Goal: Task Accomplishment & Management: Manage account settings

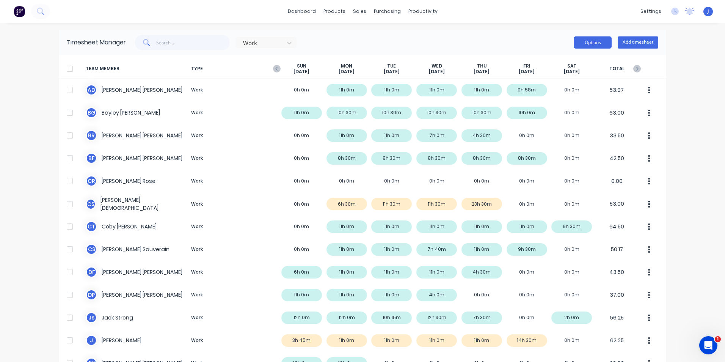
click at [595, 43] on button "Options" at bounding box center [592, 42] width 38 height 12
click at [676, 262] on div "dashboard products sales purchasing productivity dashboard products Product Cat…" at bounding box center [362, 181] width 725 height 362
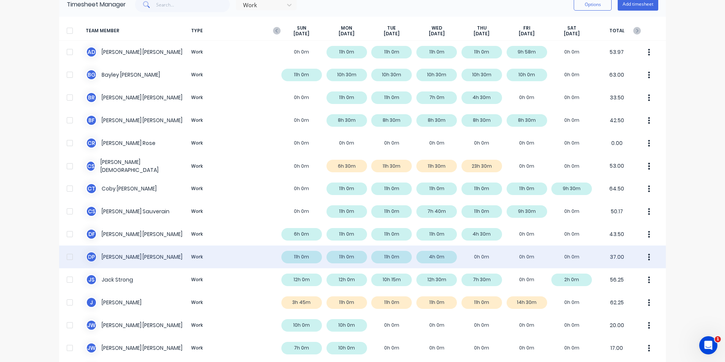
scroll to position [76, 0]
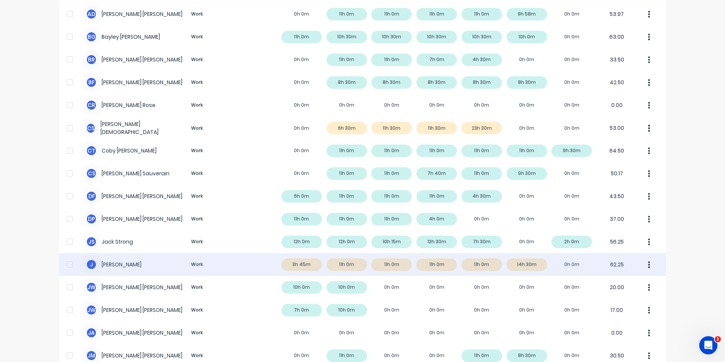
click at [415, 273] on div "[PERSON_NAME] Work 3h 45m 11h 0m 11h 0m 11h 0m 11h 0m 14h 30m 0h 0m 62.25" at bounding box center [362, 264] width 606 height 23
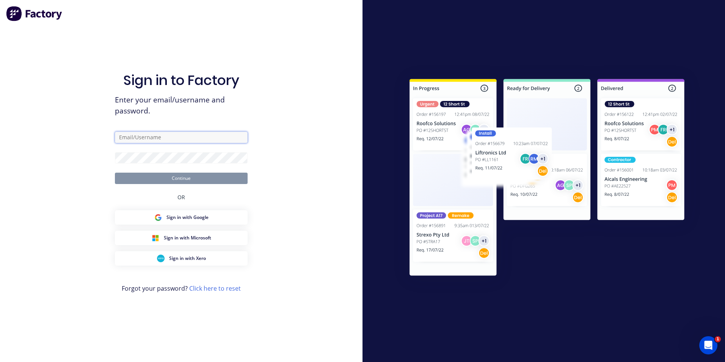
click at [183, 136] on input "text" at bounding box center [181, 137] width 133 height 11
type input "[PERSON_NAME][EMAIL_ADDRESS][DOMAIN_NAME]"
click at [115, 172] on button "Continue" at bounding box center [181, 177] width 133 height 11
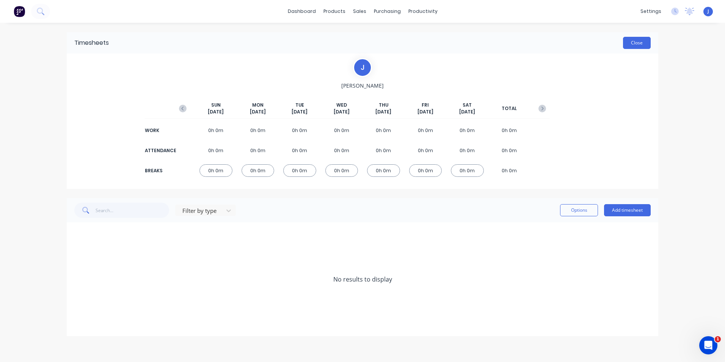
click at [641, 44] on button "Close" at bounding box center [637, 43] width 28 height 12
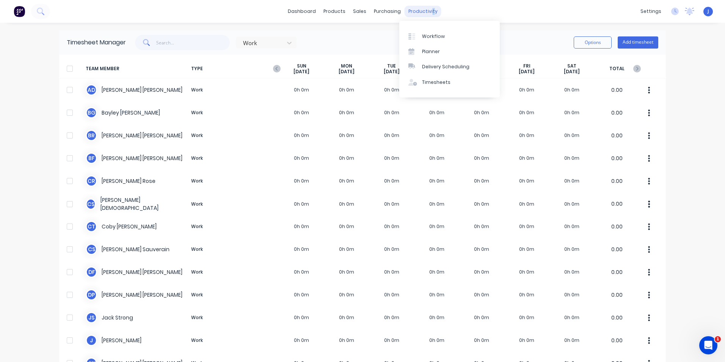
click at [425, 11] on div "productivity" at bounding box center [422, 11] width 37 height 11
click at [433, 77] on link "Timesheets" at bounding box center [449, 82] width 100 height 15
click at [287, 42] on icon at bounding box center [289, 43] width 8 height 8
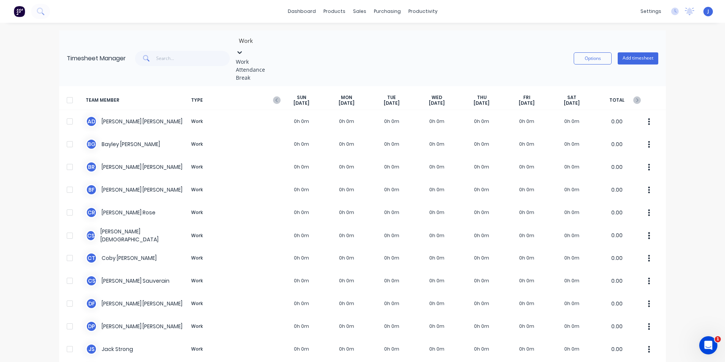
click at [243, 49] on icon at bounding box center [240, 53] width 8 height 8
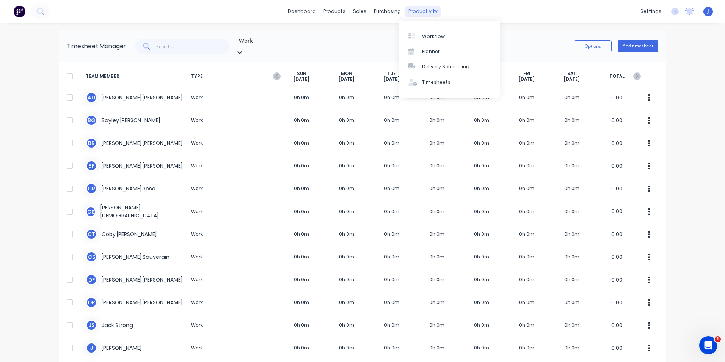
click at [418, 14] on div "productivity" at bounding box center [422, 11] width 37 height 11
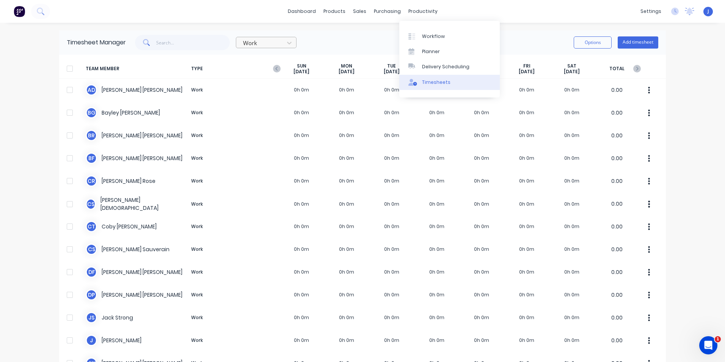
click at [436, 83] on div "Timesheets" at bounding box center [436, 82] width 28 height 7
click at [437, 80] on div "Timesheets" at bounding box center [436, 82] width 28 height 7
click at [516, 34] on div "Timesheet Manager Work Options Add timesheet" at bounding box center [362, 42] width 606 height 24
click at [597, 45] on button "Options" at bounding box center [592, 42] width 38 height 12
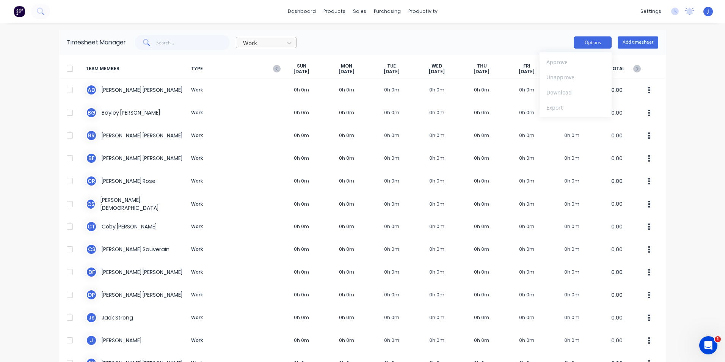
click at [597, 45] on button "Options" at bounding box center [592, 42] width 38 height 12
click at [274, 69] on icon "button" at bounding box center [277, 69] width 8 height 8
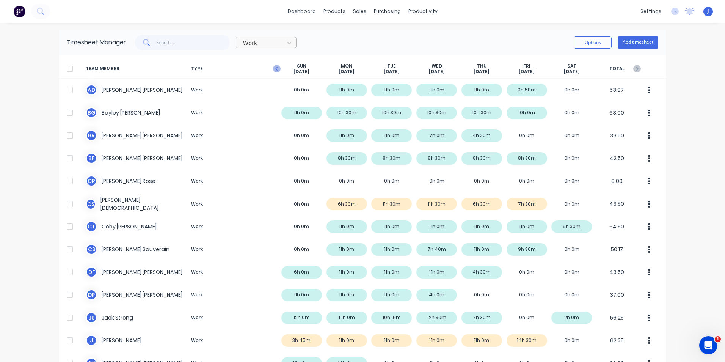
click at [273, 69] on icon "button" at bounding box center [277, 69] width 8 height 8
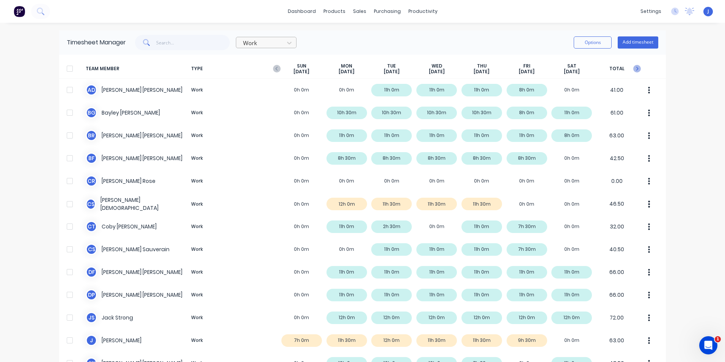
click at [637, 69] on icon "button" at bounding box center [637, 69] width 8 height 8
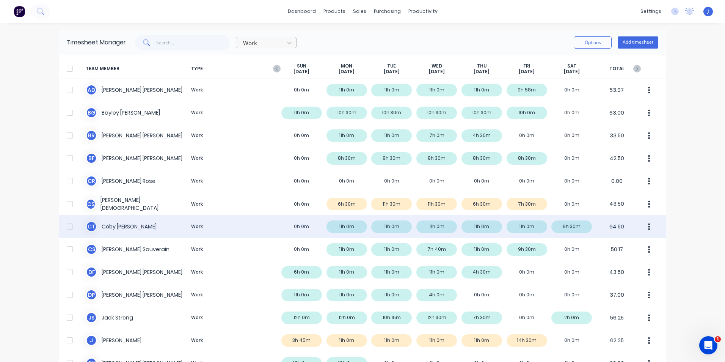
click at [570, 226] on div "C T [PERSON_NAME] Work 0h 0m 11h 0m 11h 0m 11h 0m 11h 0m 11h 0m 9h 30m 64.50" at bounding box center [362, 226] width 606 height 23
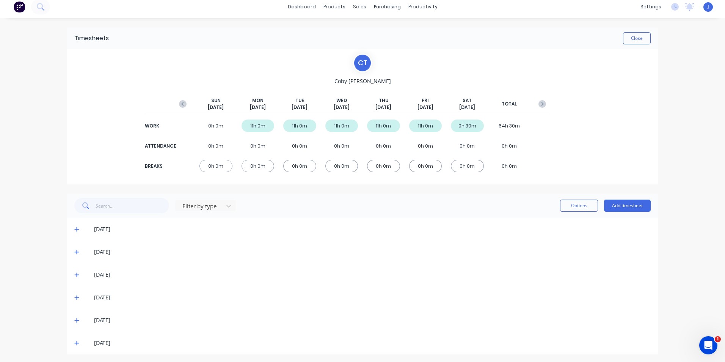
scroll to position [6, 0]
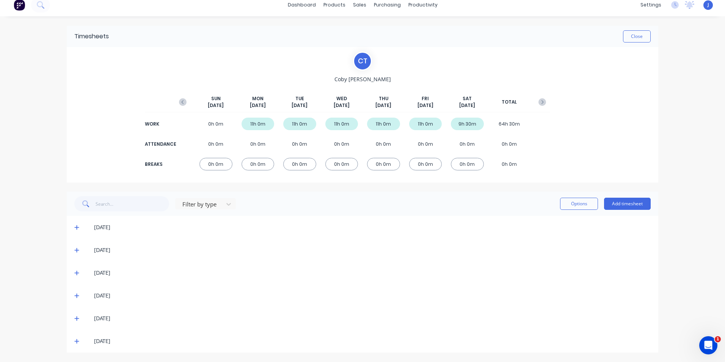
click at [74, 341] on icon at bounding box center [76, 341] width 5 height 5
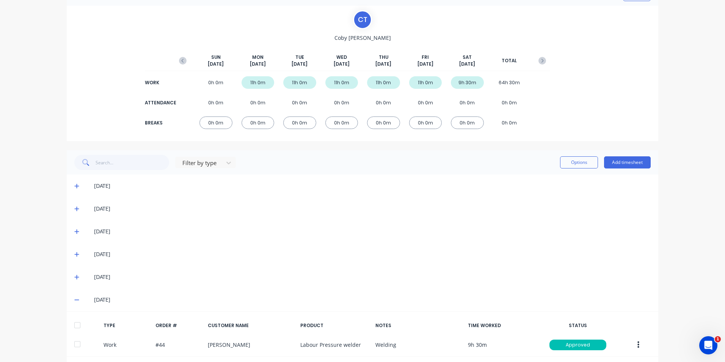
scroll to position [81, 0]
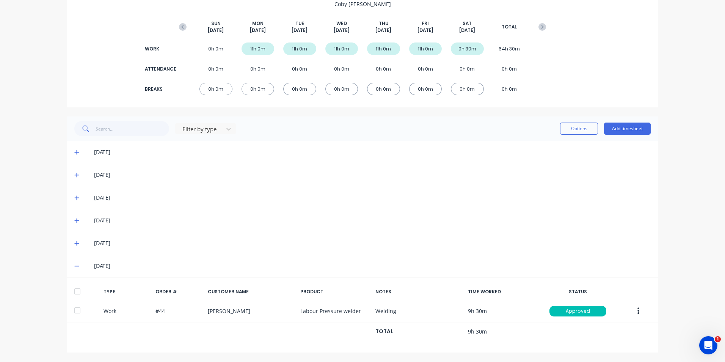
click at [75, 266] on icon at bounding box center [76, 266] width 5 height 1
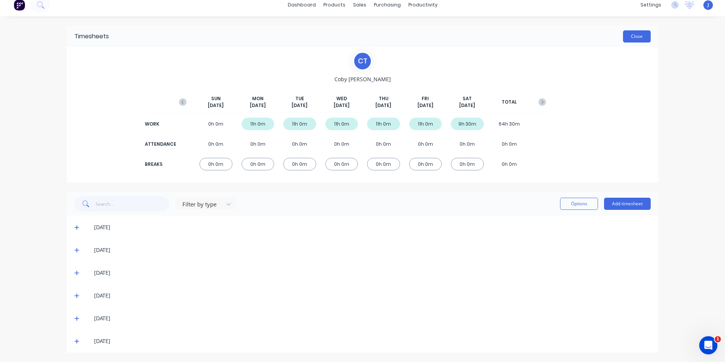
click at [630, 38] on button "Close" at bounding box center [637, 36] width 28 height 12
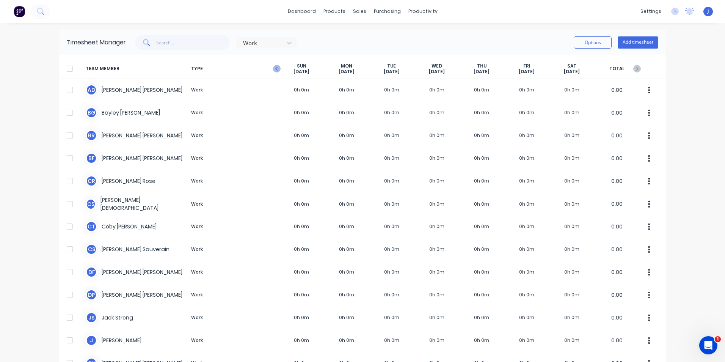
click at [276, 69] on icon "button" at bounding box center [277, 69] width 8 height 8
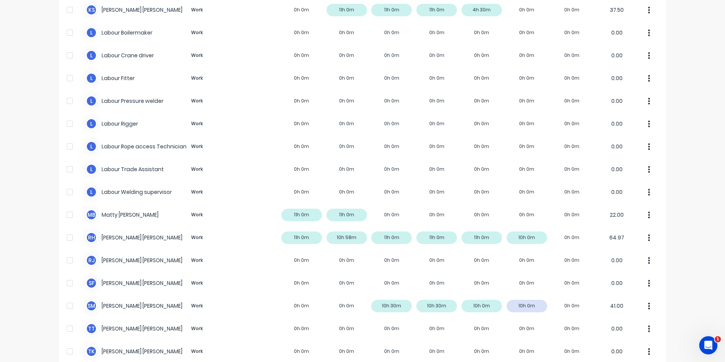
scroll to position [479, 0]
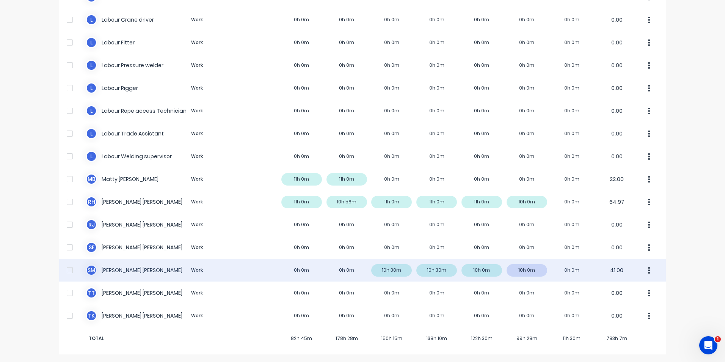
click at [525, 269] on div "S M [PERSON_NAME] Work 0h 0m 0h 0m 10h 30m 10h 30m 10h 0m 10h 0m 0h 0m 41.00" at bounding box center [362, 270] width 606 height 23
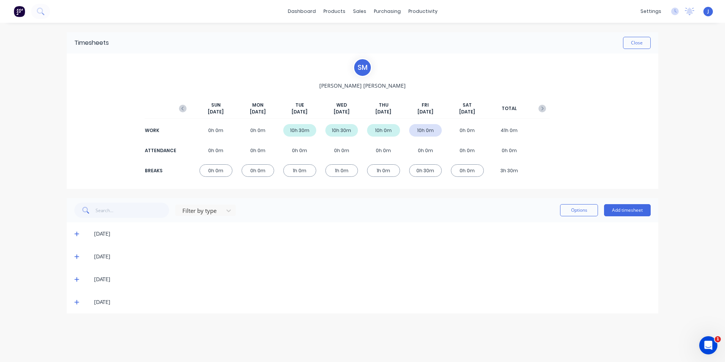
click at [425, 131] on div "10h 0m" at bounding box center [425, 130] width 33 height 13
click at [384, 133] on div "10h 0m" at bounding box center [383, 130] width 33 height 13
click at [418, 130] on div "10h 0m" at bounding box center [425, 130] width 33 height 13
click at [574, 207] on button "Options" at bounding box center [579, 210] width 38 height 12
click at [586, 152] on div "S M [PERSON_NAME] [DATE] [DATE] [DATE] [DATE] [DATE] [DATE] [DATE] TOTAL WORK 0…" at bounding box center [362, 120] width 591 height 135
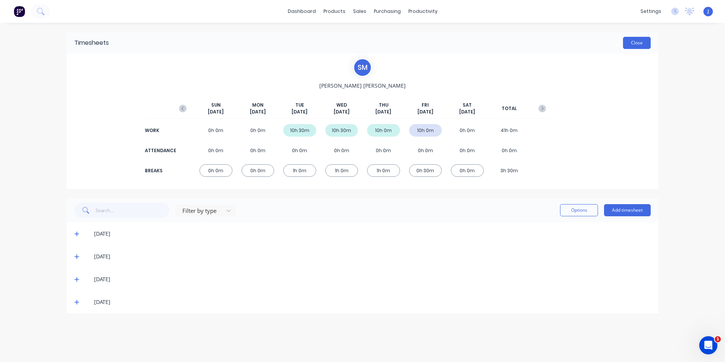
click at [629, 44] on button "Close" at bounding box center [637, 43] width 28 height 12
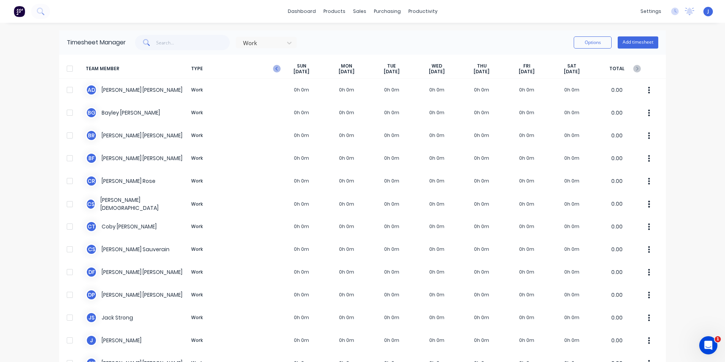
click at [276, 68] on icon "button" at bounding box center [277, 69] width 8 height 8
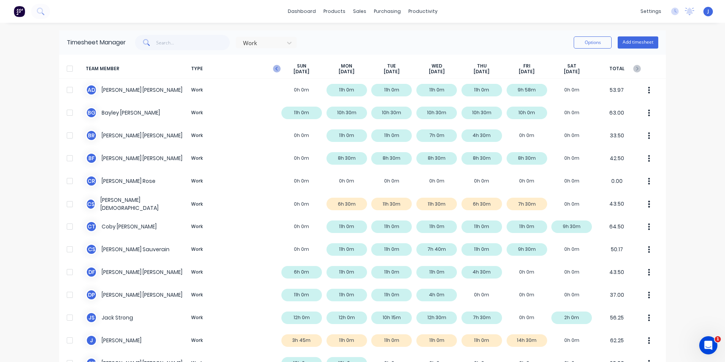
click at [274, 71] on icon "button" at bounding box center [277, 69] width 8 height 8
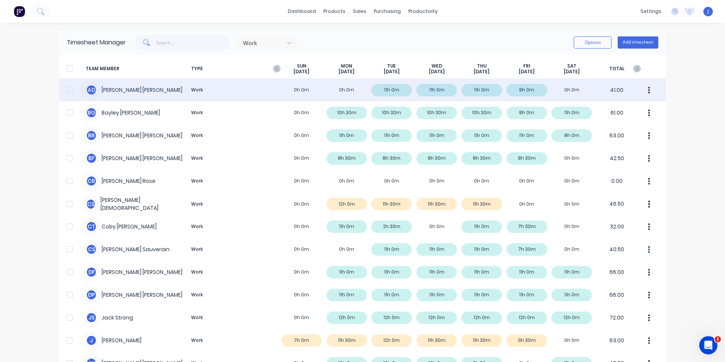
click at [526, 91] on div "A D [PERSON_NAME] Work 0h 0m 0h 0m 11h 0m 11h 0m 11h 0m 8h 0m 0h 0m 41.00" at bounding box center [362, 89] width 606 height 23
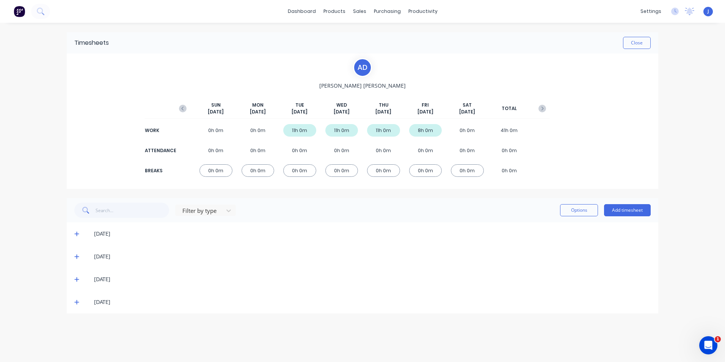
click at [77, 301] on icon at bounding box center [76, 301] width 5 height 5
click at [635, 42] on button "Close" at bounding box center [637, 43] width 28 height 12
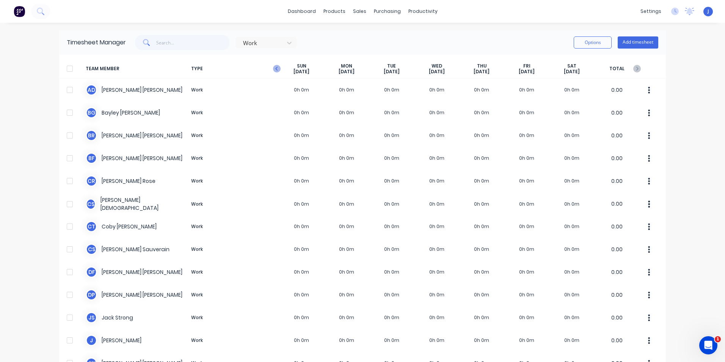
click at [275, 70] on icon "button" at bounding box center [277, 69] width 8 height 8
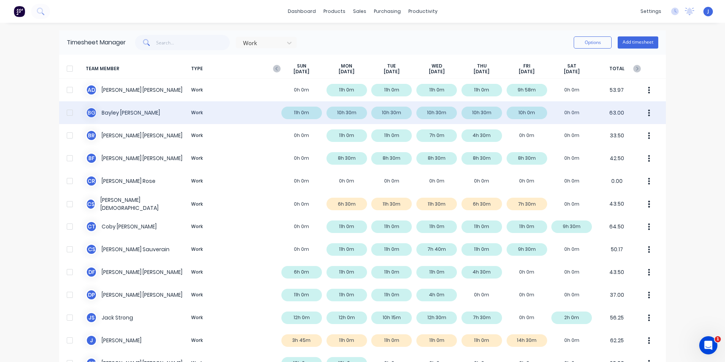
click at [348, 112] on div "[PERSON_NAME] Work 11h 0m 10h 30m 10h 30m 10h 30m 10h 30m 10h 0m 0h 0m 63.00" at bounding box center [362, 112] width 606 height 23
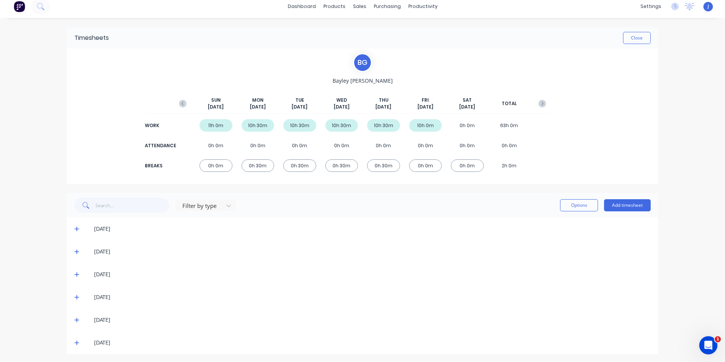
scroll to position [6, 0]
click at [74, 226] on icon at bounding box center [76, 227] width 5 height 5
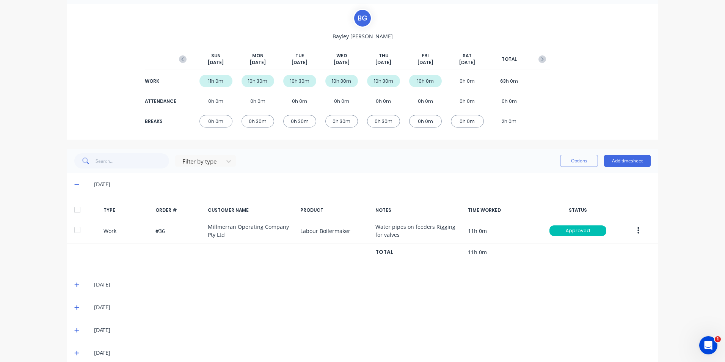
scroll to position [84, 0]
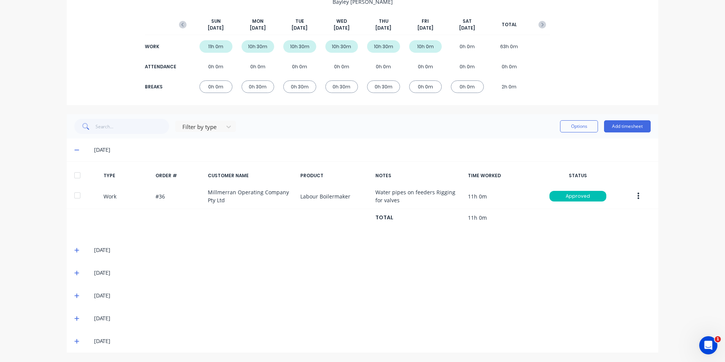
click at [74, 149] on icon at bounding box center [76, 149] width 5 height 5
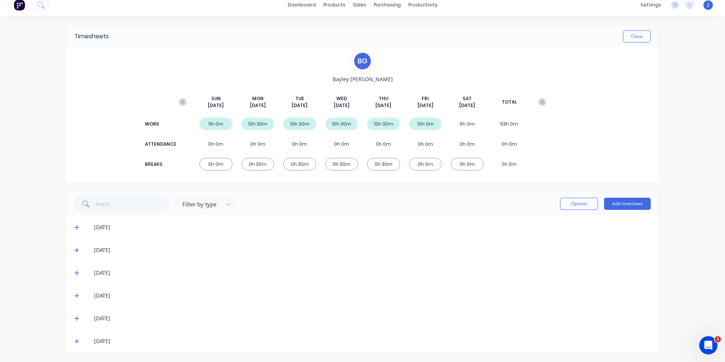
scroll to position [6, 0]
click at [71, 249] on div "[DATE]" at bounding box center [362, 249] width 591 height 23
click at [77, 247] on span at bounding box center [78, 250] width 8 height 8
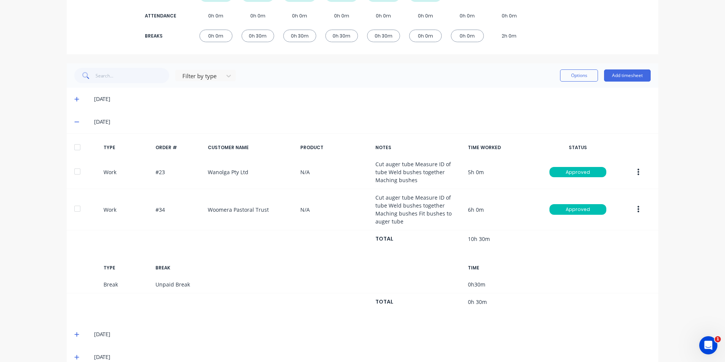
scroll to position [188, 0]
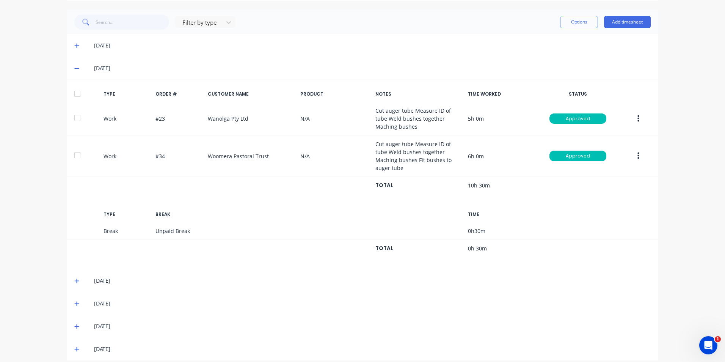
click at [77, 67] on span at bounding box center [78, 68] width 8 height 8
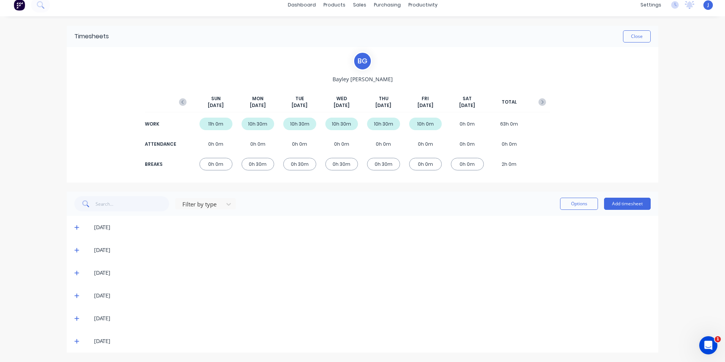
click at [430, 125] on div "10h 0m" at bounding box center [425, 124] width 33 height 13
click at [179, 103] on icon "button" at bounding box center [183, 102] width 8 height 8
click at [424, 124] on div "8h 0m" at bounding box center [425, 124] width 33 height 13
click at [74, 320] on icon at bounding box center [76, 317] width 5 height 5
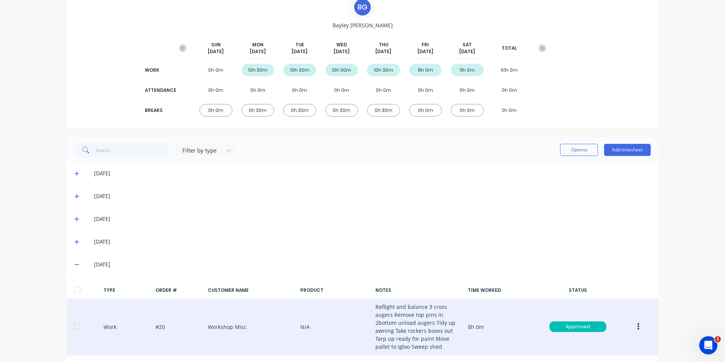
scroll to position [116, 0]
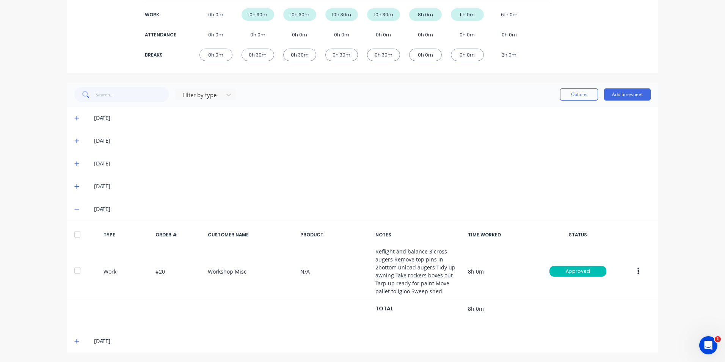
click at [74, 211] on icon at bounding box center [76, 208] width 5 height 5
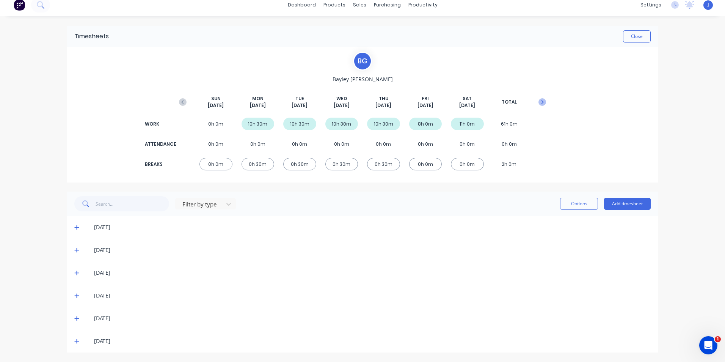
click at [538, 102] on icon "button" at bounding box center [542, 102] width 8 height 8
click at [75, 315] on icon at bounding box center [76, 317] width 5 height 5
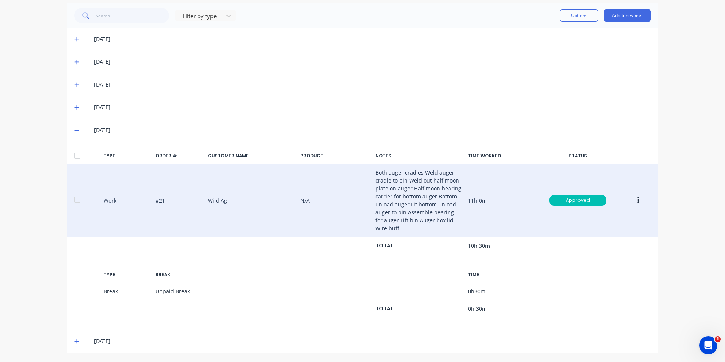
scroll to position [0, 0]
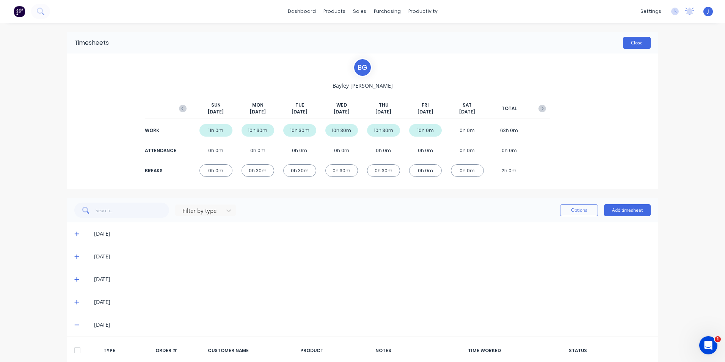
click at [637, 42] on button "Close" at bounding box center [637, 43] width 28 height 12
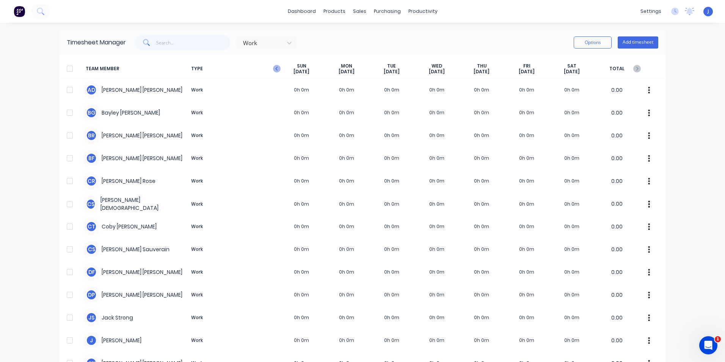
click at [277, 69] on icon "button" at bounding box center [277, 69] width 8 height 8
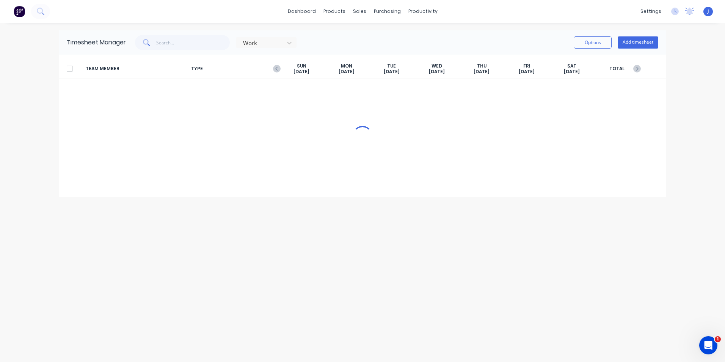
click at [277, 69] on g "button" at bounding box center [277, 69] width 8 height 8
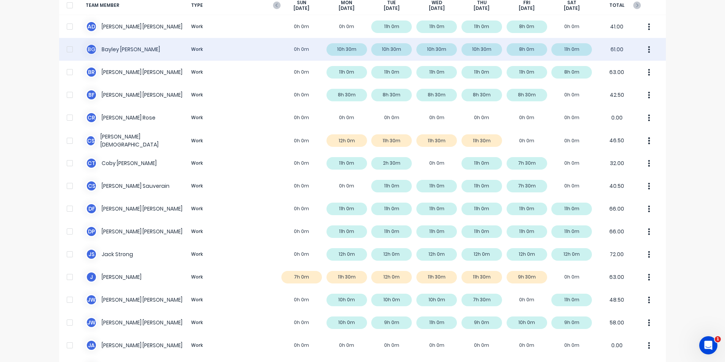
scroll to position [76, 0]
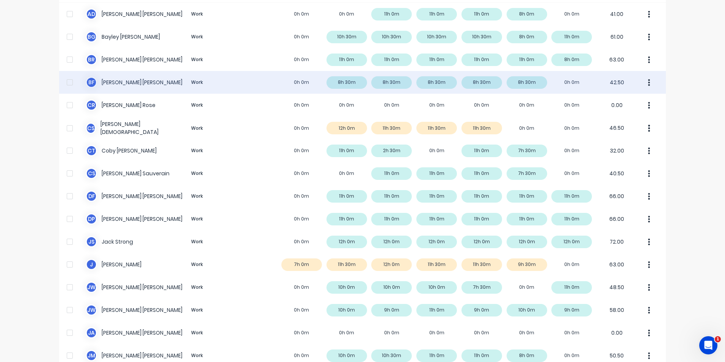
click at [440, 83] on div "B F [PERSON_NAME] Work 0h 0m 8h 30m 8h 30m 8h 30m 8h 30m 8h 30m 0h 0m 42.50" at bounding box center [362, 82] width 606 height 23
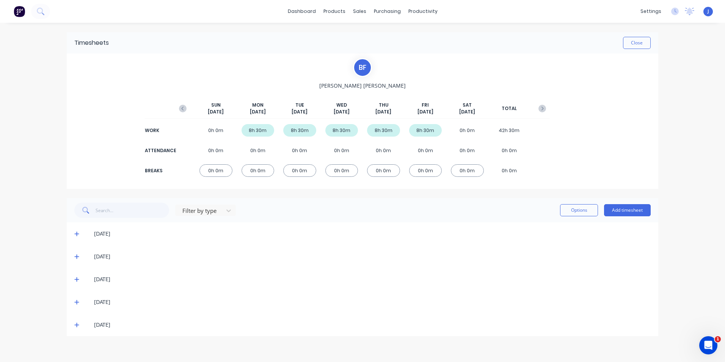
click at [76, 234] on icon at bounding box center [76, 234] width 5 height 5
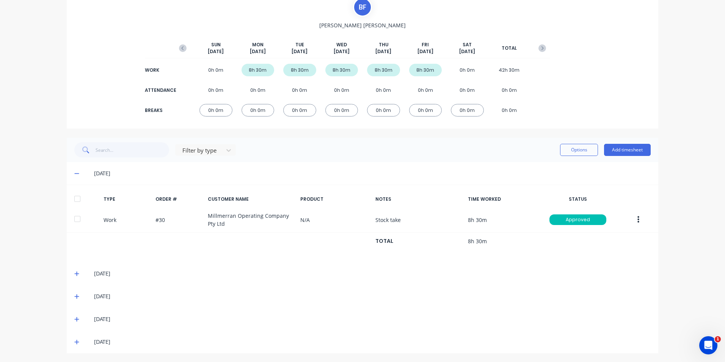
scroll to position [61, 0]
click at [74, 172] on icon at bounding box center [76, 172] width 5 height 1
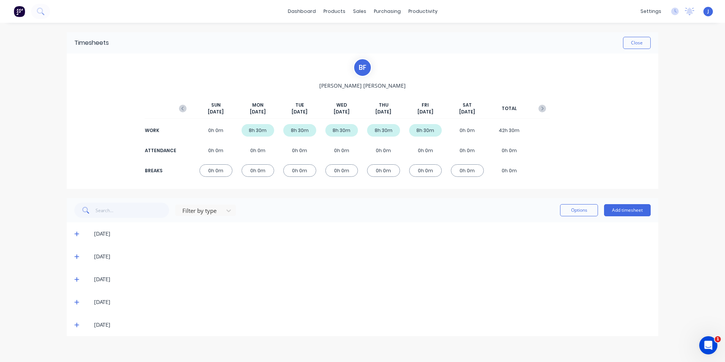
scroll to position [0, 0]
click at [76, 231] on icon at bounding box center [76, 233] width 5 height 5
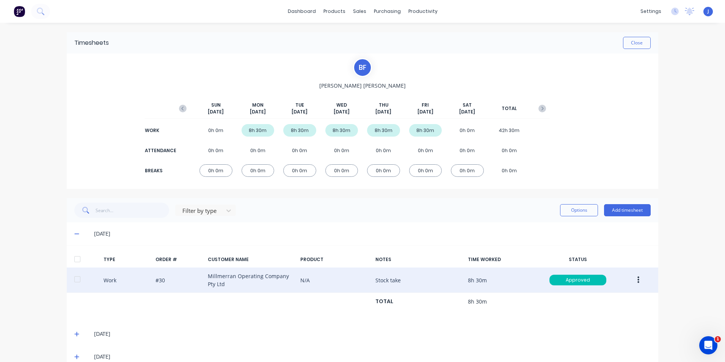
click at [478, 280] on div "Work #30 Millmerran Operating Company Pty Ltd N/A Stock take 8h 30m Approved" at bounding box center [362, 279] width 591 height 25
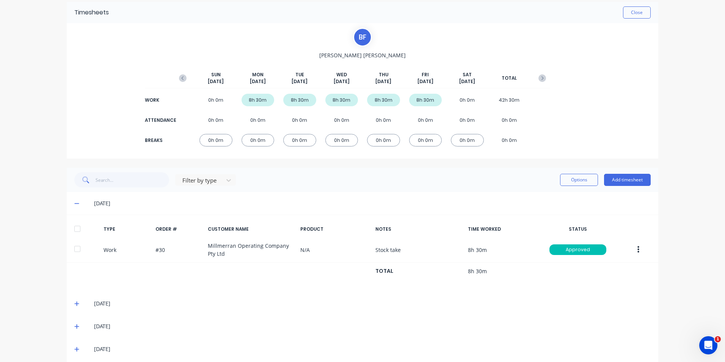
scroll to position [61, 0]
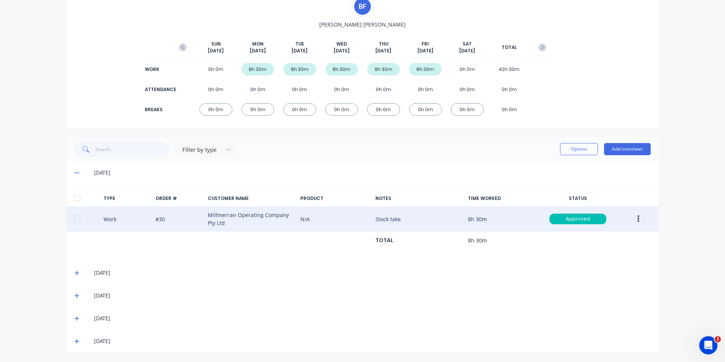
click at [380, 220] on div "Work #30 Millmerran Operating Company Pty Ltd N/A Stock take 8h 30m Approved" at bounding box center [362, 218] width 591 height 25
click at [637, 216] on button "button" at bounding box center [638, 219] width 18 height 14
click at [609, 194] on div "Edit" at bounding box center [611, 190] width 58 height 11
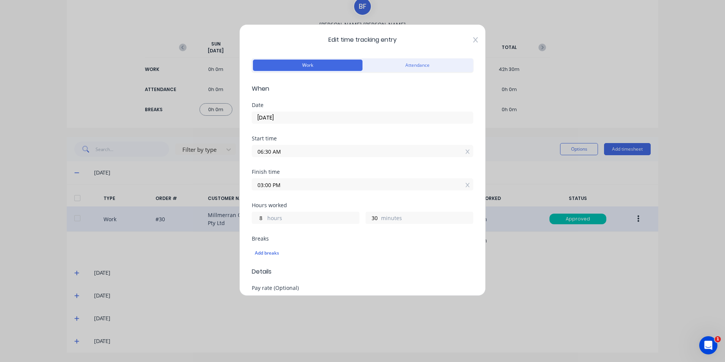
click at [473, 41] on icon at bounding box center [475, 40] width 5 height 6
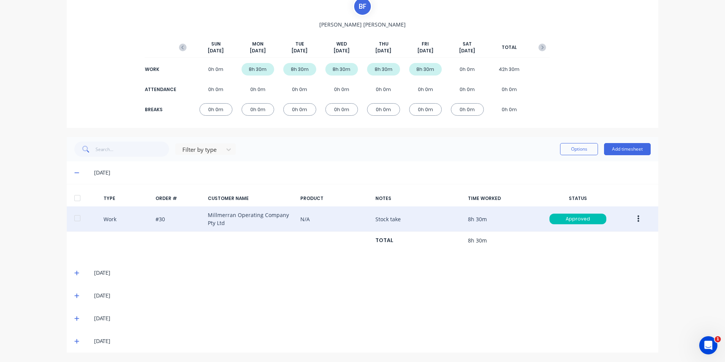
scroll to position [0, 0]
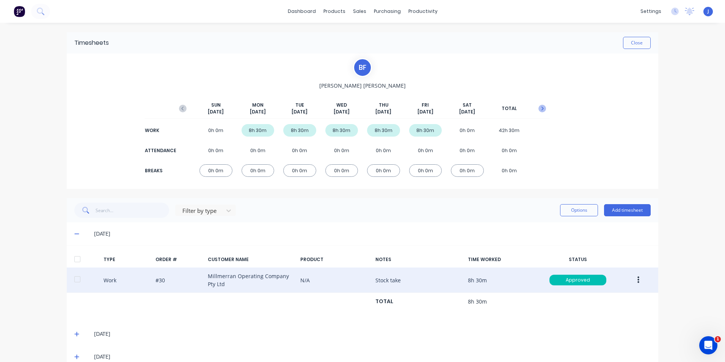
click at [540, 106] on icon "button" at bounding box center [542, 109] width 8 height 8
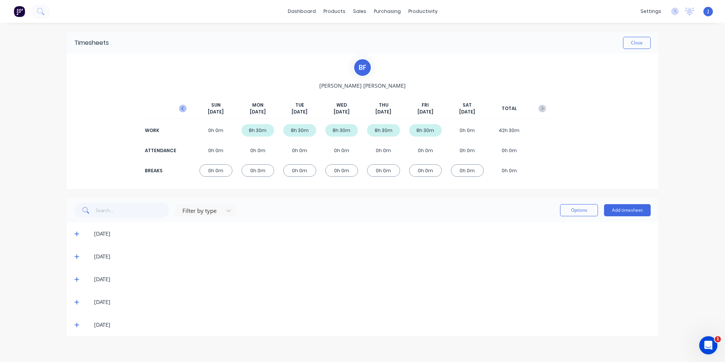
click at [180, 108] on icon "button" at bounding box center [183, 109] width 8 height 8
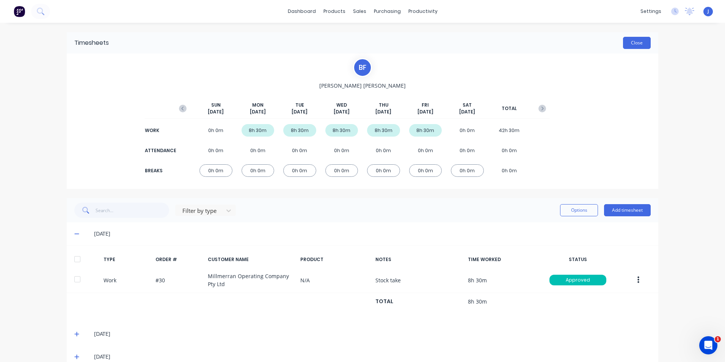
click at [627, 42] on button "Close" at bounding box center [637, 43] width 28 height 12
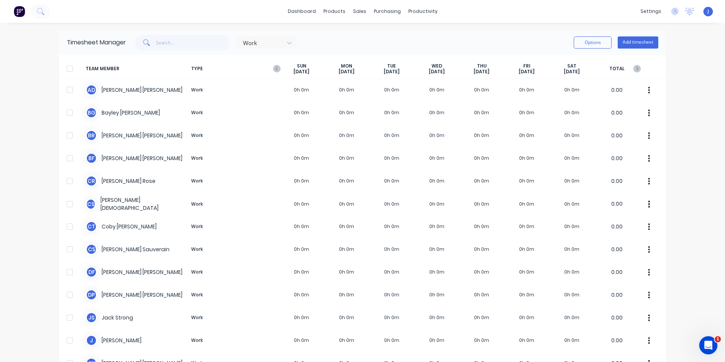
click at [282, 66] on div "[DATE]" at bounding box center [301, 69] width 45 height 12
click at [279, 66] on div "[DATE]" at bounding box center [301, 69] width 45 height 12
click at [273, 70] on icon "button" at bounding box center [277, 69] width 8 height 8
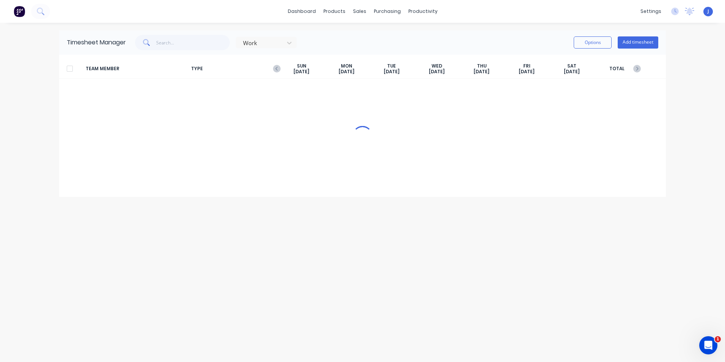
click at [273, 70] on span "TYPE" at bounding box center [233, 69] width 91 height 12
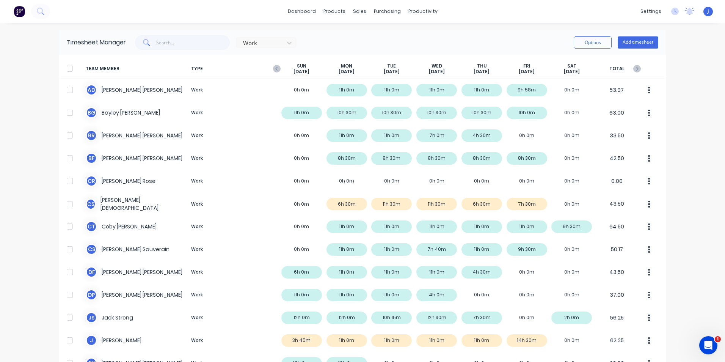
click at [273, 70] on icon "button" at bounding box center [277, 69] width 8 height 8
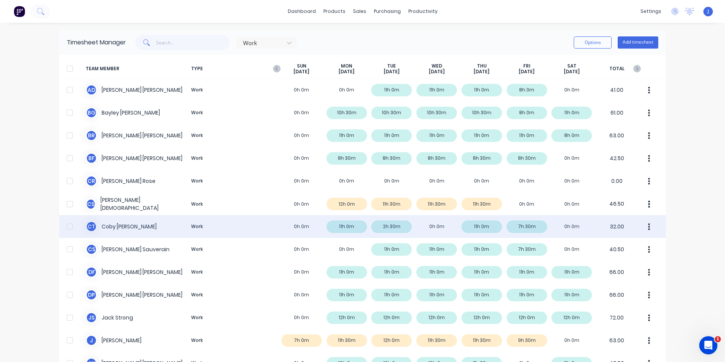
click at [230, 226] on div "C T [PERSON_NAME] Work 0h 0m 11h 0m 2h 30m 0h 0m 11h 0m 7h 30m 0h 0m 32.00" at bounding box center [362, 226] width 606 height 23
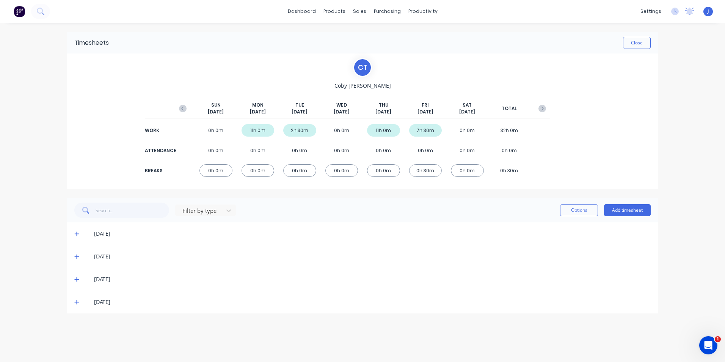
click at [77, 303] on icon at bounding box center [76, 302] width 5 height 5
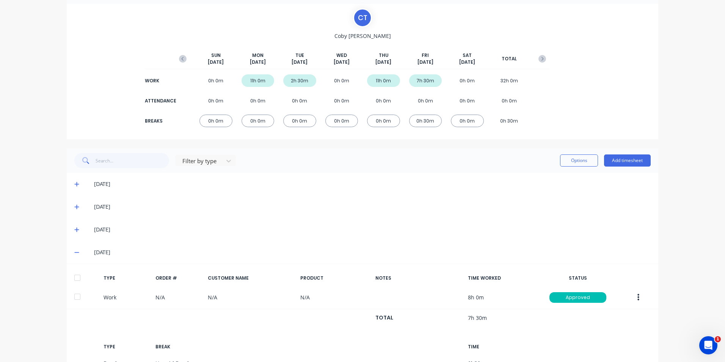
scroll to position [99, 0]
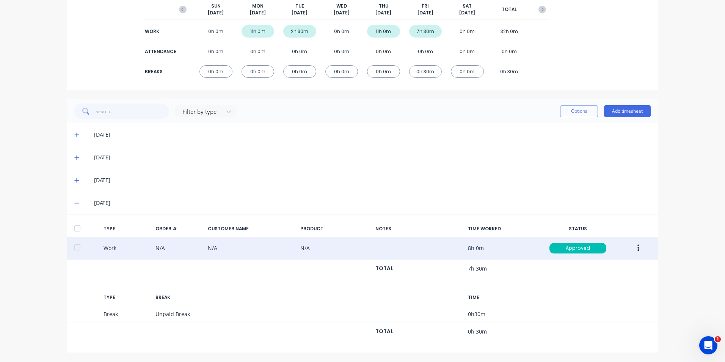
click at [634, 248] on button "button" at bounding box center [638, 248] width 18 height 14
click at [611, 225] on div "Edit" at bounding box center [611, 219] width 58 height 11
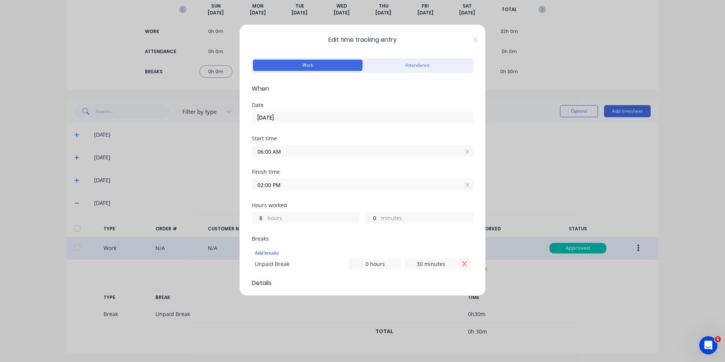
click at [461, 262] on icon "Remove Unpaid Break" at bounding box center [464, 263] width 6 height 6
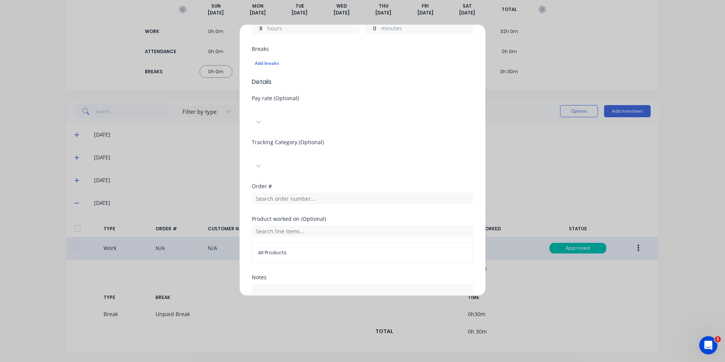
scroll to position [230, 0]
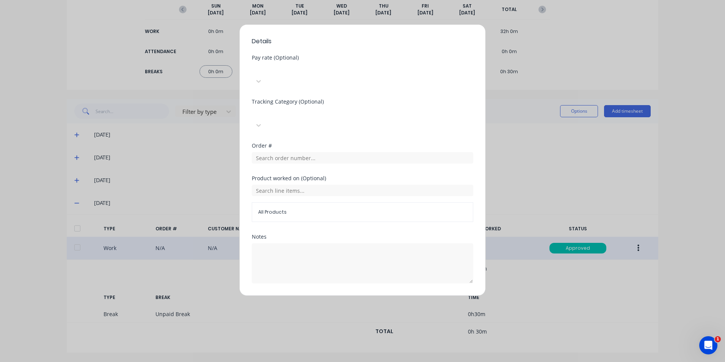
click at [346, 295] on button "Edit time tracking entry" at bounding box center [344, 301] width 65 height 12
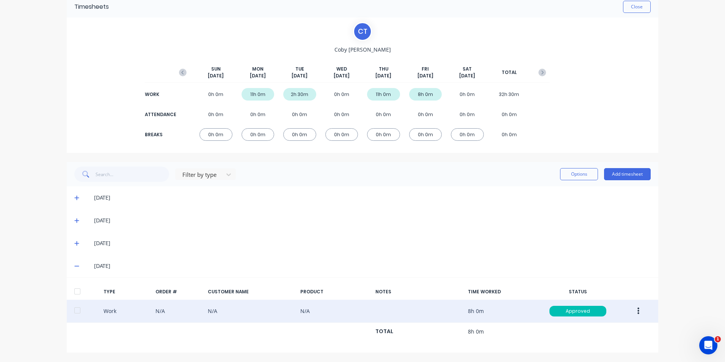
scroll to position [36, 0]
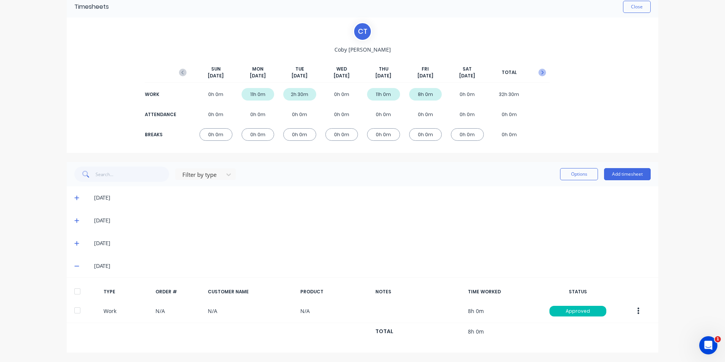
click at [541, 72] on icon "button" at bounding box center [542, 73] width 2 height 4
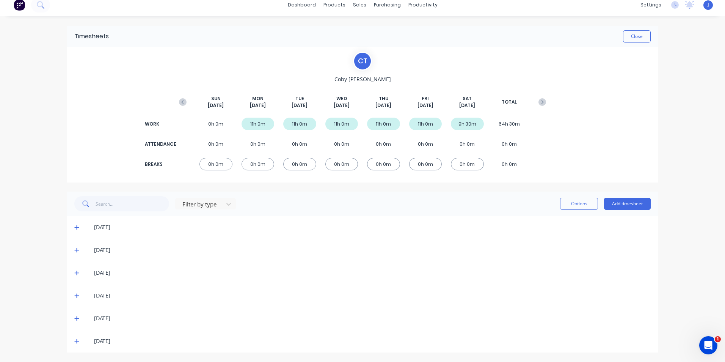
scroll to position [6, 0]
click at [179, 102] on icon "button" at bounding box center [183, 102] width 8 height 8
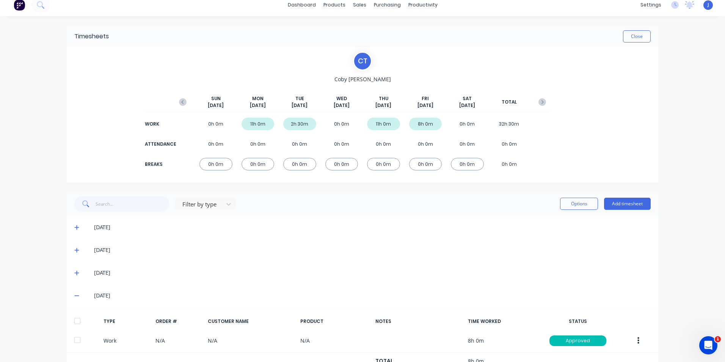
scroll to position [0, 0]
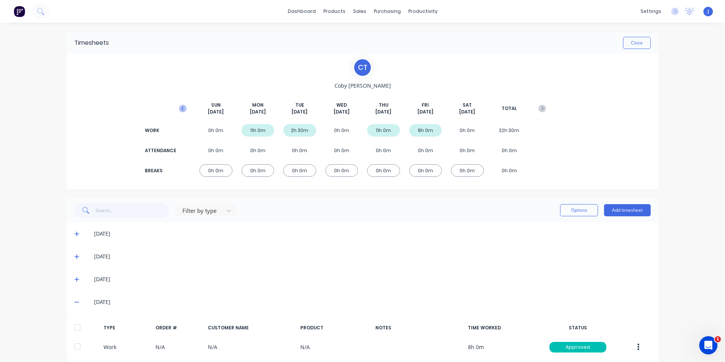
click at [179, 108] on icon "button" at bounding box center [183, 109] width 8 height 8
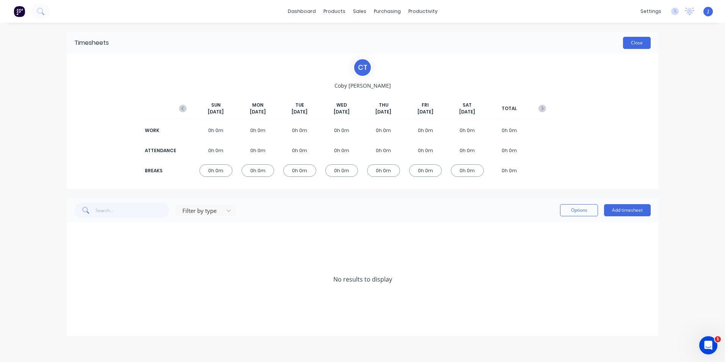
click at [639, 45] on button "Close" at bounding box center [637, 43] width 28 height 12
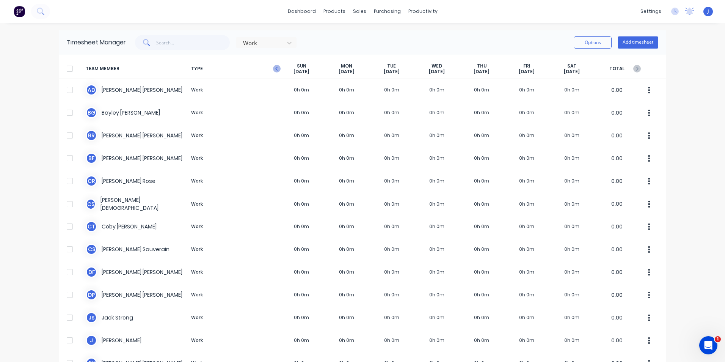
click at [277, 67] on icon "button" at bounding box center [277, 69] width 8 height 8
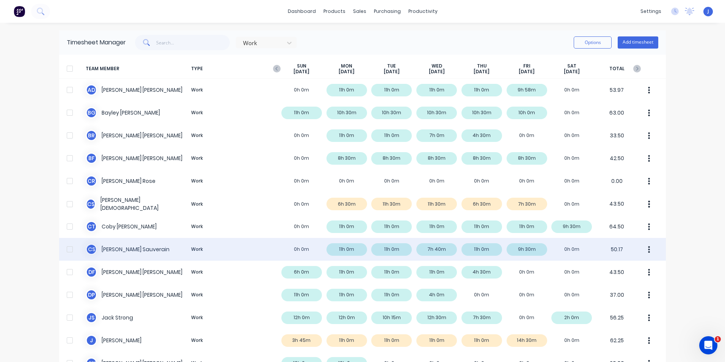
click at [140, 247] on div "[PERSON_NAME] Sauverain Work 0h 0m 11h 0m 11h 0m 7h 40m 11h 0m 9h 30m 0h 0m 50.…" at bounding box center [362, 249] width 606 height 23
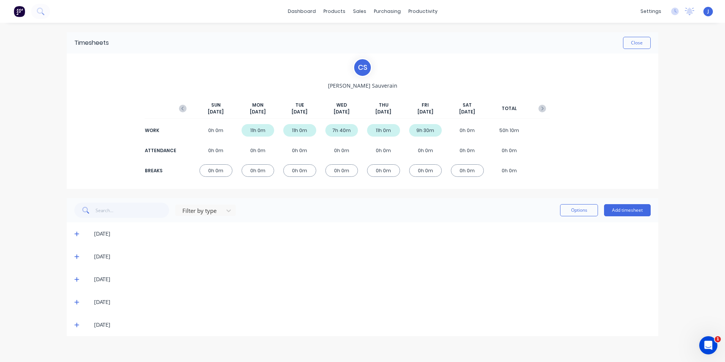
click at [182, 108] on icon "button" at bounding box center [182, 109] width 2 height 4
drag, startPoint x: 267, startPoint y: 129, endPoint x: 246, endPoint y: 132, distance: 21.5
click at [246, 132] on div "0h 0m" at bounding box center [257, 130] width 33 height 13
click at [268, 132] on div "0h 0m" at bounding box center [257, 130] width 33 height 13
drag, startPoint x: 269, startPoint y: 131, endPoint x: 242, endPoint y: 133, distance: 26.6
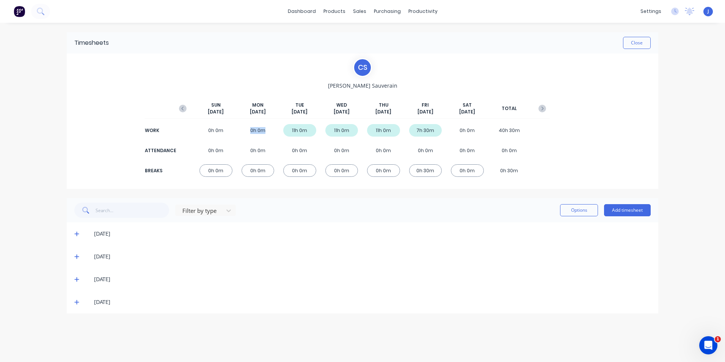
click at [242, 133] on div "0h 0m" at bounding box center [257, 130] width 33 height 13
click at [266, 128] on div "0h 0m" at bounding box center [257, 130] width 33 height 13
click at [76, 301] on icon at bounding box center [76, 301] width 5 height 5
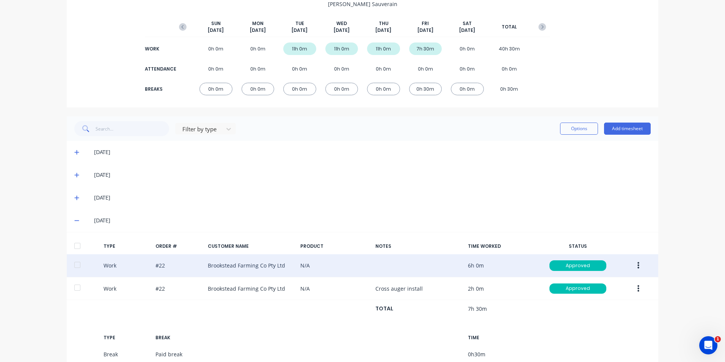
scroll to position [122, 0]
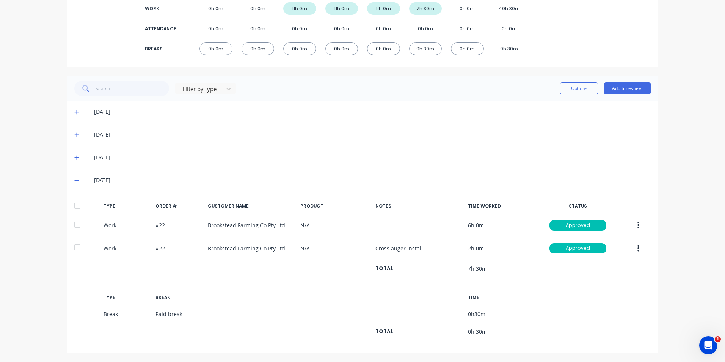
click at [74, 181] on icon at bounding box center [76, 179] width 5 height 5
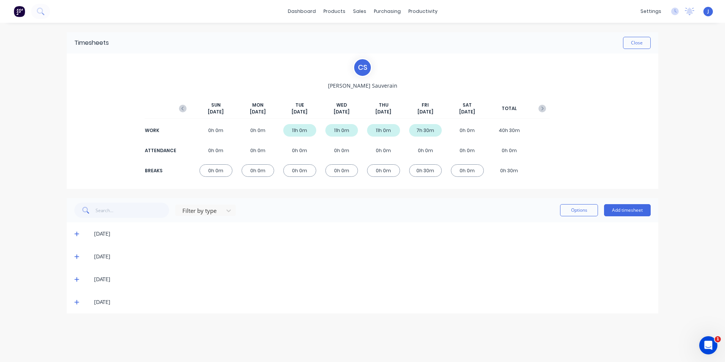
click at [77, 279] on icon at bounding box center [76, 279] width 5 height 5
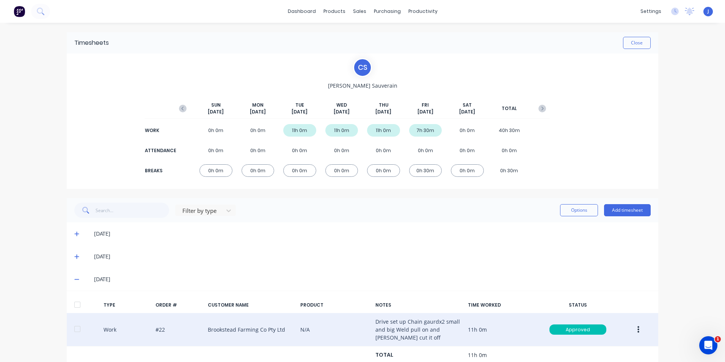
scroll to position [46, 0]
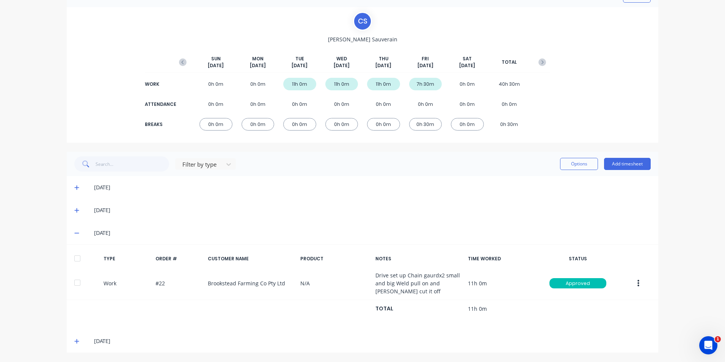
click at [74, 233] on icon at bounding box center [76, 233] width 5 height 1
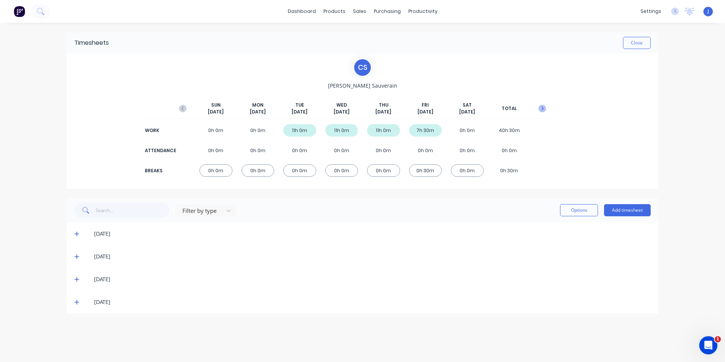
click at [543, 109] on icon "button" at bounding box center [542, 109] width 2 height 4
click at [78, 279] on icon at bounding box center [76, 279] width 5 height 5
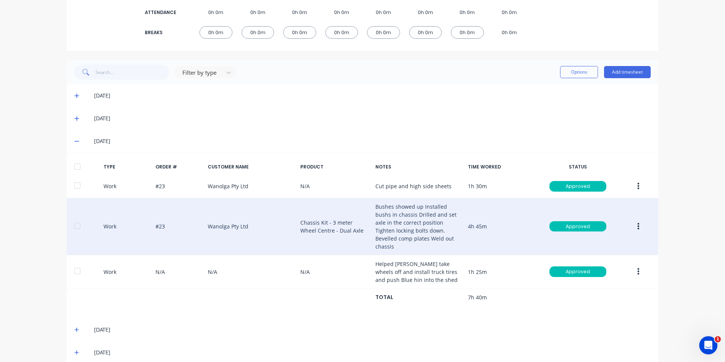
scroll to position [141, 0]
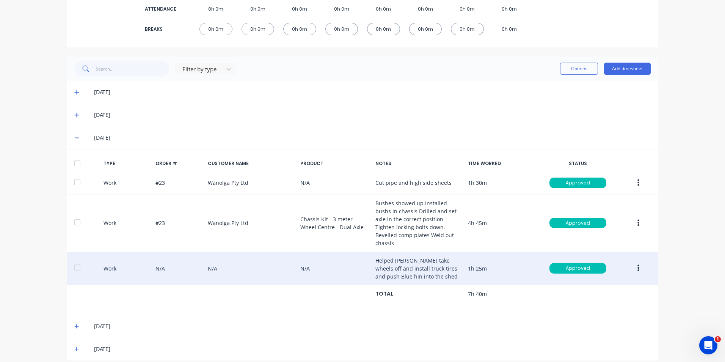
click at [638, 261] on button "button" at bounding box center [638, 268] width 18 height 14
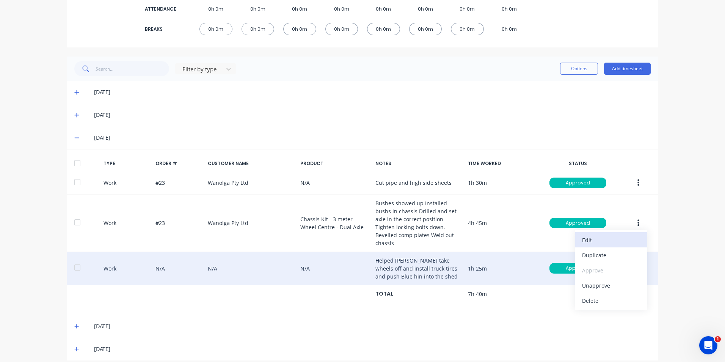
click at [595, 234] on div "Edit" at bounding box center [611, 239] width 58 height 11
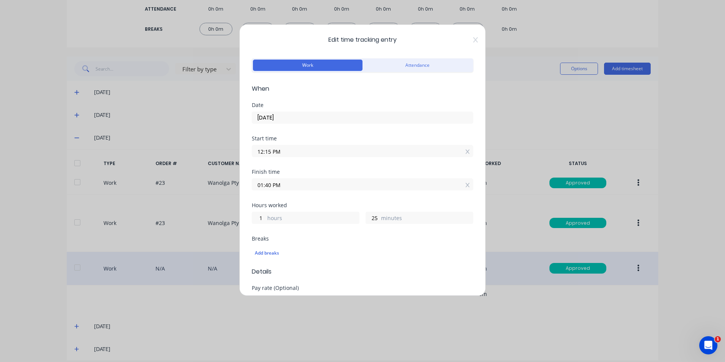
click at [470, 44] on div "Edit time tracking entry Work Attendance When Date [DATE] Start time 12:15 PM F…" at bounding box center [362, 159] width 246 height 271
click at [473, 40] on icon at bounding box center [475, 40] width 5 height 6
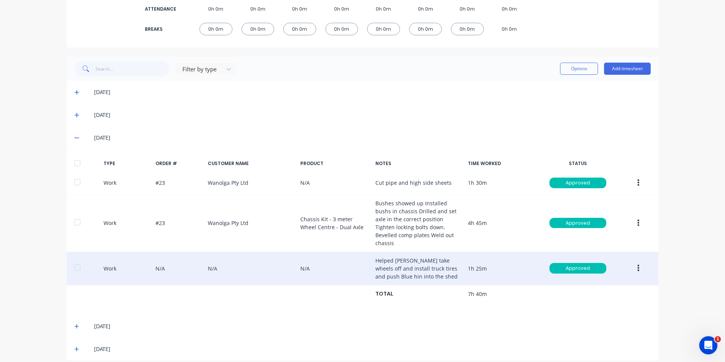
click at [76, 136] on icon at bounding box center [76, 137] width 5 height 5
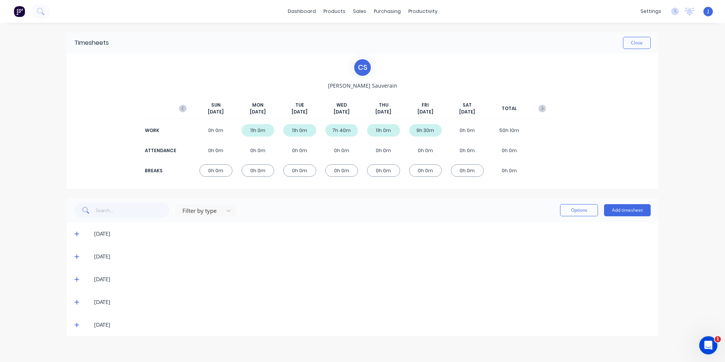
scroll to position [0, 0]
click at [77, 326] on icon at bounding box center [76, 325] width 5 height 5
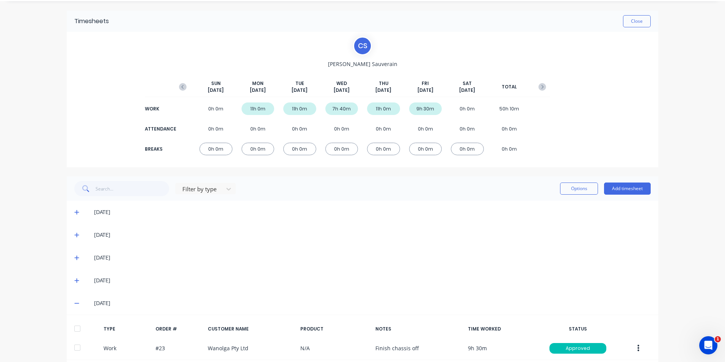
scroll to position [59, 0]
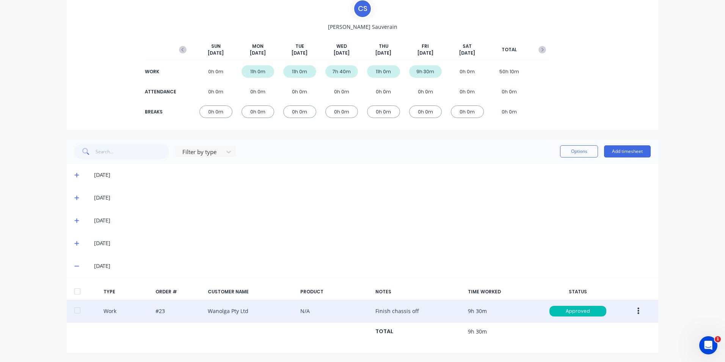
click at [638, 312] on button "button" at bounding box center [638, 311] width 18 height 14
click at [594, 286] on div "Edit" at bounding box center [611, 282] width 58 height 11
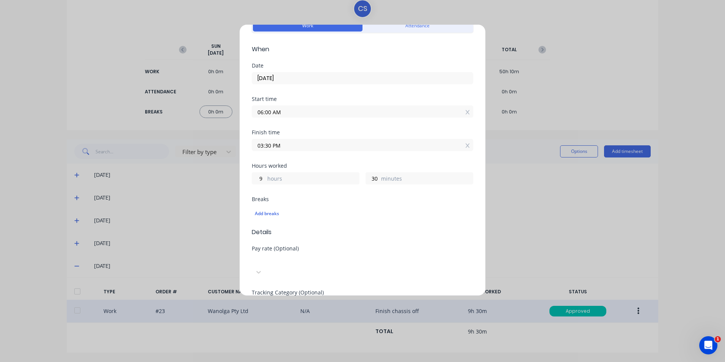
scroll to position [0, 0]
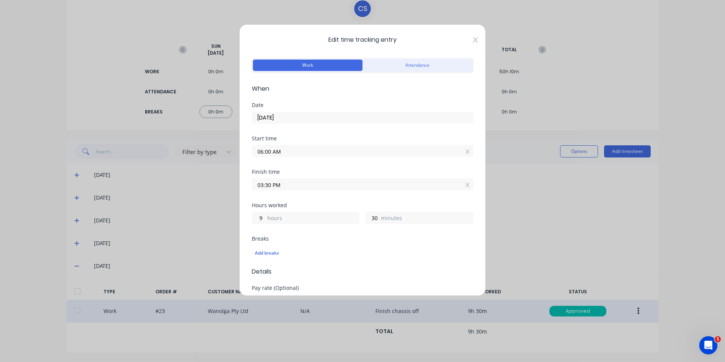
click at [473, 41] on icon at bounding box center [475, 40] width 5 height 6
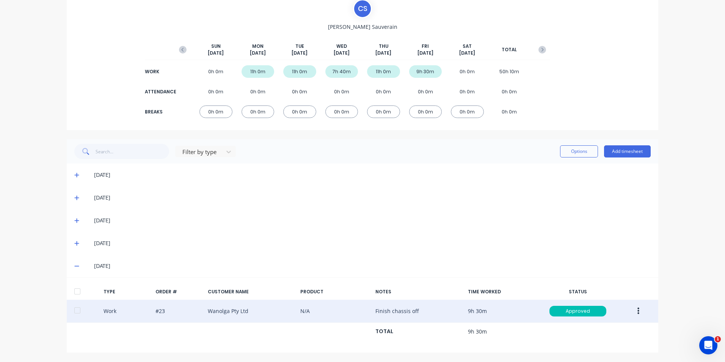
click at [75, 268] on icon at bounding box center [76, 265] width 5 height 5
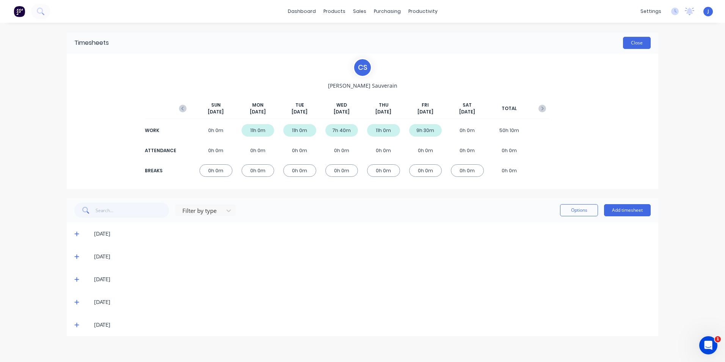
click at [639, 46] on button "Close" at bounding box center [637, 43] width 28 height 12
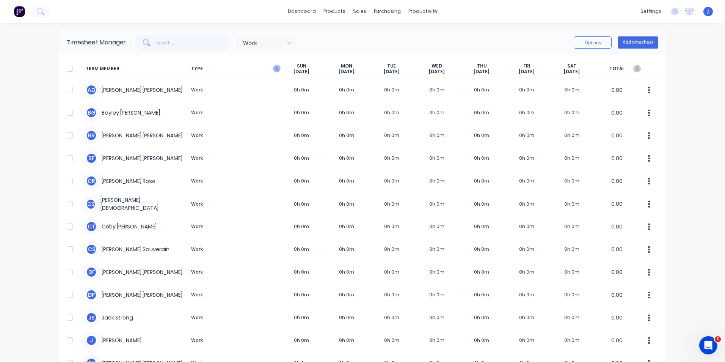
click at [276, 68] on icon "button" at bounding box center [277, 69] width 8 height 8
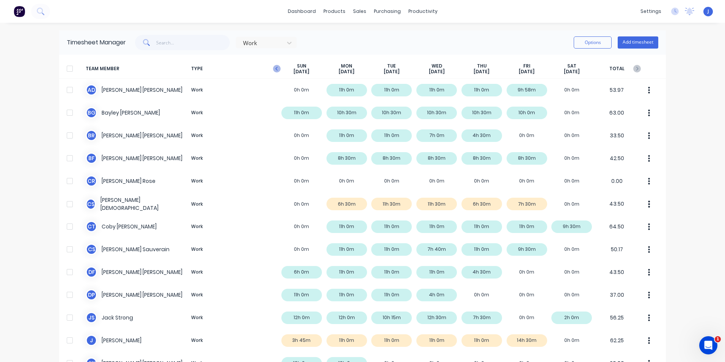
click at [275, 69] on icon "button" at bounding box center [276, 69] width 2 height 4
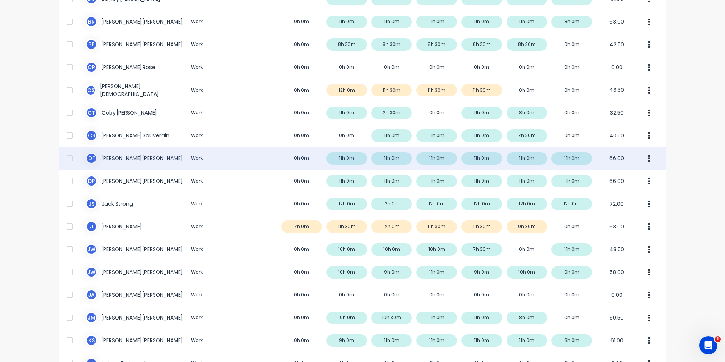
scroll to position [152, 0]
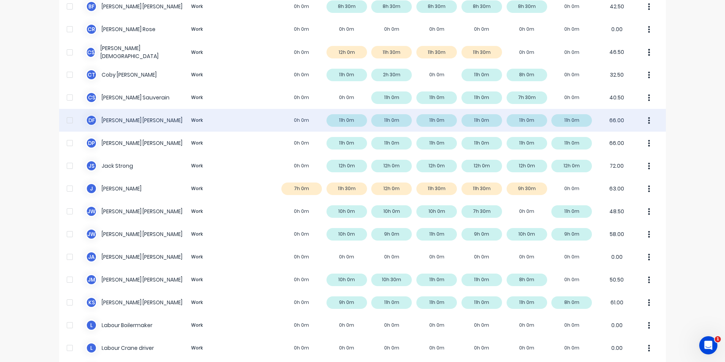
click at [348, 121] on div "D F [PERSON_NAME] Work 0h 0m 11h 0m 11h 0m 11h 0m 11h 0m 11h 0m 11h 0m 66.00" at bounding box center [362, 120] width 606 height 23
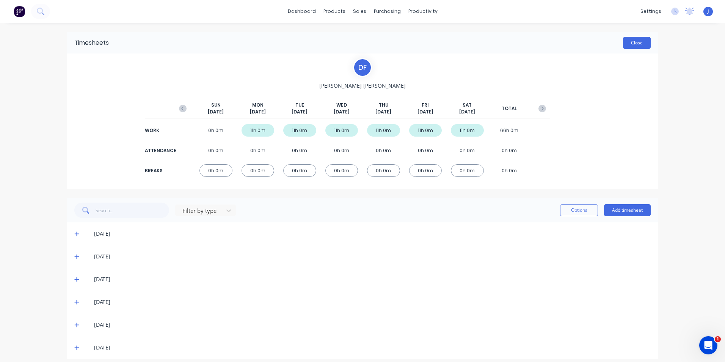
click at [637, 43] on button "Close" at bounding box center [637, 43] width 28 height 12
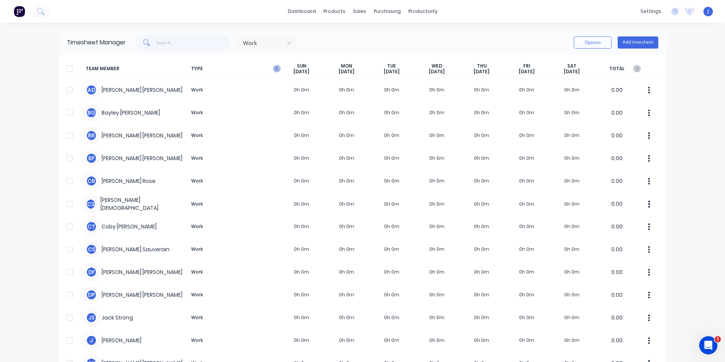
click at [277, 69] on icon "button" at bounding box center [277, 69] width 8 height 8
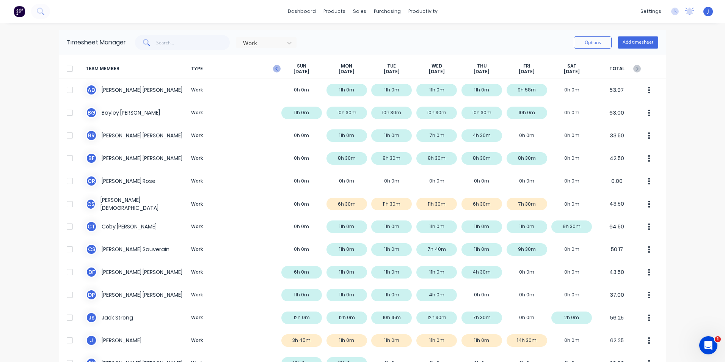
click at [276, 69] on icon "button" at bounding box center [277, 69] width 8 height 8
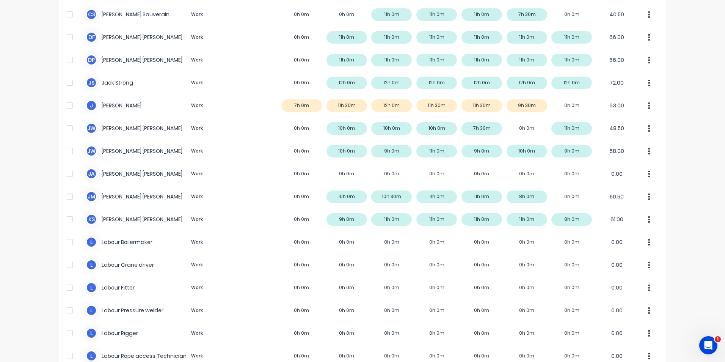
scroll to position [341, 0]
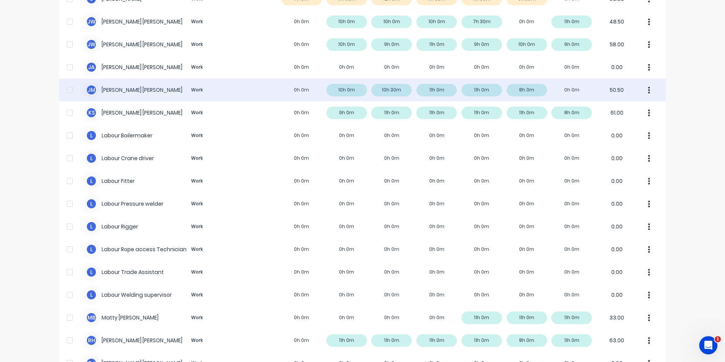
click at [348, 92] on div "[PERSON_NAME] Work 0h 0m 10h 0m 10h 30m 11h 0m 11h 0m 8h 0m 0h 0m 50.50" at bounding box center [362, 89] width 606 height 23
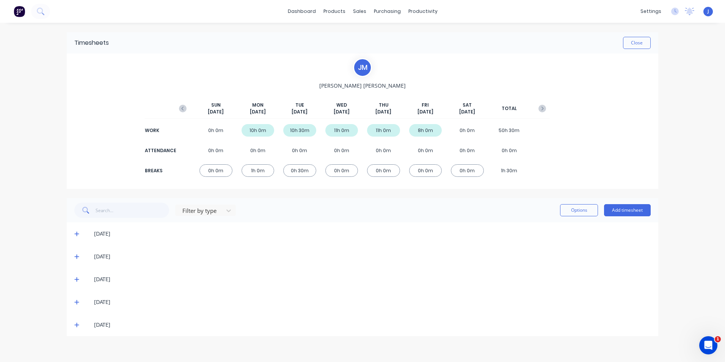
click at [76, 237] on span at bounding box center [78, 234] width 8 height 8
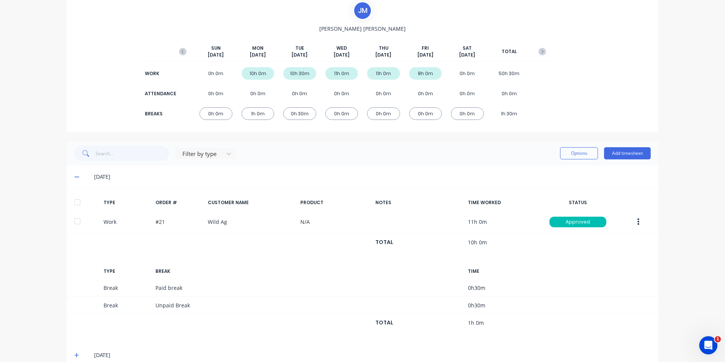
scroll to position [139, 0]
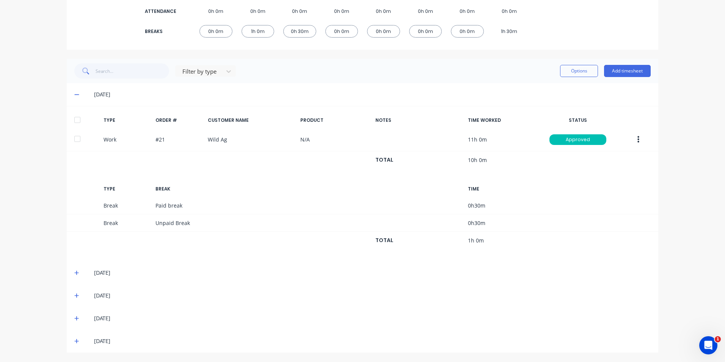
click at [77, 271] on span at bounding box center [78, 273] width 8 height 8
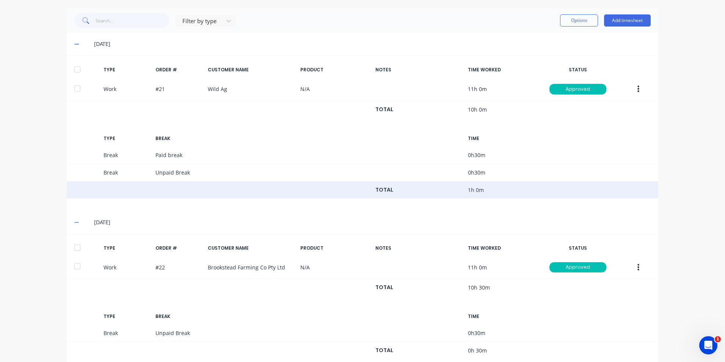
scroll to position [277, 0]
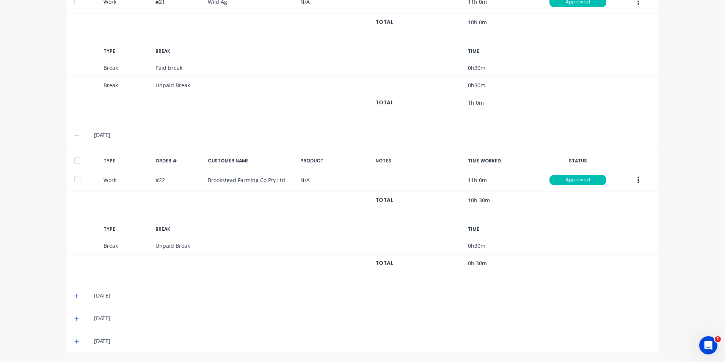
click at [75, 296] on icon at bounding box center [76, 295] width 5 height 5
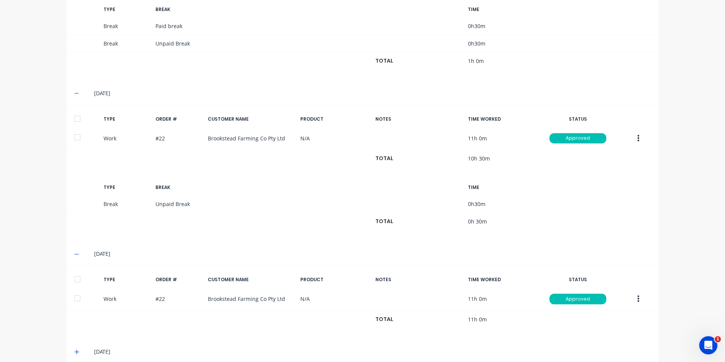
scroll to position [352, 0]
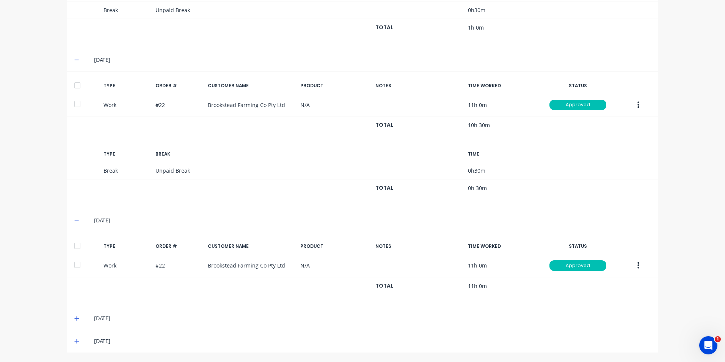
click at [74, 319] on icon at bounding box center [76, 317] width 5 height 5
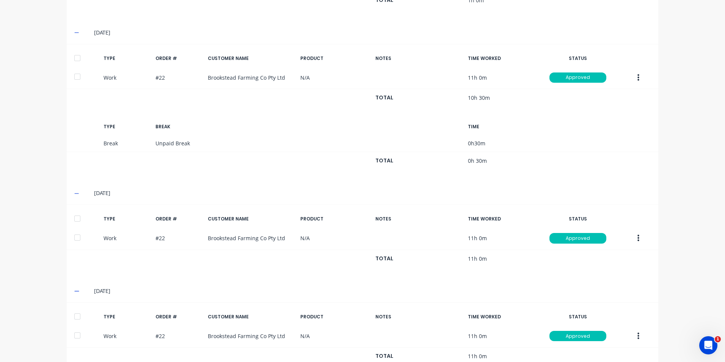
scroll to position [426, 0]
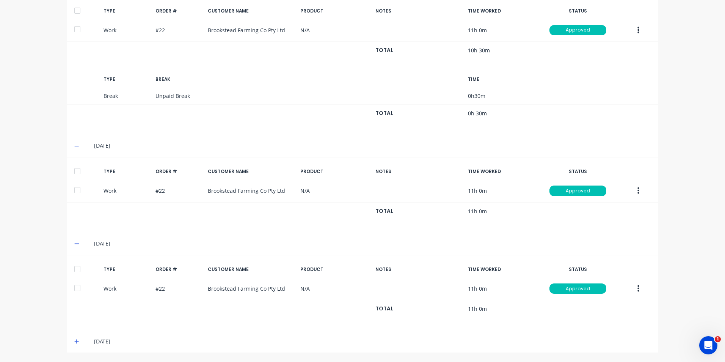
click at [74, 340] on icon at bounding box center [76, 340] width 5 height 5
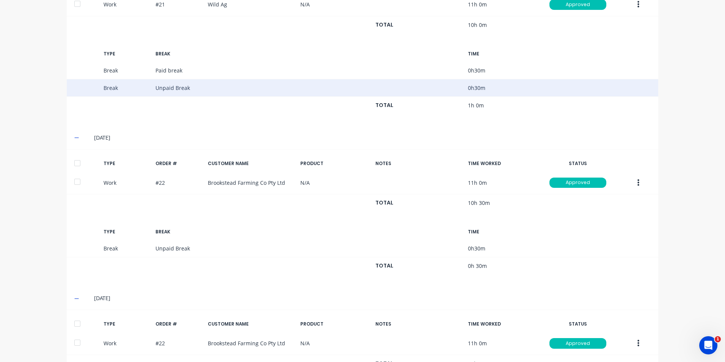
scroll to position [47, 0]
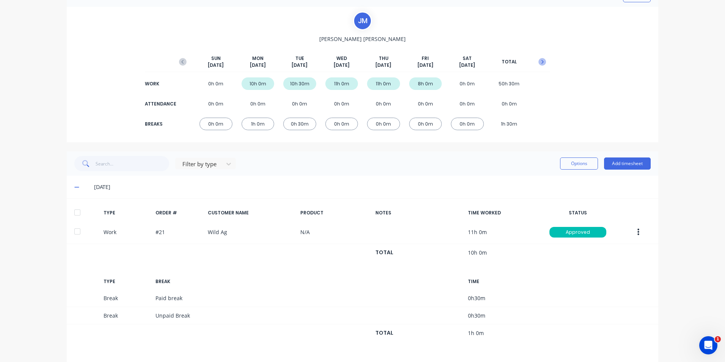
click at [541, 63] on icon "button" at bounding box center [542, 62] width 2 height 4
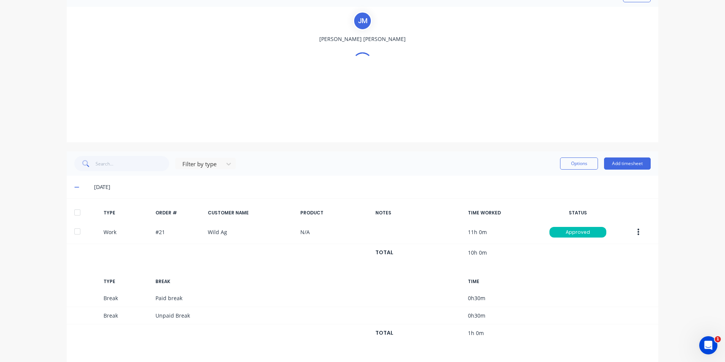
scroll to position [0, 0]
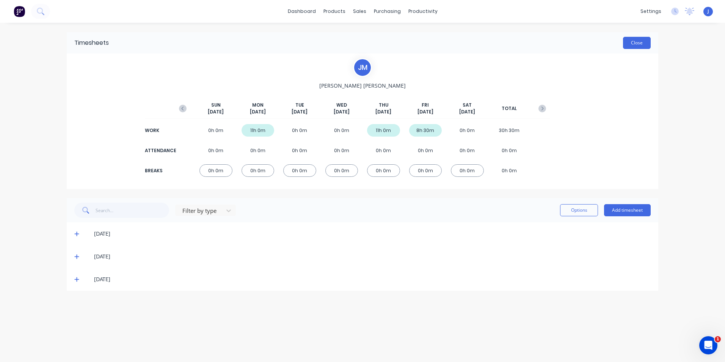
click at [641, 45] on button "Close" at bounding box center [637, 43] width 28 height 12
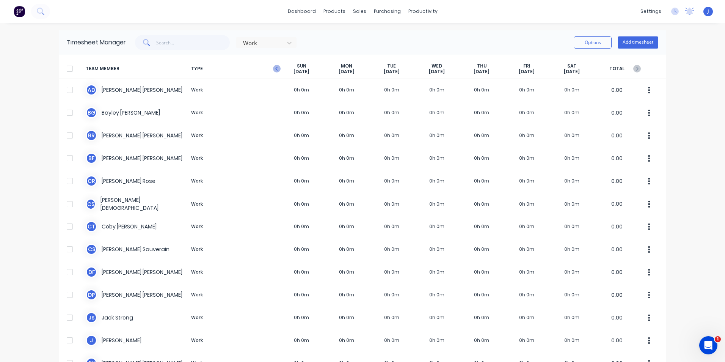
click at [276, 67] on icon "button" at bounding box center [277, 69] width 8 height 8
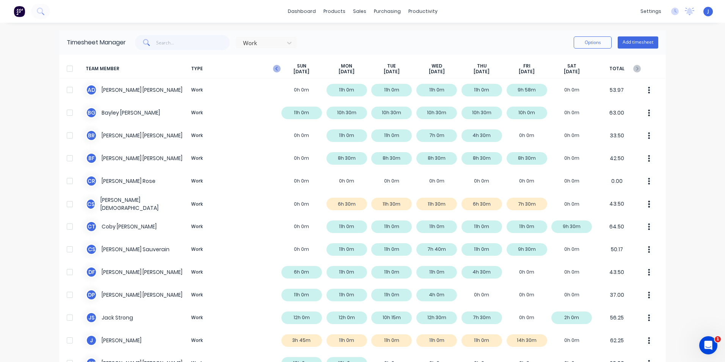
click at [274, 68] on icon "button" at bounding box center [277, 69] width 8 height 8
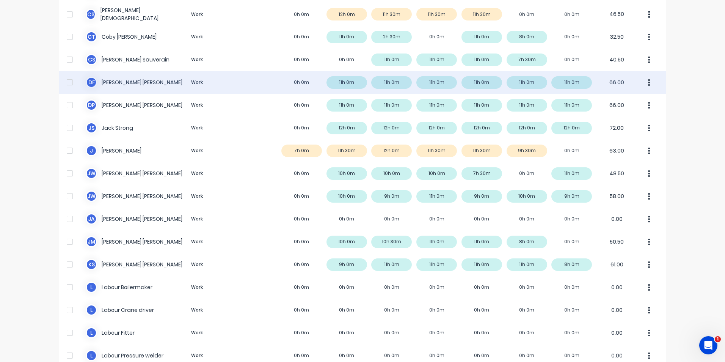
scroll to position [303, 0]
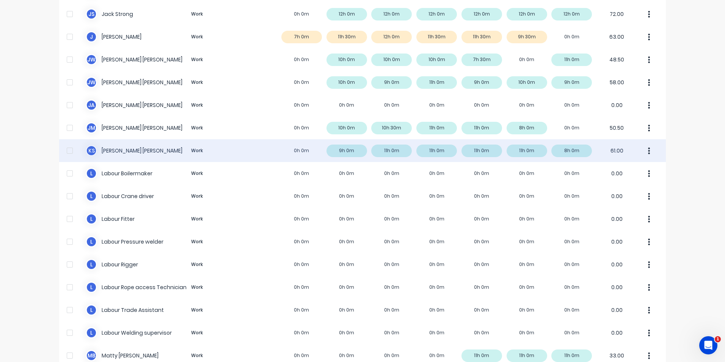
click at [329, 152] on div "k s [PERSON_NAME] Work 0h 0m 9h 0m 11h 0m 11h 0m 11h 0m 11h 0m 8h 0m 61.00" at bounding box center [362, 150] width 606 height 23
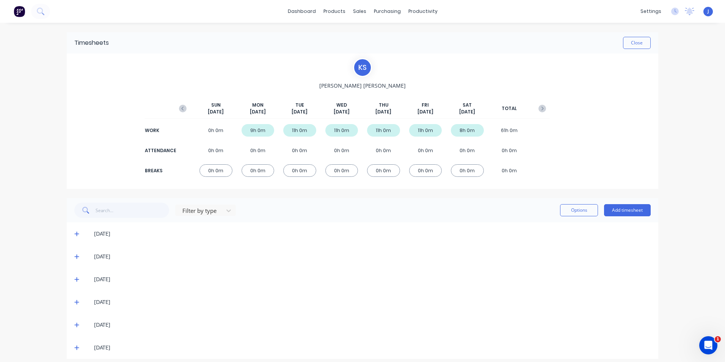
click at [74, 234] on icon at bounding box center [76, 233] width 5 height 5
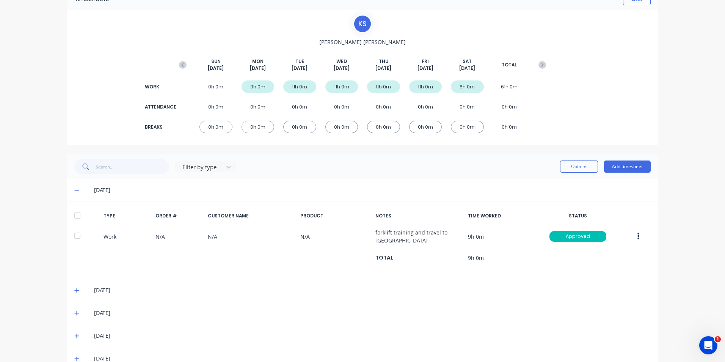
scroll to position [76, 0]
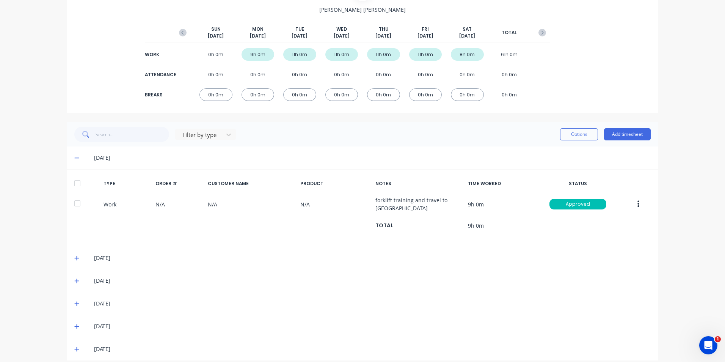
click at [75, 260] on icon at bounding box center [76, 257] width 5 height 5
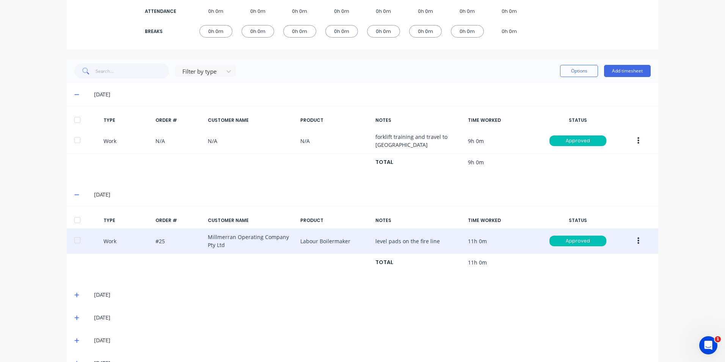
scroll to position [161, 0]
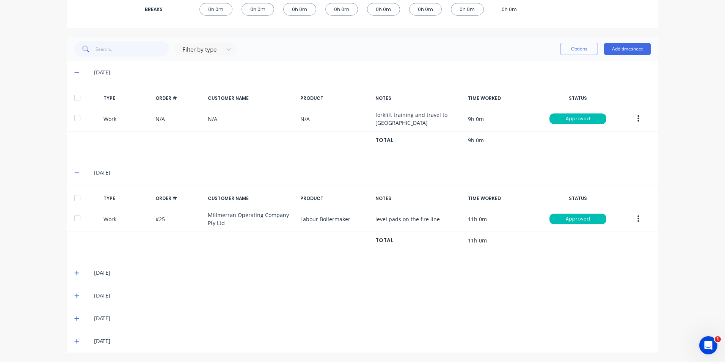
click at [68, 272] on div "[DATE]" at bounding box center [362, 272] width 591 height 23
click at [75, 273] on icon at bounding box center [76, 272] width 5 height 5
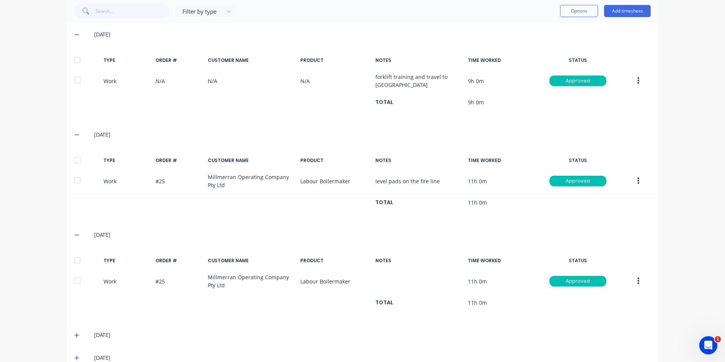
scroll to position [238, 0]
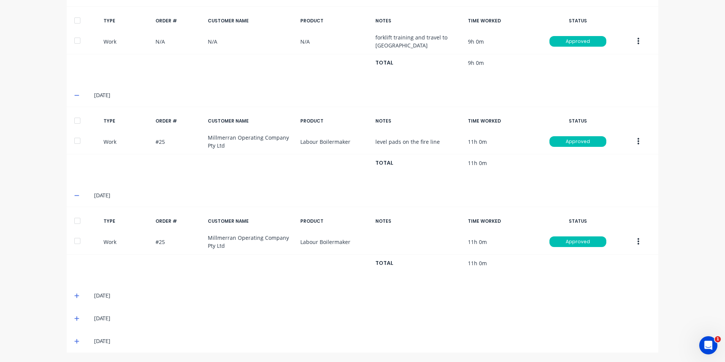
click at [75, 297] on icon at bounding box center [76, 295] width 5 height 5
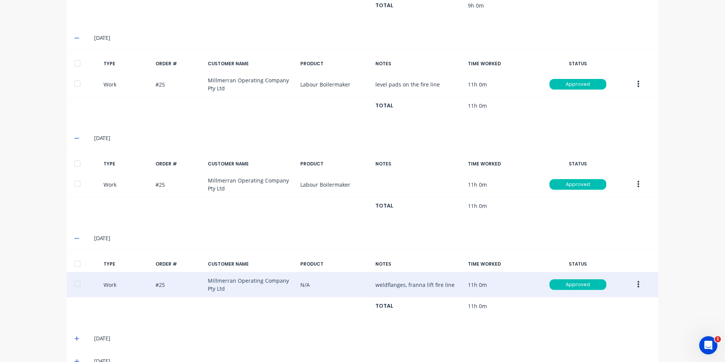
scroll to position [316, 0]
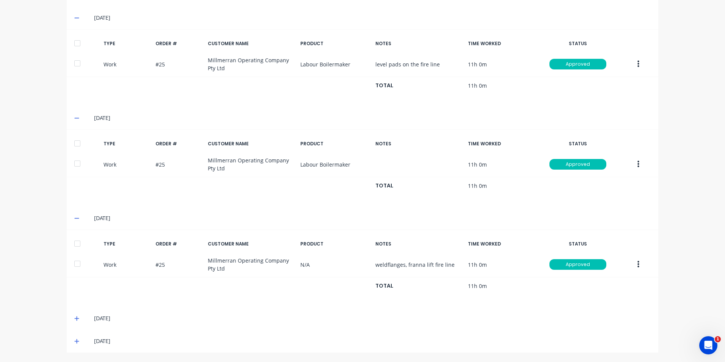
click at [75, 318] on icon at bounding box center [76, 318] width 5 height 5
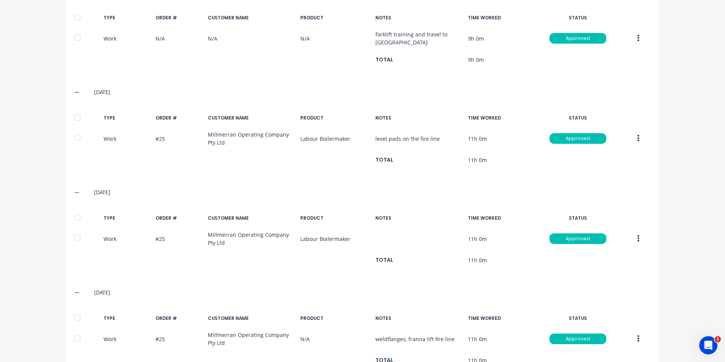
scroll to position [393, 0]
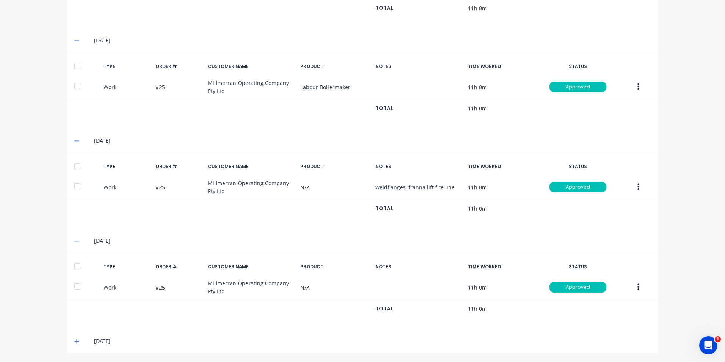
click at [75, 339] on icon at bounding box center [76, 340] width 5 height 5
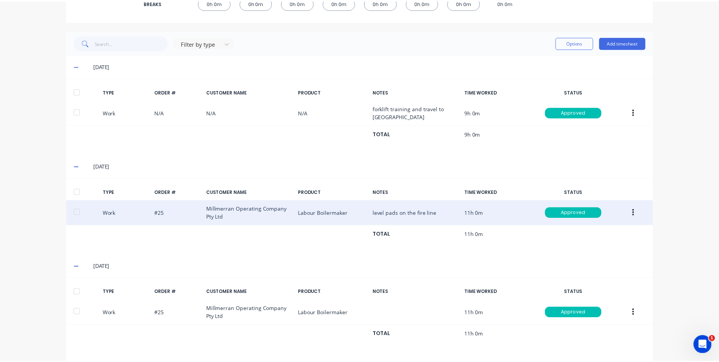
scroll to position [0, 0]
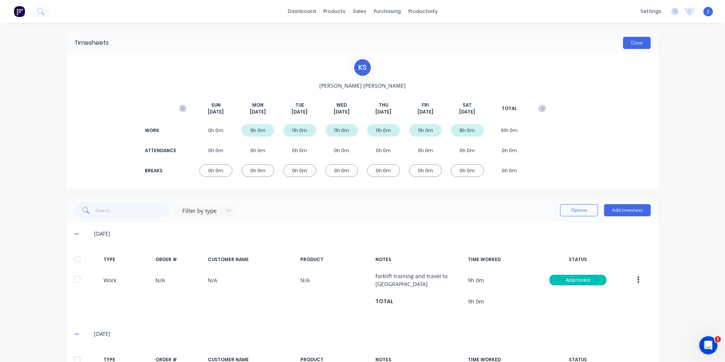
click at [631, 44] on button "Close" at bounding box center [637, 43] width 28 height 12
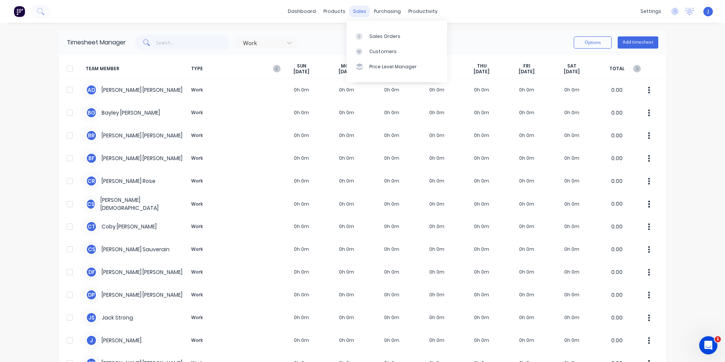
click at [353, 11] on div "sales" at bounding box center [359, 11] width 21 height 11
click at [363, 29] on link "Sales Orders" at bounding box center [396, 35] width 100 height 15
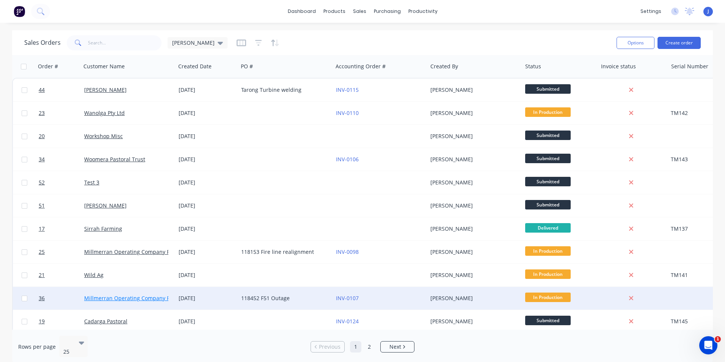
click at [136, 296] on link "Millmerran Operating Company Pty Ltd" at bounding box center [134, 297] width 100 height 7
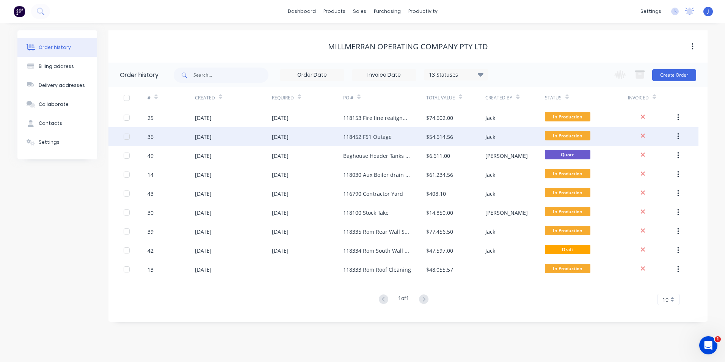
click at [362, 136] on div "118452 F51 Outage" at bounding box center [367, 137] width 49 height 8
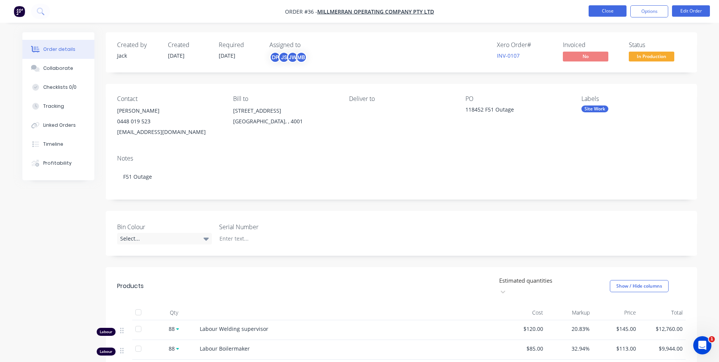
click at [604, 11] on button "Close" at bounding box center [608, 10] width 38 height 11
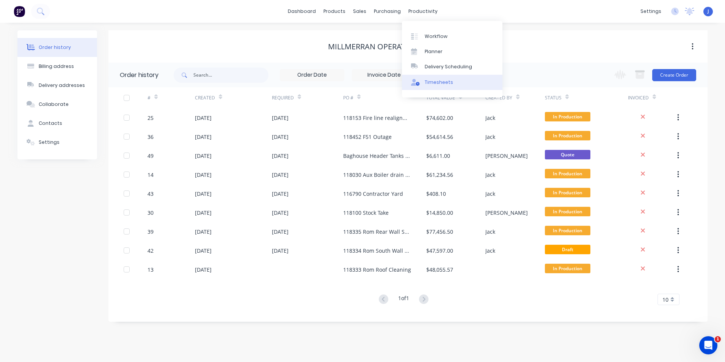
click at [435, 85] on div "Timesheets" at bounding box center [439, 82] width 28 height 7
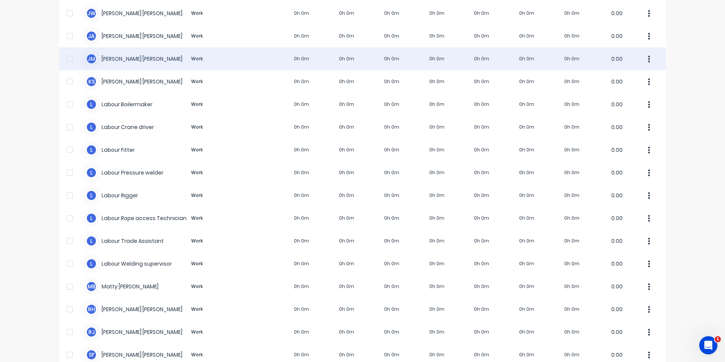
scroll to position [366, 0]
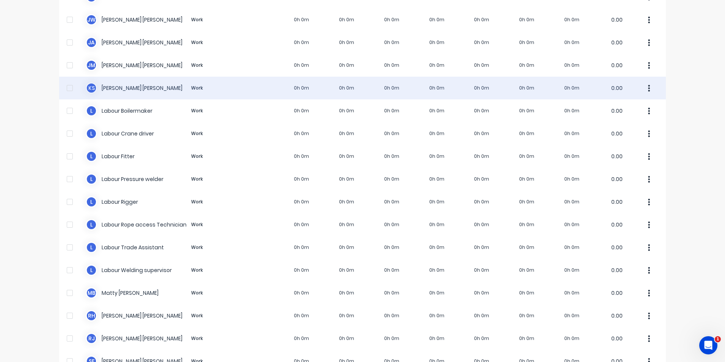
click at [228, 87] on div "k s [PERSON_NAME] Work 0h 0m 0h 0m 0h 0m 0h 0m 0h 0m 0h 0m 0h 0m 0.00" at bounding box center [362, 88] width 606 height 23
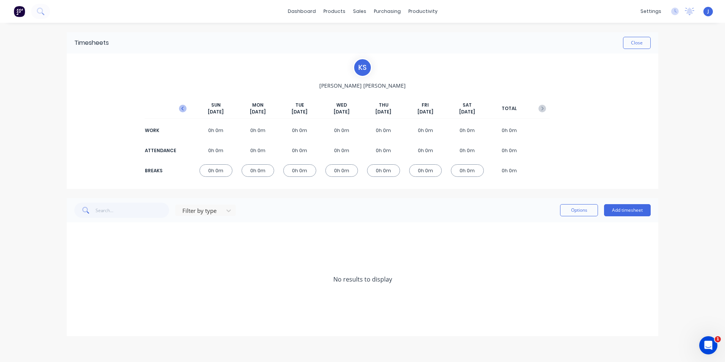
click at [181, 109] on icon "button" at bounding box center [183, 109] width 8 height 8
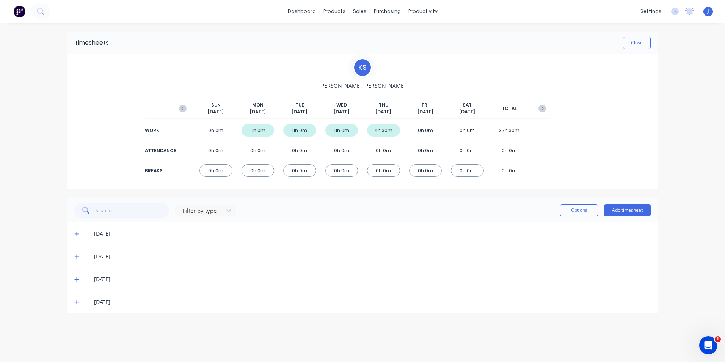
click at [181, 109] on icon "button" at bounding box center [183, 109] width 8 height 8
click at [541, 110] on icon "button" at bounding box center [542, 109] width 8 height 8
click at [79, 233] on icon at bounding box center [76, 233] width 5 height 5
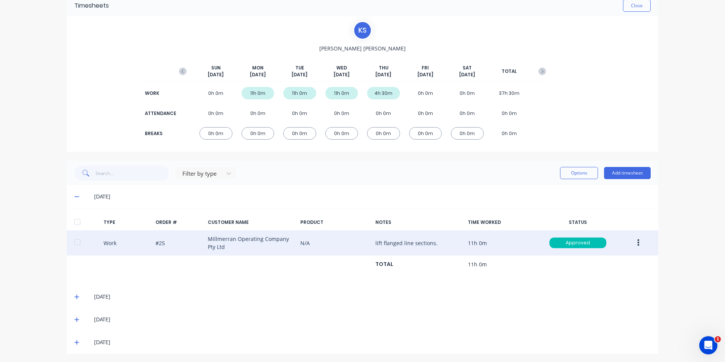
scroll to position [38, 0]
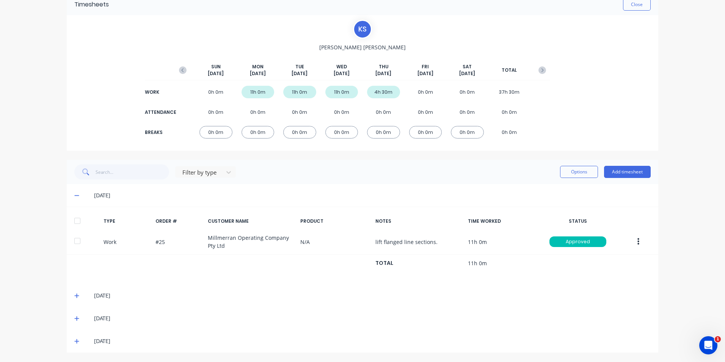
click at [72, 291] on div "[DATE]" at bounding box center [362, 295] width 591 height 23
click at [75, 297] on icon at bounding box center [76, 295] width 5 height 5
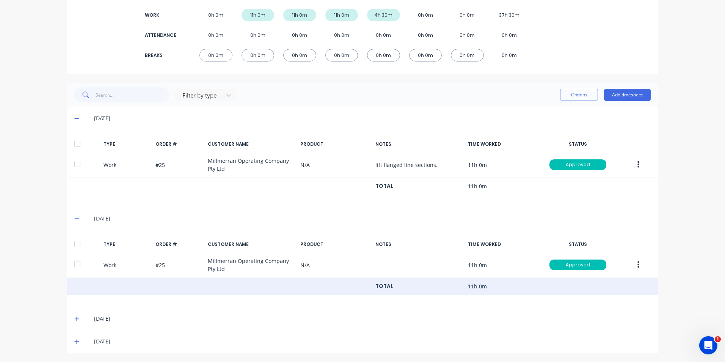
scroll to position [116, 0]
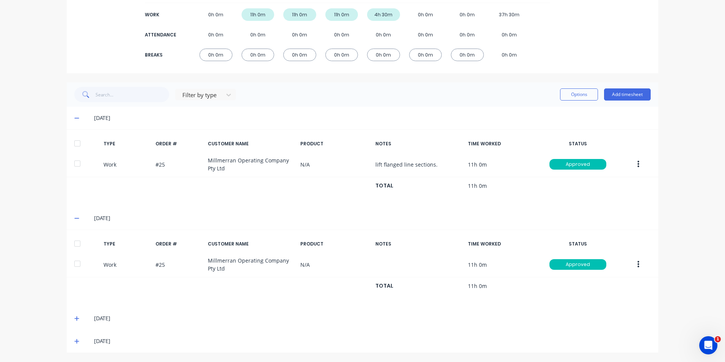
click at [75, 318] on icon at bounding box center [76, 317] width 5 height 5
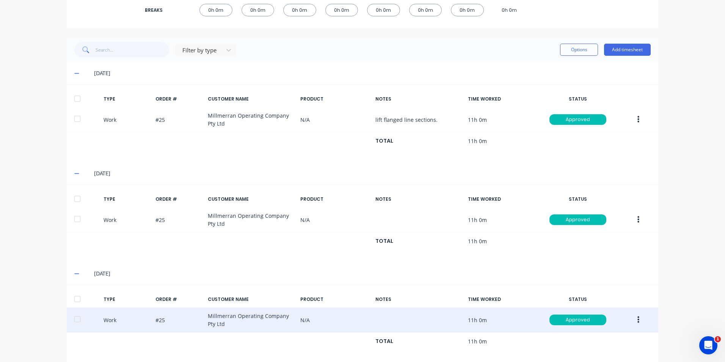
scroll to position [193, 0]
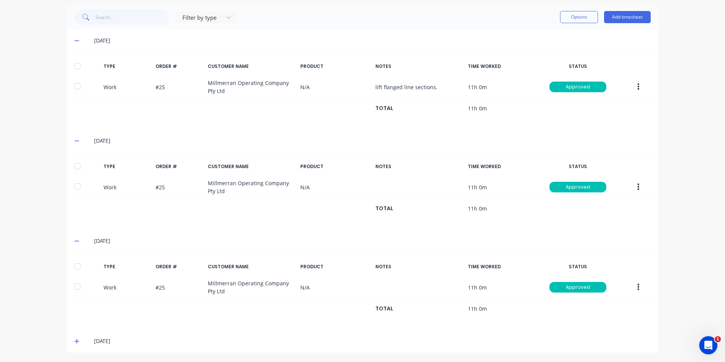
click at [75, 341] on icon at bounding box center [76, 341] width 5 height 5
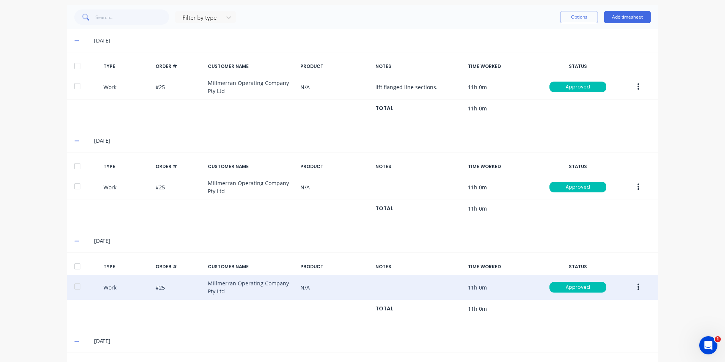
scroll to position [270, 0]
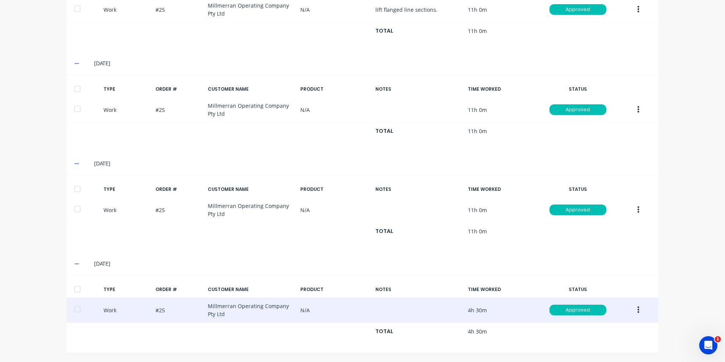
click at [636, 313] on button "button" at bounding box center [638, 310] width 18 height 14
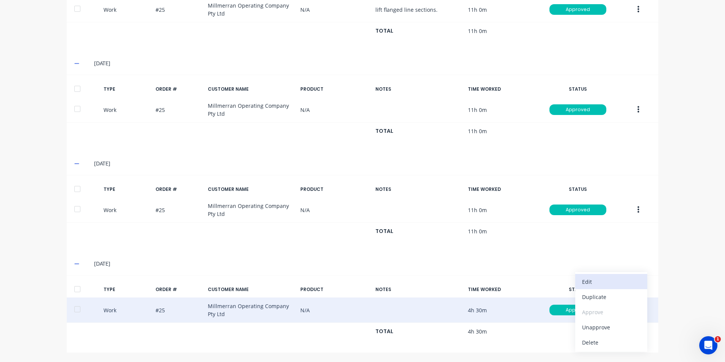
click at [607, 284] on div "Edit" at bounding box center [611, 281] width 58 height 11
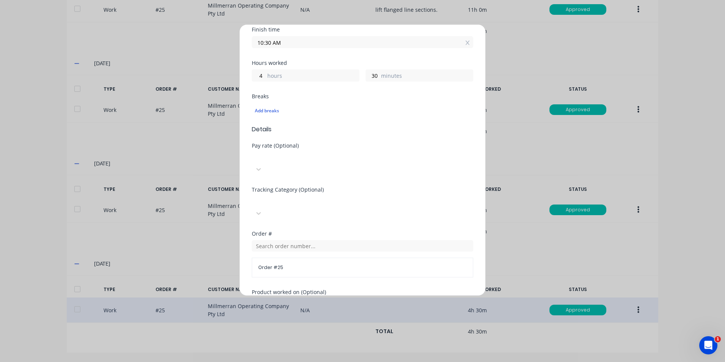
scroll to position [0, 0]
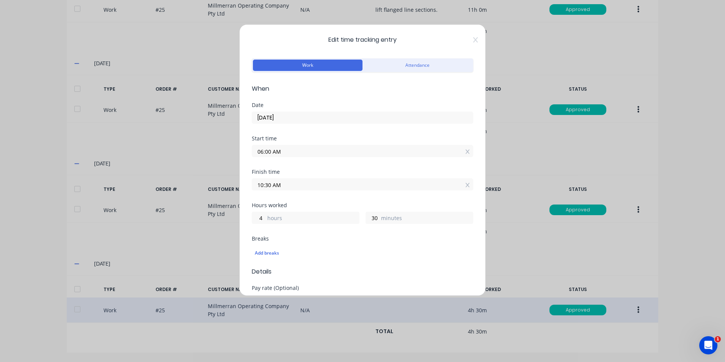
click at [473, 40] on icon at bounding box center [475, 39] width 5 height 5
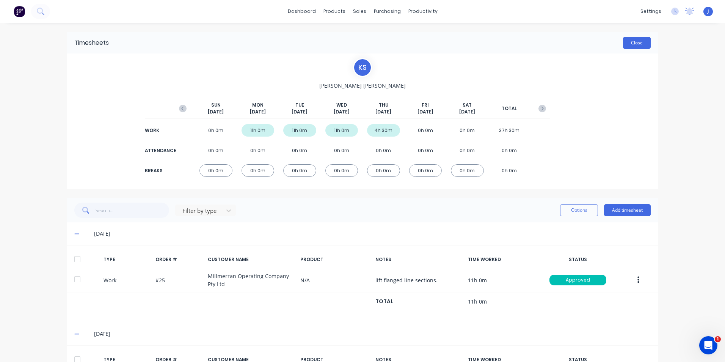
click at [642, 40] on button "Close" at bounding box center [637, 43] width 28 height 12
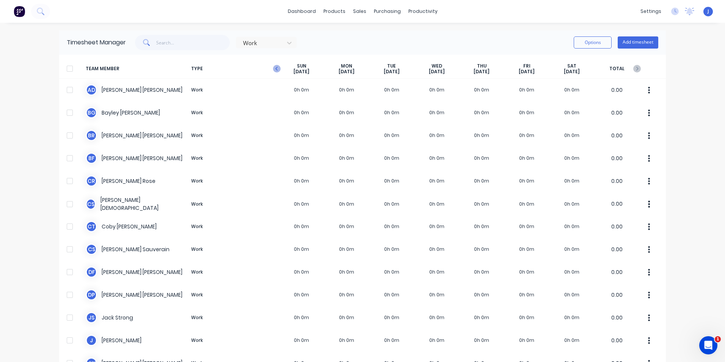
click at [273, 67] on icon "button" at bounding box center [277, 69] width 8 height 8
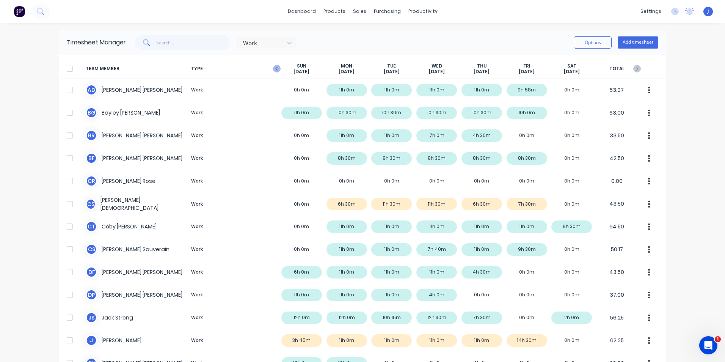
click at [273, 71] on icon "button" at bounding box center [277, 69] width 8 height 8
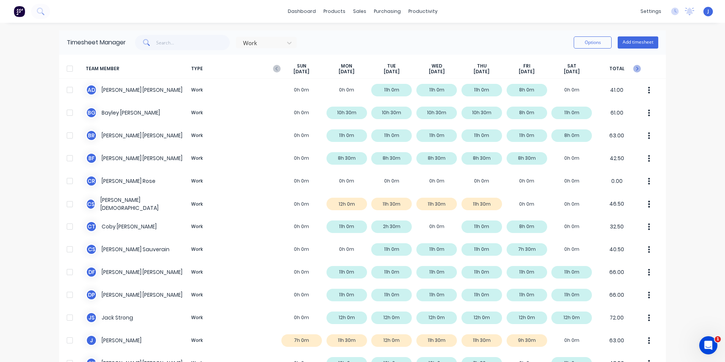
click at [635, 68] on icon "button" at bounding box center [637, 69] width 8 height 8
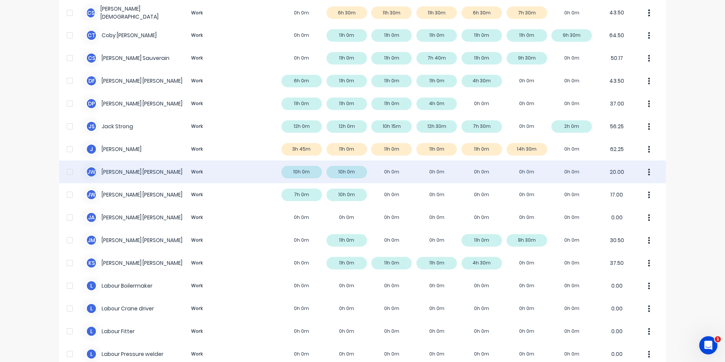
scroll to position [227, 0]
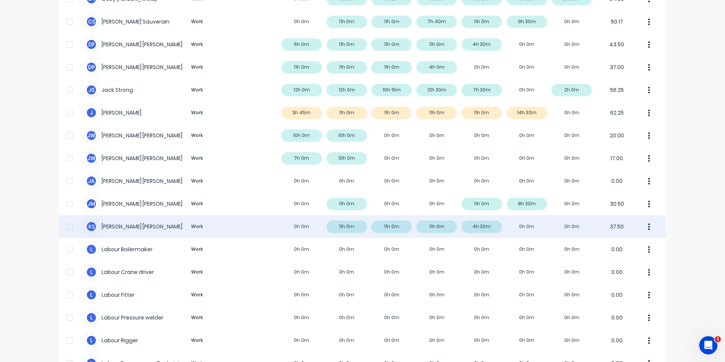
click at [275, 226] on div "k s [PERSON_NAME] Work 0h 0m 11h 0m 11h 0m 11h 0m 4h 30m 0h 0m 0h 0m 37.50" at bounding box center [362, 226] width 606 height 23
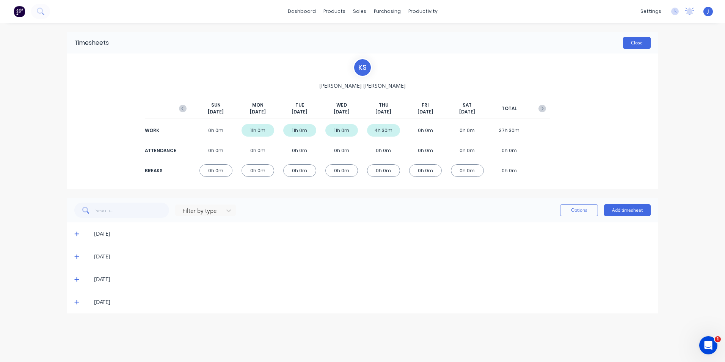
click at [643, 46] on button "Close" at bounding box center [637, 43] width 28 height 12
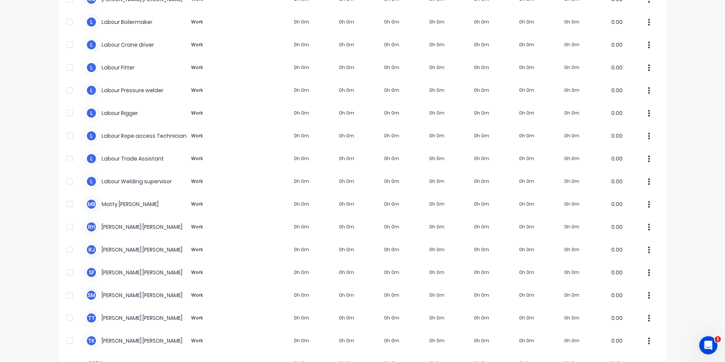
scroll to position [455, 0]
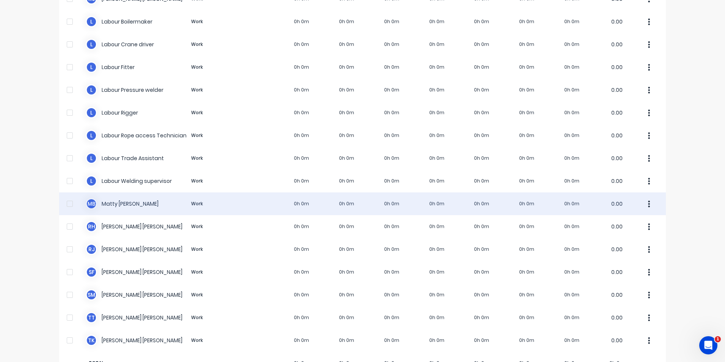
click at [256, 202] on div "M B [PERSON_NAME] Work 0h 0m 0h 0m 0h 0m 0h 0m 0h 0m 0h 0m 0h 0m 0.00" at bounding box center [362, 203] width 606 height 23
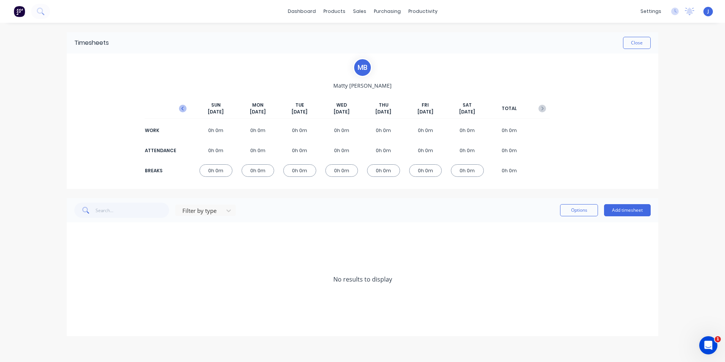
click at [182, 110] on icon "button" at bounding box center [183, 109] width 8 height 8
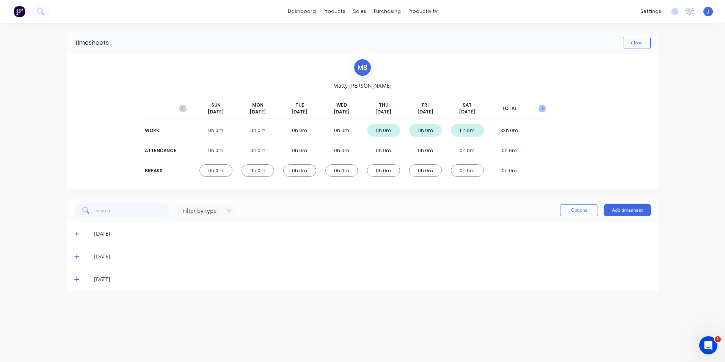
click at [542, 112] on button "button" at bounding box center [541, 109] width 15 height 14
click at [181, 110] on icon "button" at bounding box center [183, 109] width 8 height 8
click at [542, 109] on icon "button" at bounding box center [542, 109] width 8 height 8
click at [183, 110] on icon "button" at bounding box center [183, 109] width 8 height 8
click at [539, 111] on icon "button" at bounding box center [542, 109] width 8 height 8
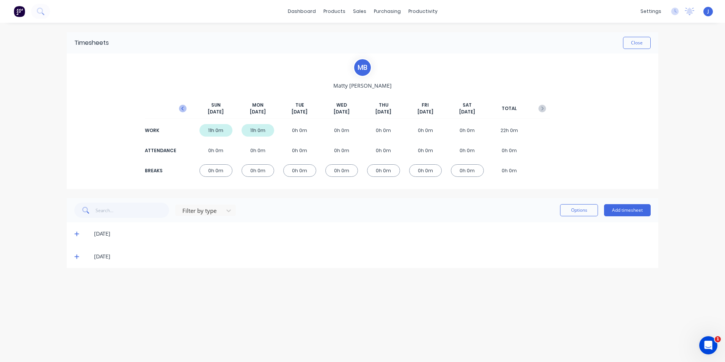
click at [183, 110] on icon "button" at bounding box center [183, 109] width 8 height 8
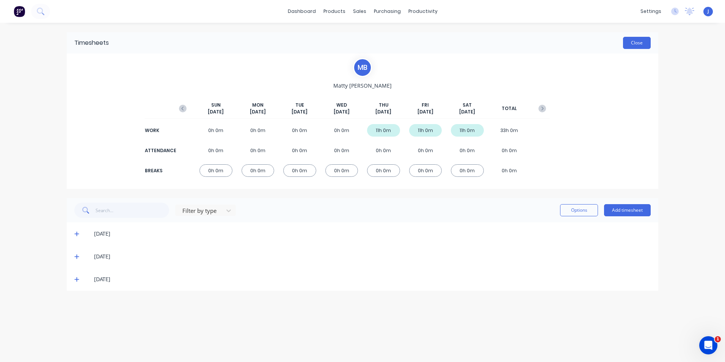
click at [627, 46] on button "Close" at bounding box center [637, 43] width 28 height 12
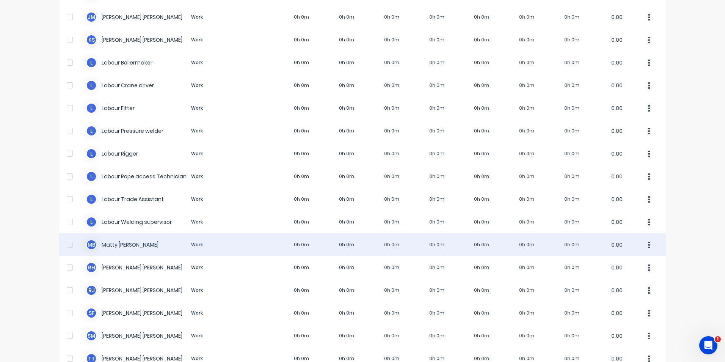
scroll to position [417, 0]
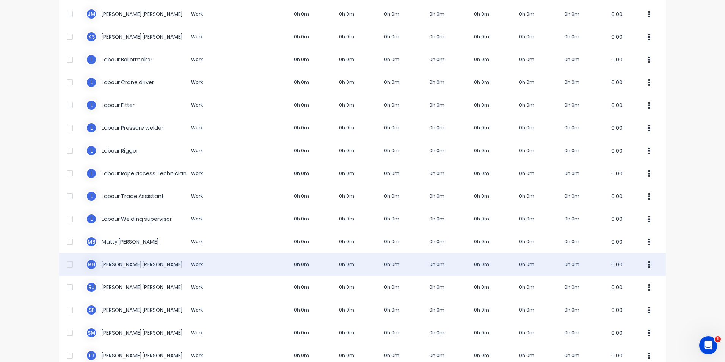
click at [265, 263] on div "[PERSON_NAME] Work 0h 0m 0h 0m 0h 0m 0h 0m 0h 0m 0h 0m 0h 0m 0.00" at bounding box center [362, 264] width 606 height 23
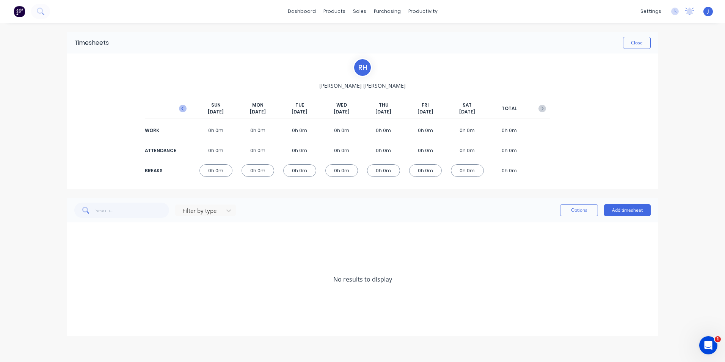
click at [183, 108] on icon "button" at bounding box center [183, 109] width 8 height 8
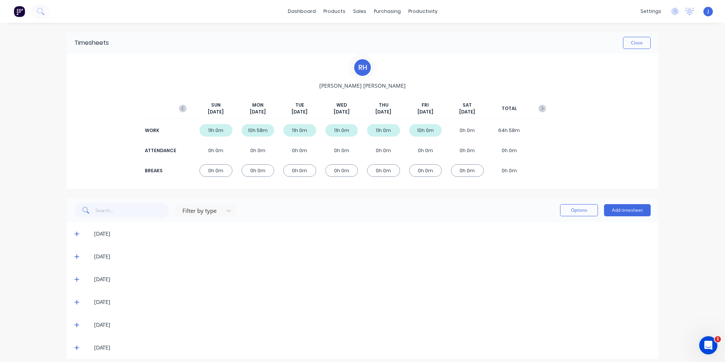
click at [183, 108] on icon "button" at bounding box center [183, 109] width 8 height 8
click at [74, 232] on icon at bounding box center [76, 233] width 5 height 5
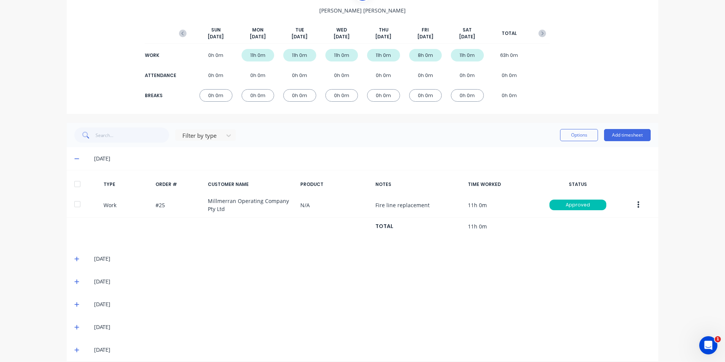
scroll to position [84, 0]
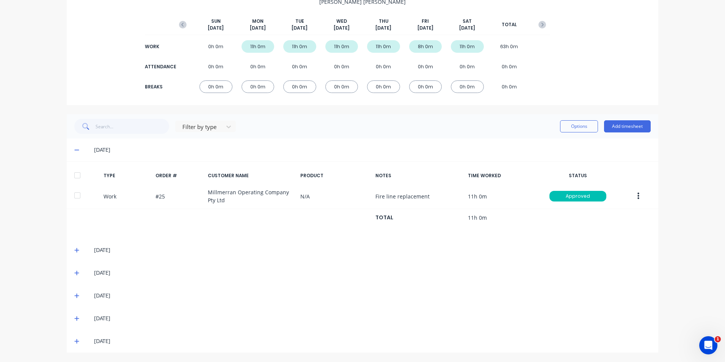
click at [74, 151] on icon at bounding box center [76, 149] width 5 height 5
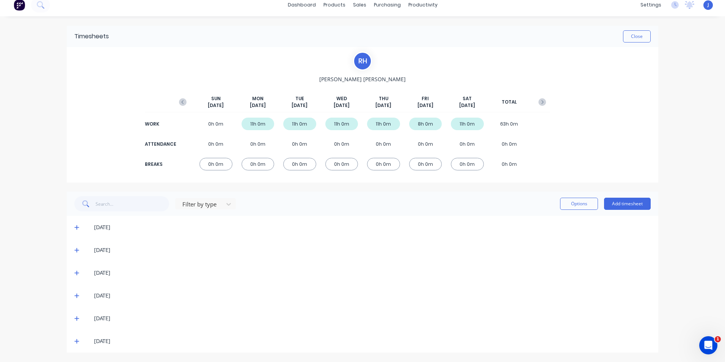
scroll to position [6, 0]
click at [77, 319] on span at bounding box center [78, 318] width 8 height 8
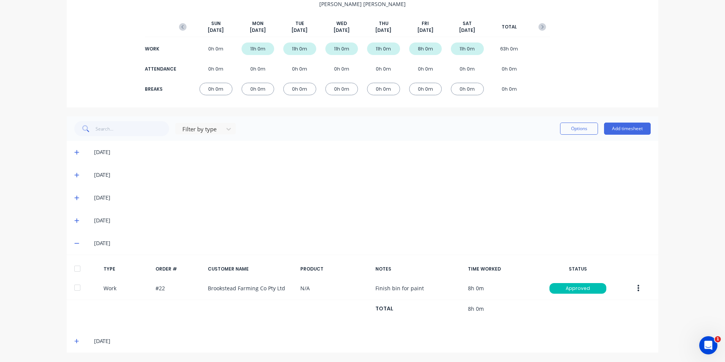
click at [75, 242] on icon at bounding box center [76, 242] width 5 height 5
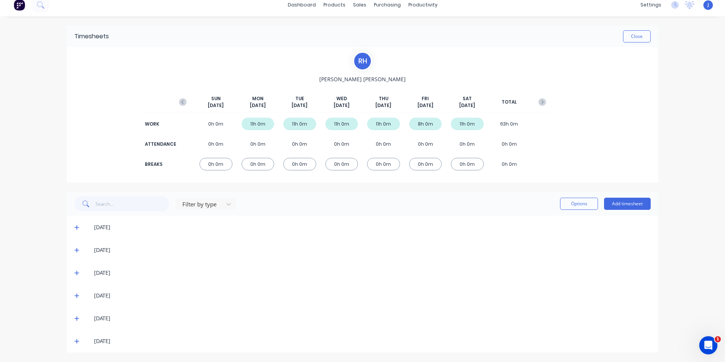
scroll to position [6, 0]
click at [71, 340] on div "[DATE]" at bounding box center [362, 340] width 591 height 23
click at [75, 340] on icon at bounding box center [76, 340] width 5 height 5
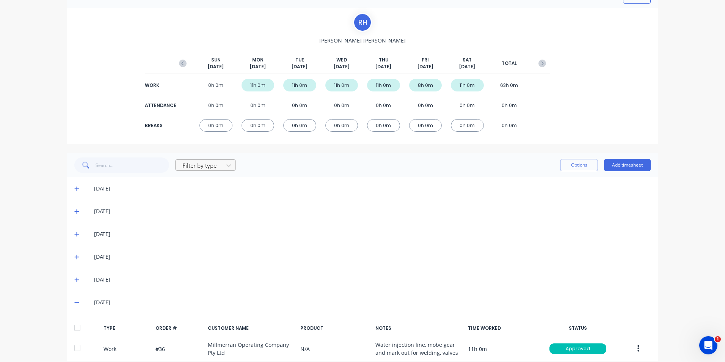
scroll to position [8, 0]
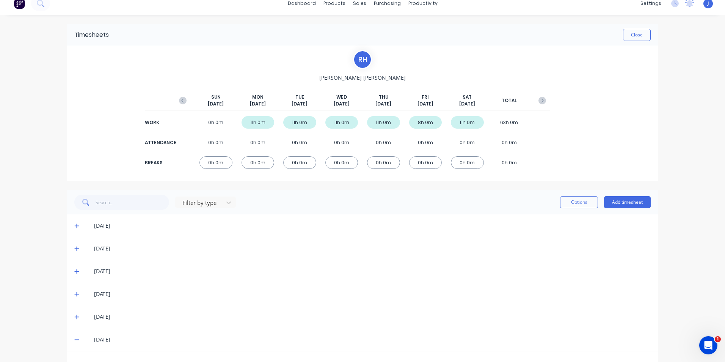
click at [74, 225] on icon at bounding box center [76, 225] width 5 height 5
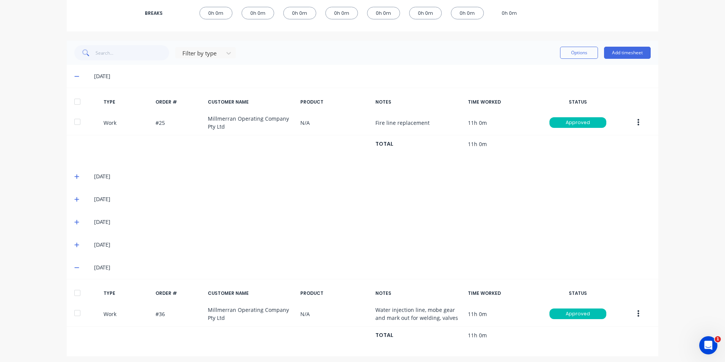
scroll to position [160, 0]
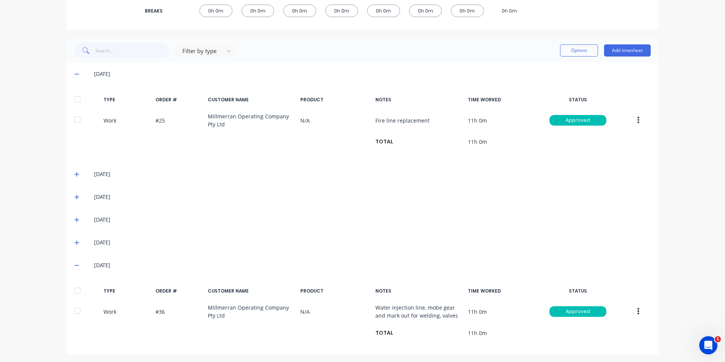
click at [76, 171] on icon at bounding box center [76, 173] width 5 height 5
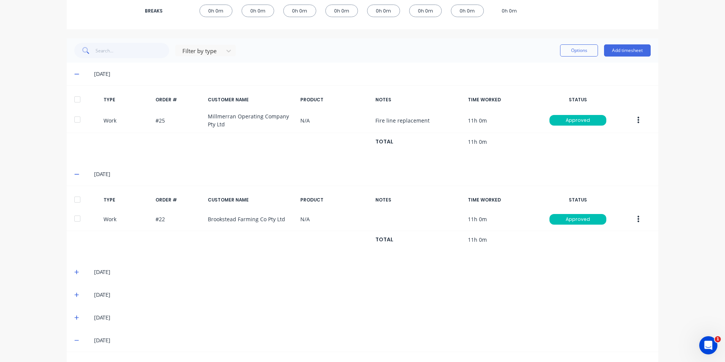
click at [74, 269] on icon at bounding box center [76, 271] width 5 height 5
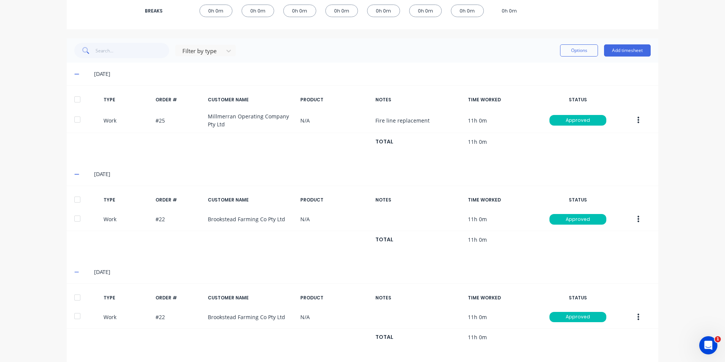
click at [75, 173] on icon at bounding box center [76, 173] width 5 height 5
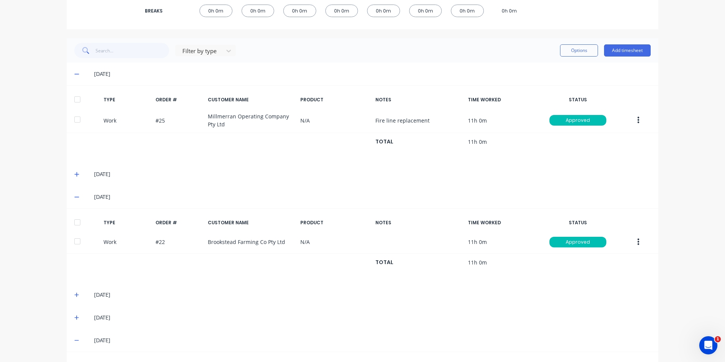
click at [75, 198] on icon at bounding box center [76, 196] width 5 height 5
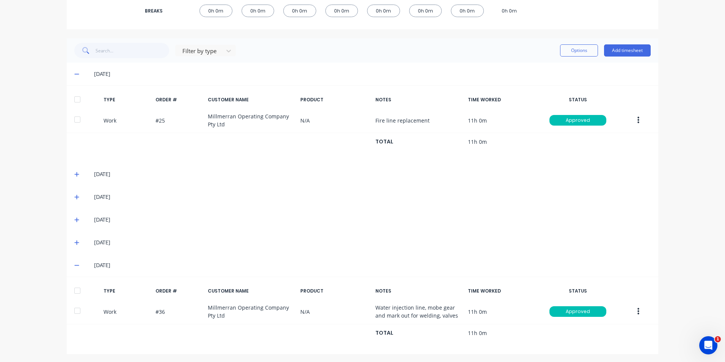
click at [74, 73] on icon at bounding box center [76, 73] width 5 height 5
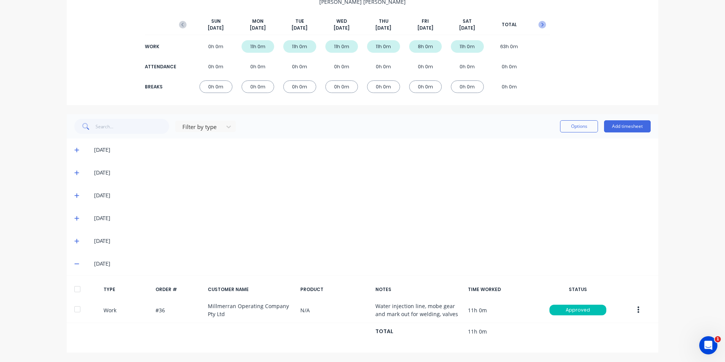
click at [538, 25] on icon "button" at bounding box center [542, 25] width 8 height 8
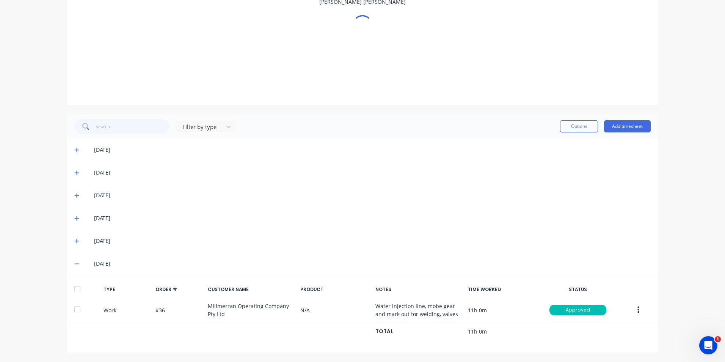
scroll to position [6, 0]
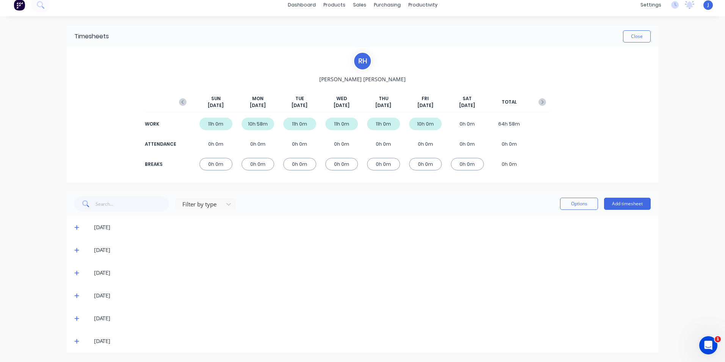
click at [75, 249] on icon at bounding box center [76, 249] width 5 height 5
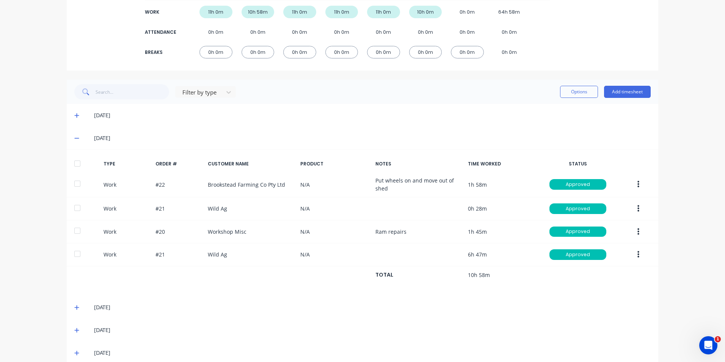
scroll to position [153, 0]
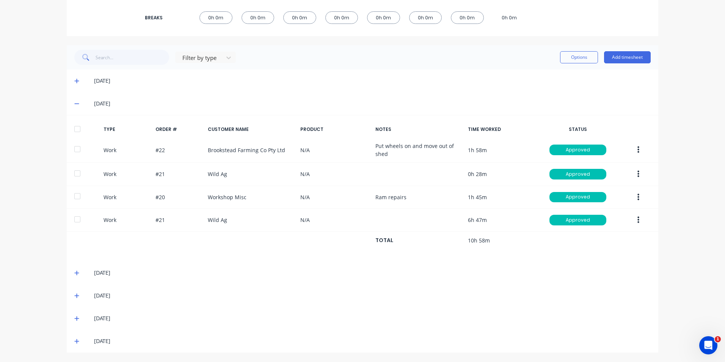
click at [74, 272] on icon at bounding box center [76, 273] width 5 height 5
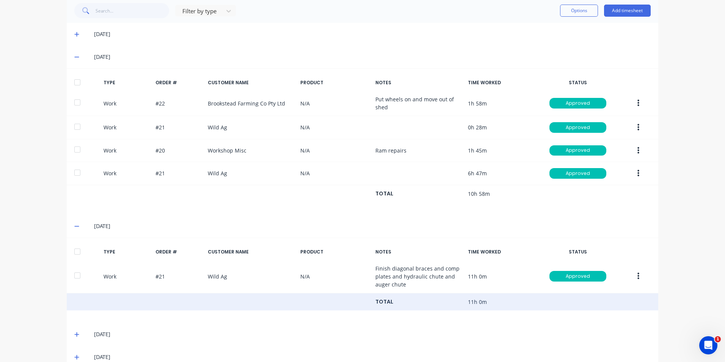
scroll to position [238, 0]
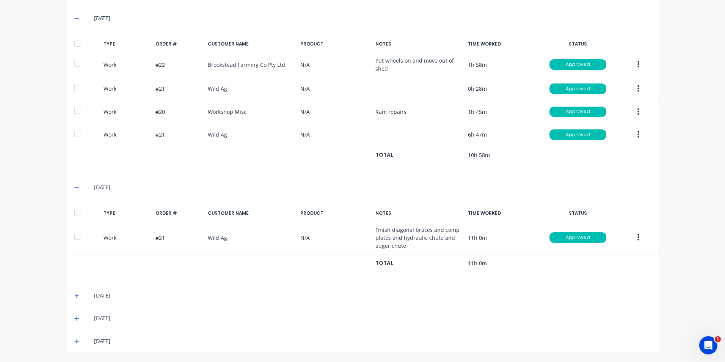
click at [76, 294] on icon at bounding box center [76, 295] width 5 height 5
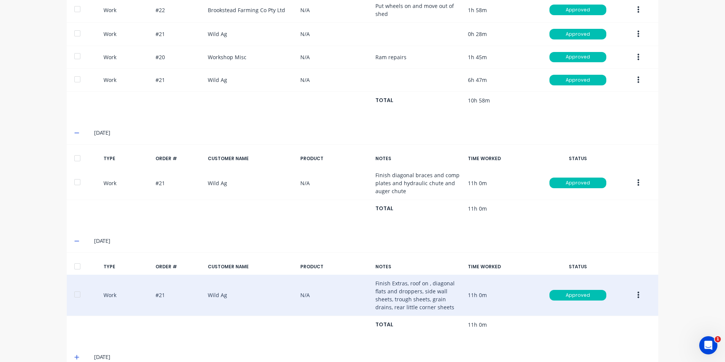
scroll to position [331, 0]
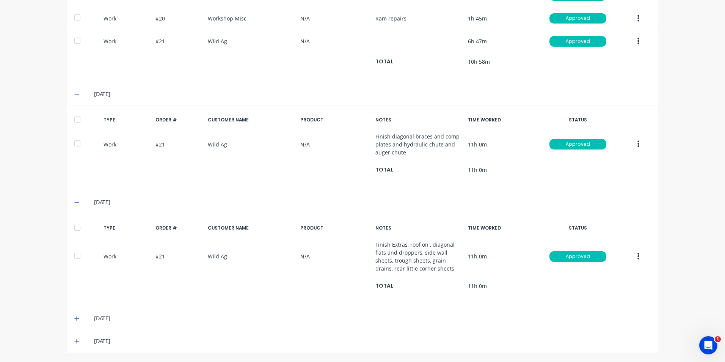
click at [74, 318] on icon at bounding box center [76, 317] width 5 height 5
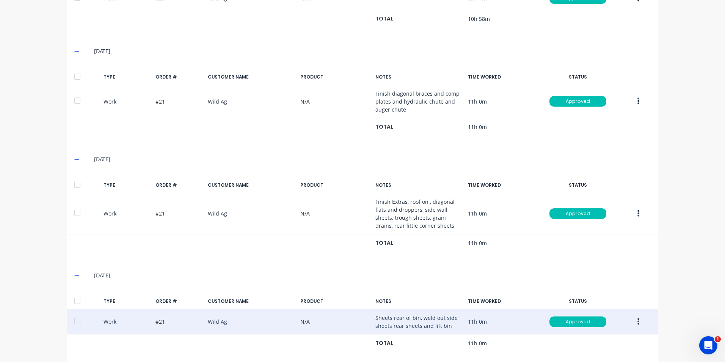
scroll to position [409, 0]
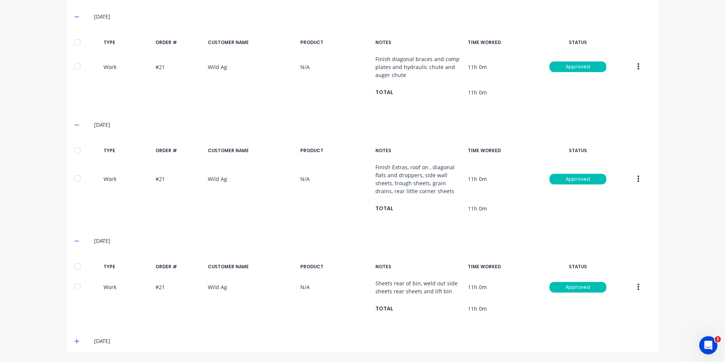
click at [75, 342] on icon at bounding box center [76, 340] width 5 height 5
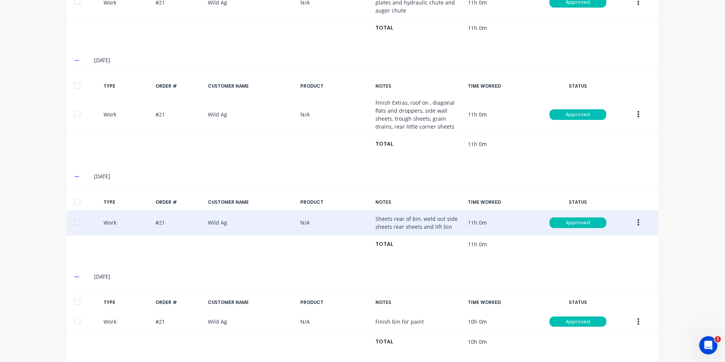
scroll to position [483, 0]
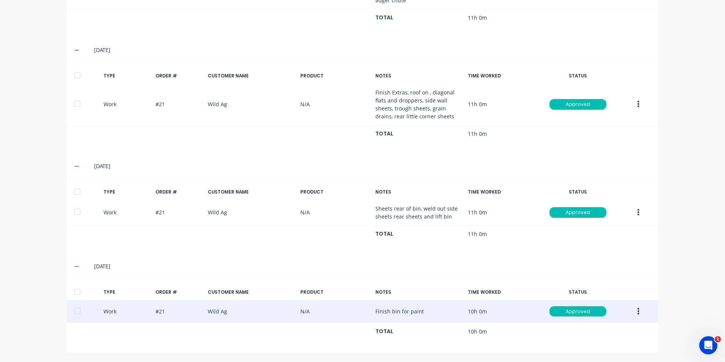
click at [409, 307] on div "Work #21 Wild Ag N/A Finish bin for paint 10h 0m Approved" at bounding box center [362, 311] width 591 height 23
click at [409, 309] on div "Work #21 Wild Ag N/A Finish bin for paint 10h 0m Approved" at bounding box center [362, 311] width 591 height 23
click at [637, 311] on button "button" at bounding box center [638, 311] width 18 height 14
click at [615, 286] on div "Edit" at bounding box center [611, 282] width 58 height 11
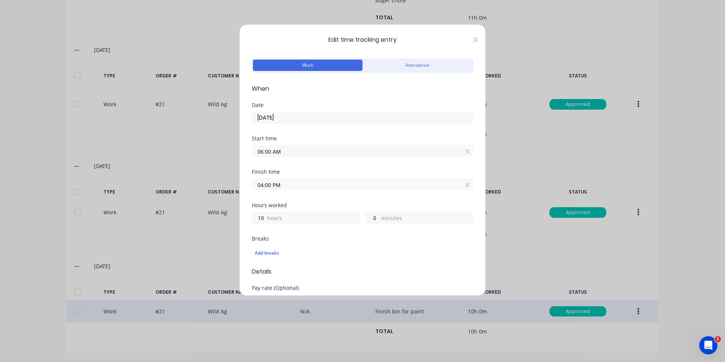
click at [473, 39] on icon at bounding box center [475, 39] width 5 height 5
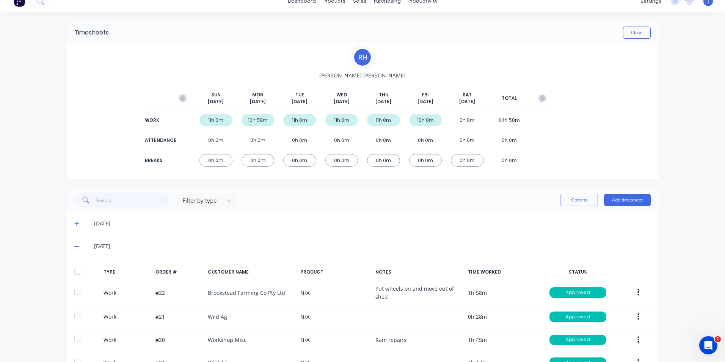
scroll to position [0, 0]
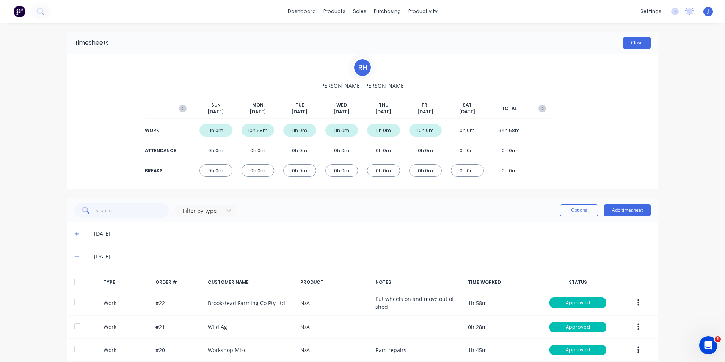
click at [628, 45] on button "Close" at bounding box center [637, 43] width 28 height 12
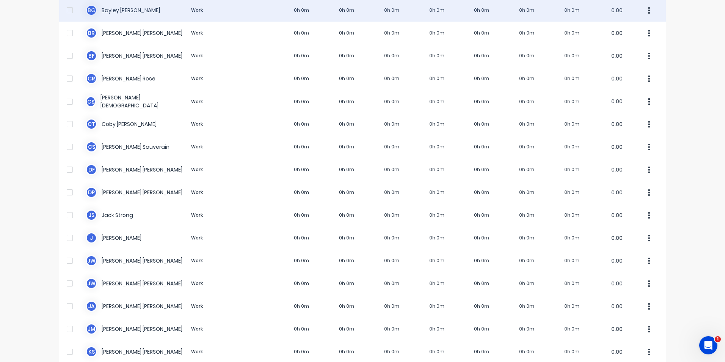
scroll to position [25, 0]
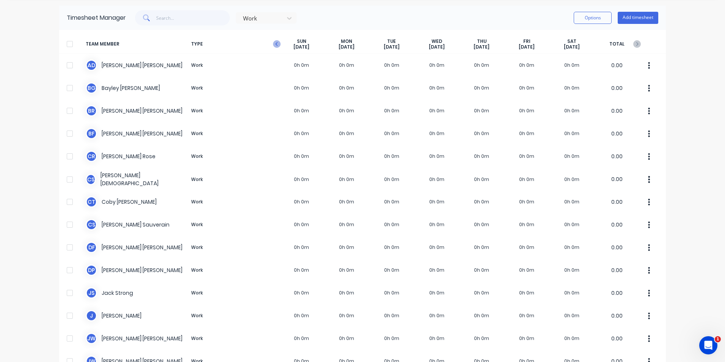
click at [273, 46] on icon "button" at bounding box center [277, 44] width 8 height 8
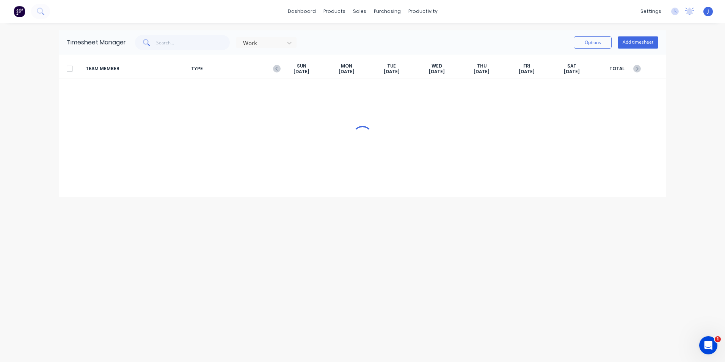
scroll to position [0, 0]
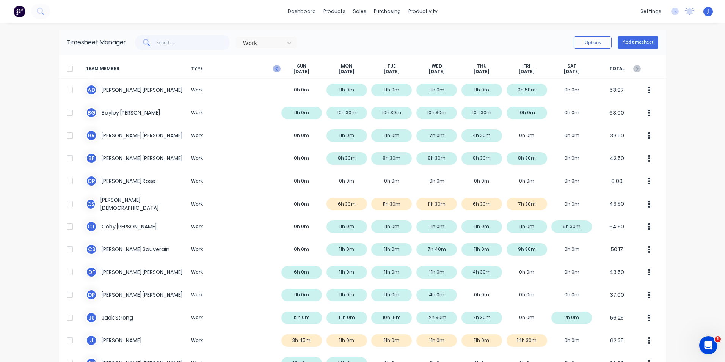
click at [273, 66] on icon "button" at bounding box center [277, 69] width 8 height 8
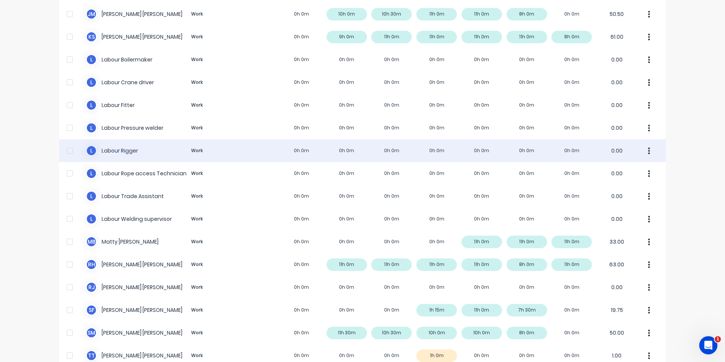
scroll to position [479, 0]
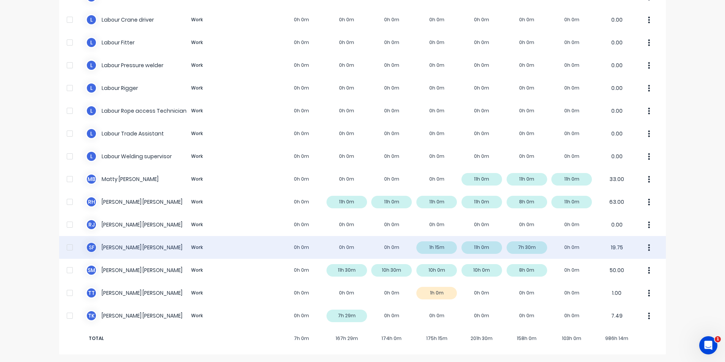
click at [260, 248] on div "S F [PERSON_NAME] Work 0h 0m 0h 0m 0h 0m 1h 15m 11h 0m 7h 30m 0h 0m 19.75" at bounding box center [362, 247] width 606 height 23
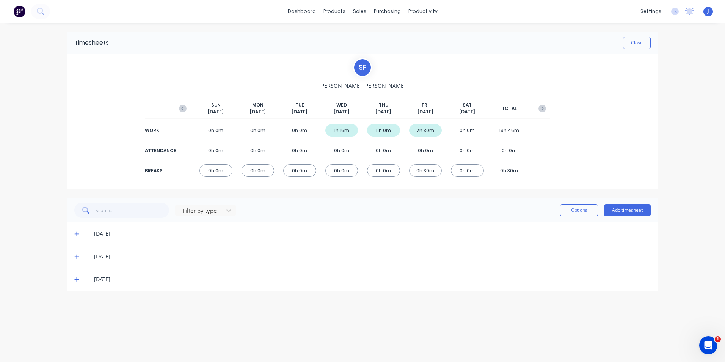
click at [76, 235] on icon at bounding box center [76, 233] width 5 height 5
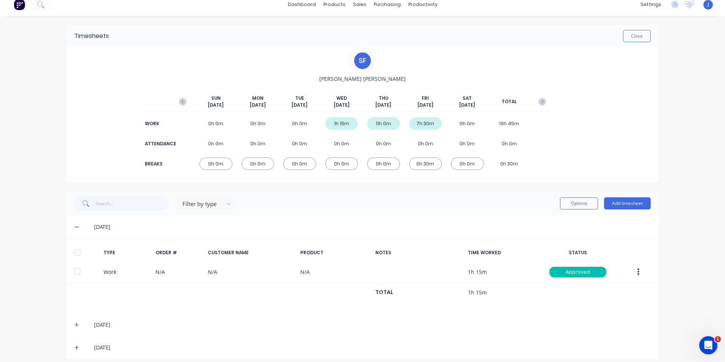
scroll to position [13, 0]
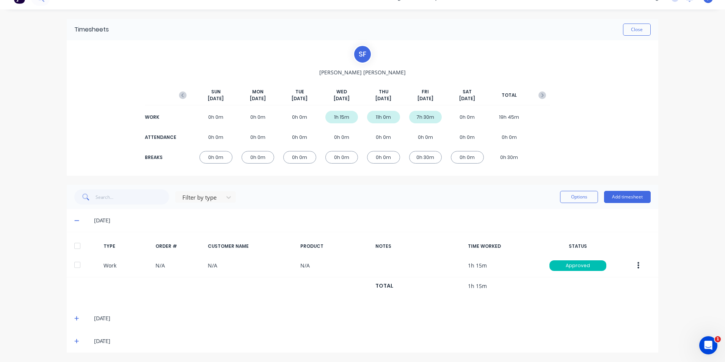
click at [75, 315] on span at bounding box center [78, 318] width 8 height 8
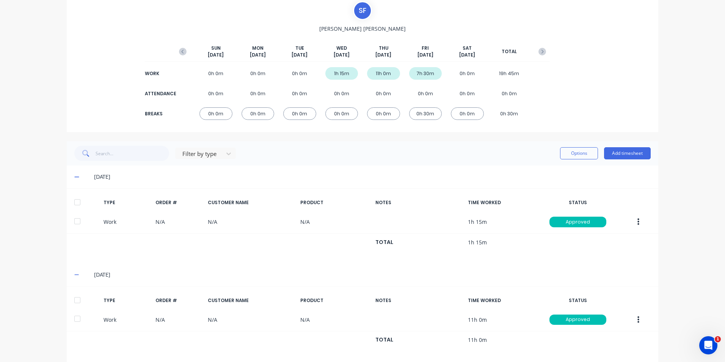
scroll to position [88, 0]
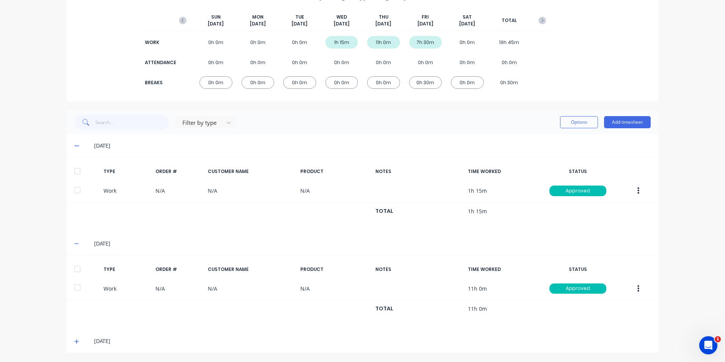
click at [76, 340] on span at bounding box center [78, 341] width 8 height 8
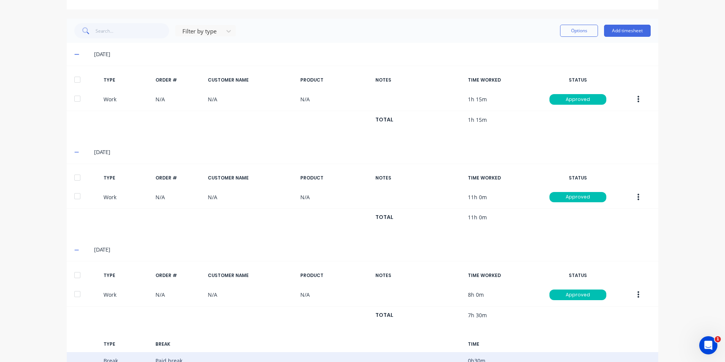
scroll to position [226, 0]
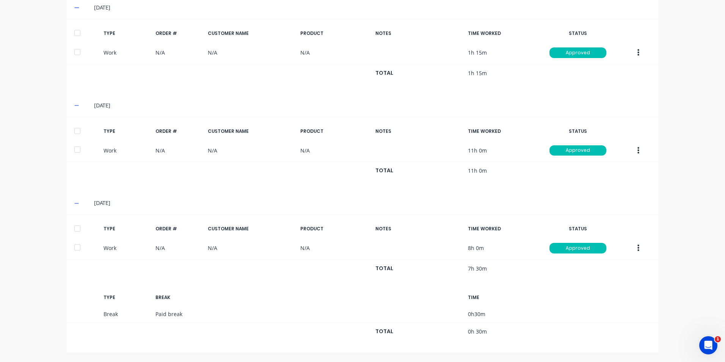
click at [75, 203] on icon at bounding box center [76, 203] width 5 height 1
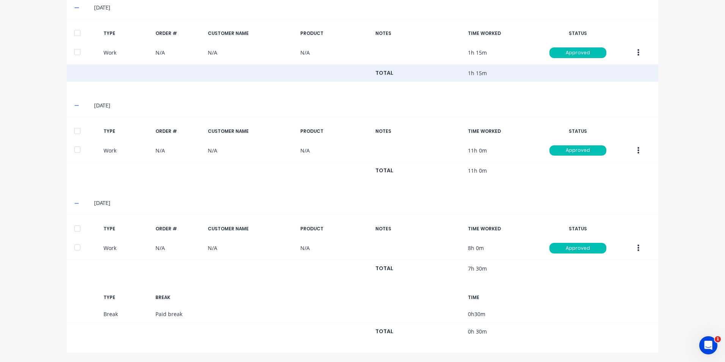
scroll to position [88, 0]
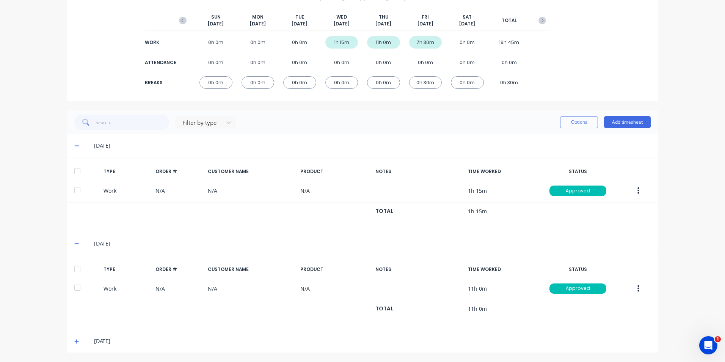
click at [77, 242] on span at bounding box center [78, 244] width 8 height 8
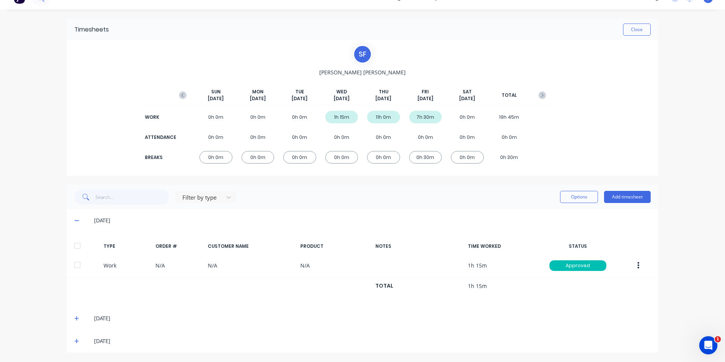
click at [77, 216] on span at bounding box center [78, 220] width 8 height 8
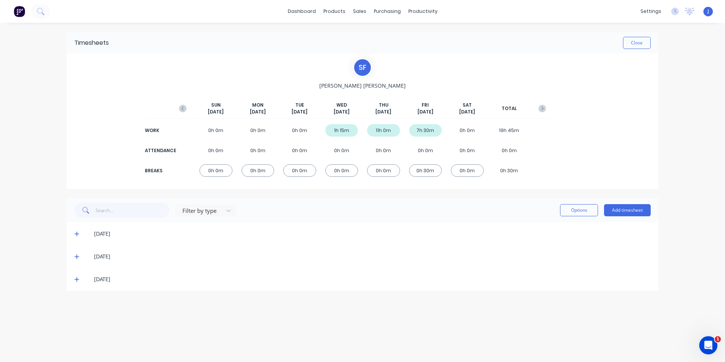
scroll to position [0, 0]
click at [645, 45] on button "Close" at bounding box center [637, 43] width 28 height 12
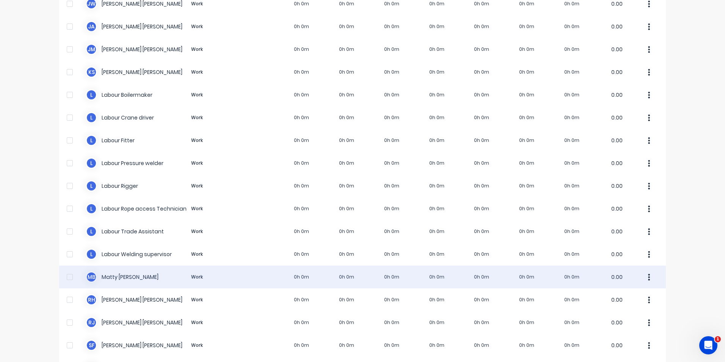
scroll to position [479, 0]
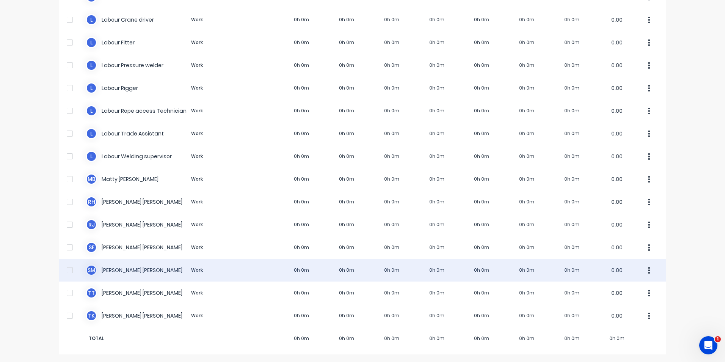
click at [256, 271] on div "S M [PERSON_NAME] Work 0h 0m 0h 0m 0h 0m 0h 0m 0h 0m 0h 0m 0h 0m 0.00" at bounding box center [362, 270] width 606 height 23
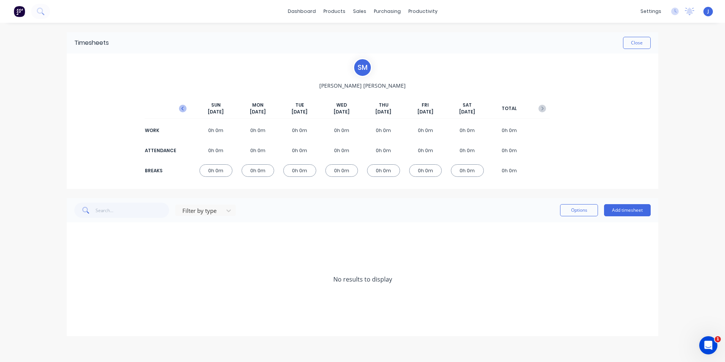
click at [182, 108] on icon "button" at bounding box center [183, 109] width 8 height 8
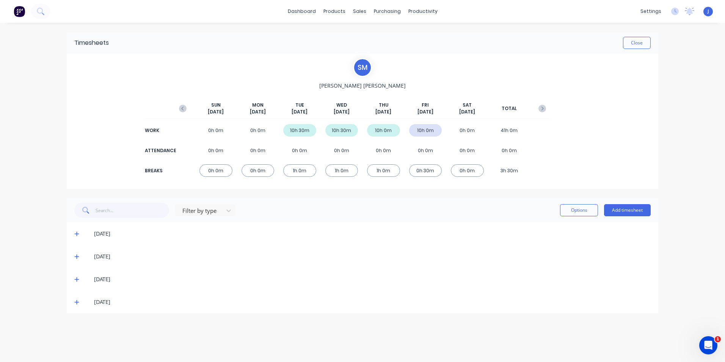
click at [182, 108] on icon "button" at bounding box center [183, 109] width 8 height 8
click at [79, 233] on icon at bounding box center [76, 233] width 5 height 5
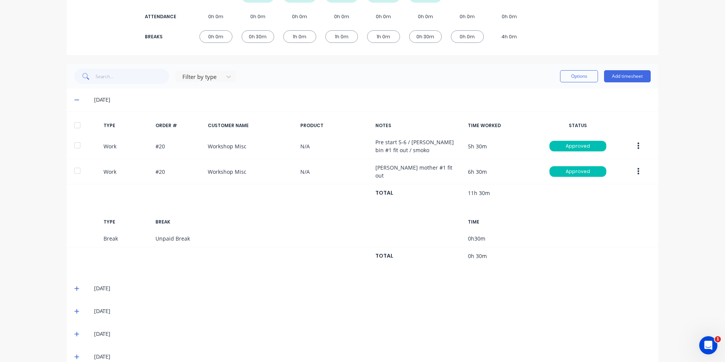
scroll to position [147, 0]
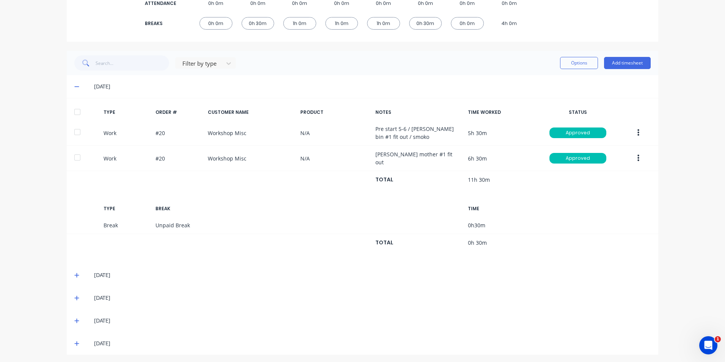
click at [74, 272] on icon at bounding box center [76, 274] width 5 height 5
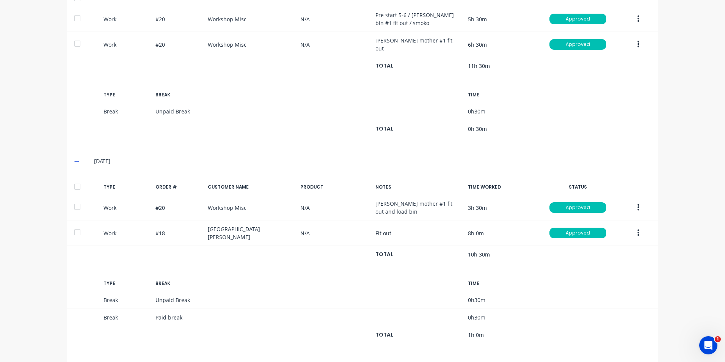
scroll to position [327, 0]
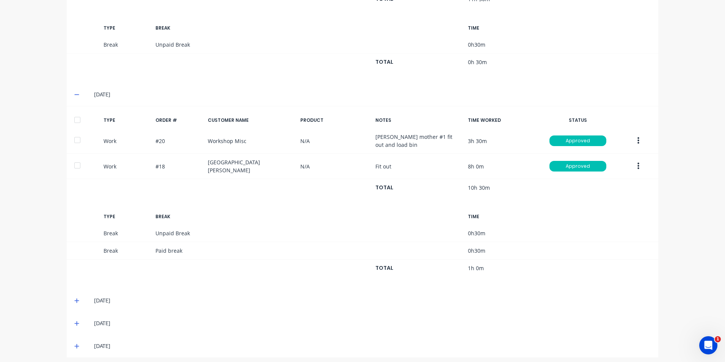
click at [75, 298] on icon at bounding box center [76, 300] width 5 height 5
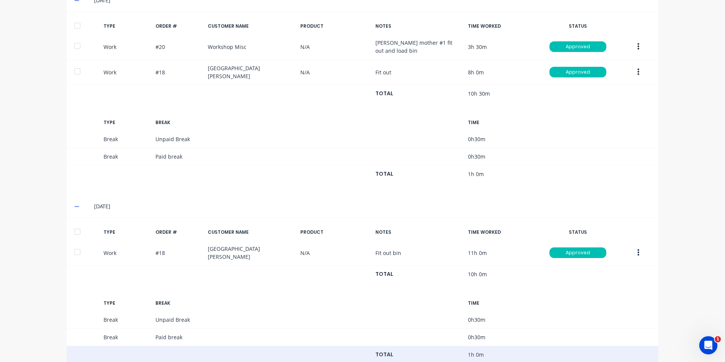
scroll to position [483, 0]
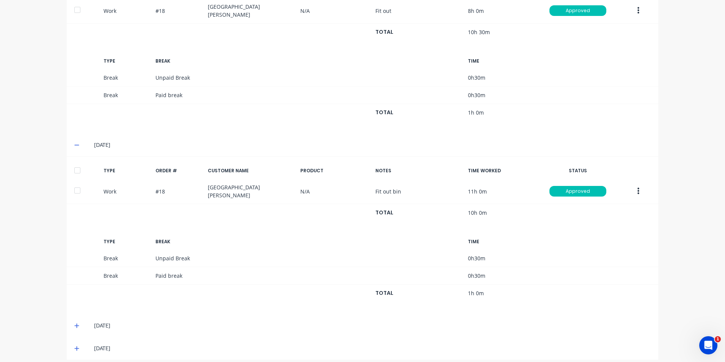
click at [75, 323] on icon at bounding box center [76, 325] width 5 height 5
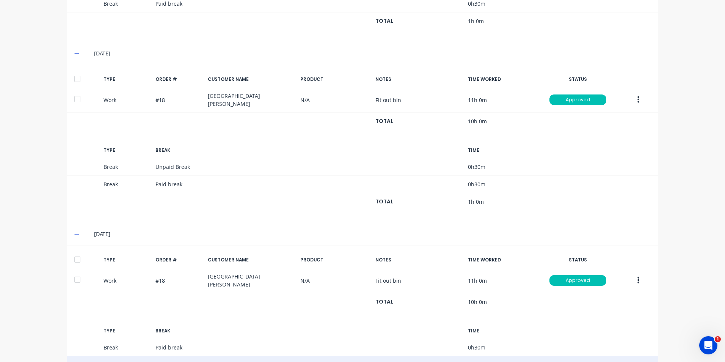
scroll to position [638, 0]
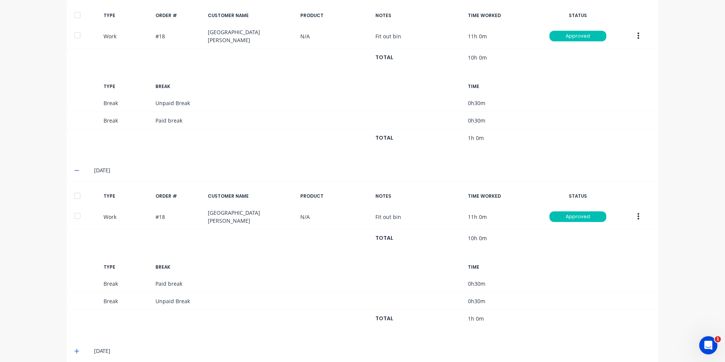
click at [75, 348] on icon at bounding box center [76, 350] width 5 height 5
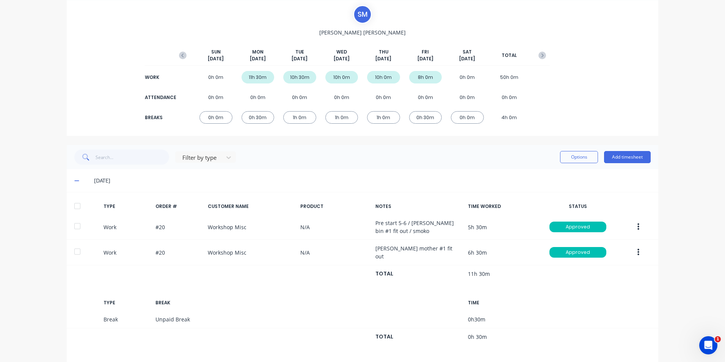
scroll to position [0, 0]
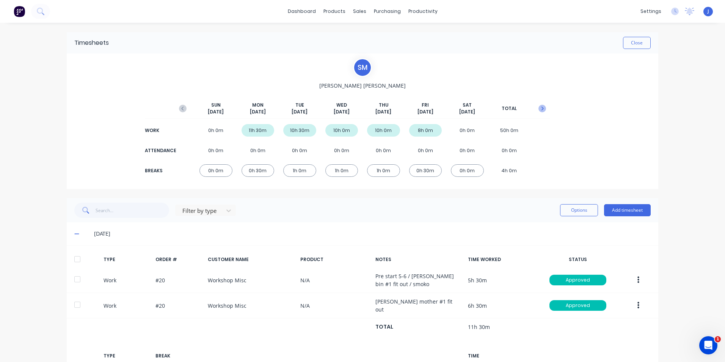
click at [541, 108] on icon "button" at bounding box center [542, 109] width 2 height 4
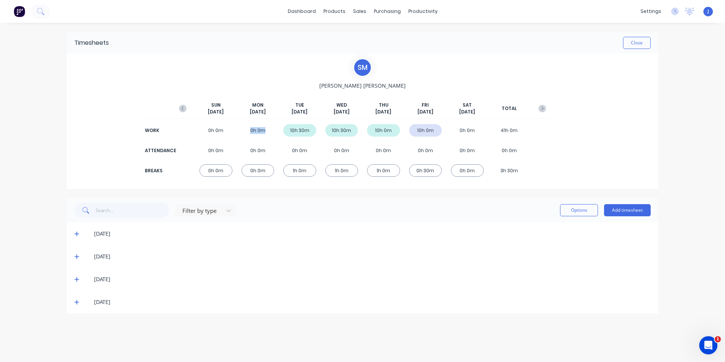
drag, startPoint x: 265, startPoint y: 132, endPoint x: 250, endPoint y: 133, distance: 15.7
click at [250, 133] on div "0h 0m" at bounding box center [257, 130] width 33 height 13
click at [269, 129] on div "0h 0m" at bounding box center [257, 130] width 33 height 13
drag, startPoint x: 264, startPoint y: 131, endPoint x: 243, endPoint y: 133, distance: 21.0
click at [243, 133] on div "0h 0m" at bounding box center [257, 130] width 33 height 13
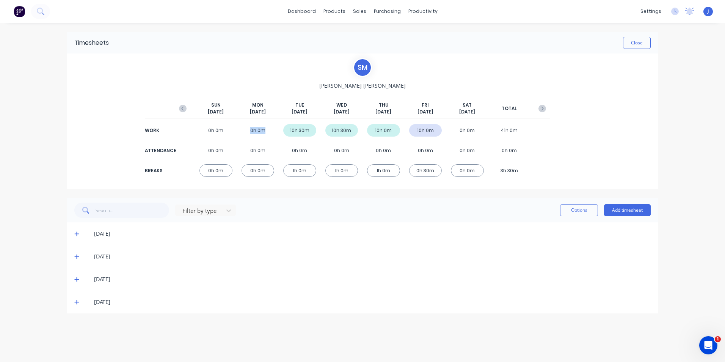
click at [270, 130] on div "0h 0m" at bounding box center [257, 130] width 33 height 13
click at [269, 134] on div "0h 0m" at bounding box center [257, 130] width 33 height 13
click at [244, 132] on div "0h 0m" at bounding box center [257, 130] width 33 height 13
click at [75, 234] on icon at bounding box center [76, 234] width 5 height 5
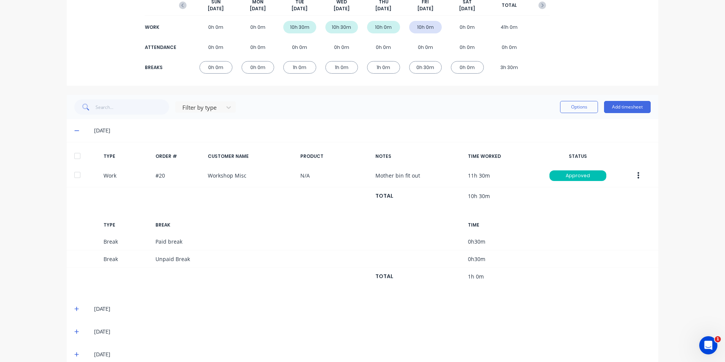
scroll to position [116, 0]
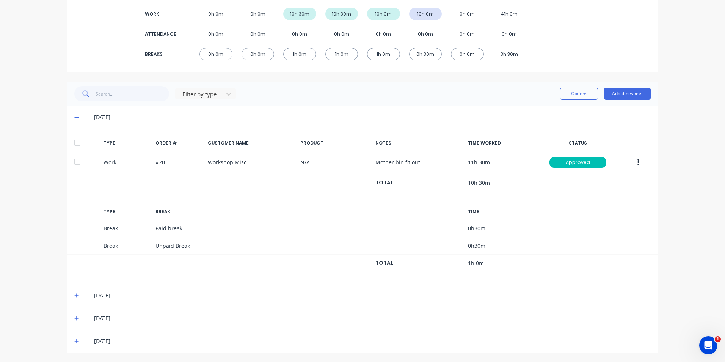
click at [74, 295] on icon at bounding box center [76, 295] width 5 height 5
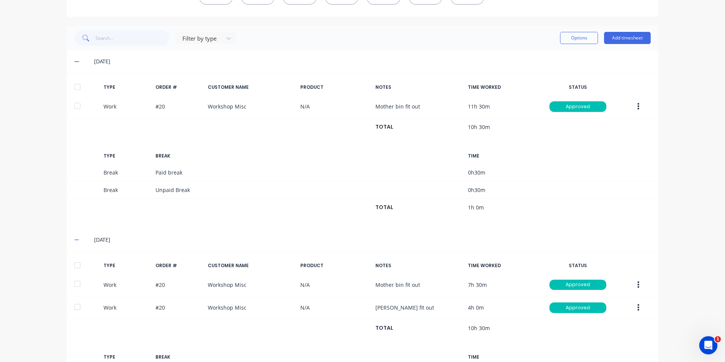
scroll to position [295, 0]
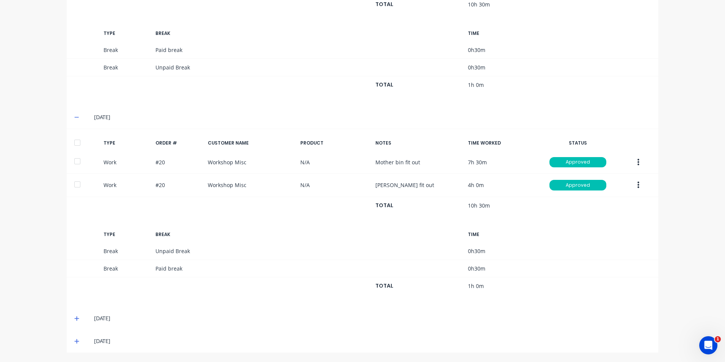
click at [74, 317] on icon at bounding box center [76, 317] width 5 height 5
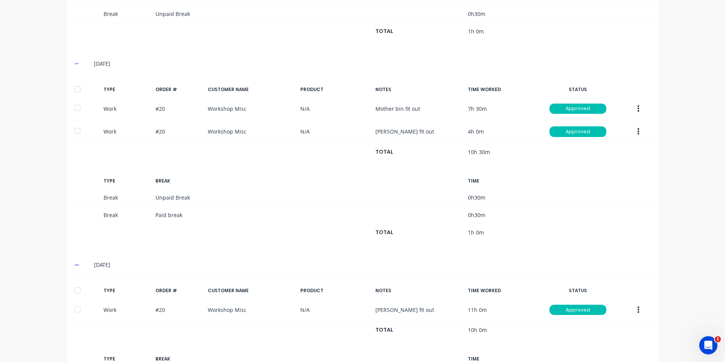
scroll to position [450, 0]
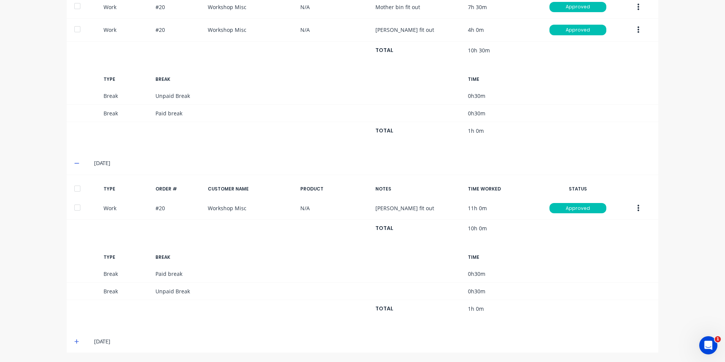
click at [74, 341] on icon at bounding box center [76, 341] width 5 height 5
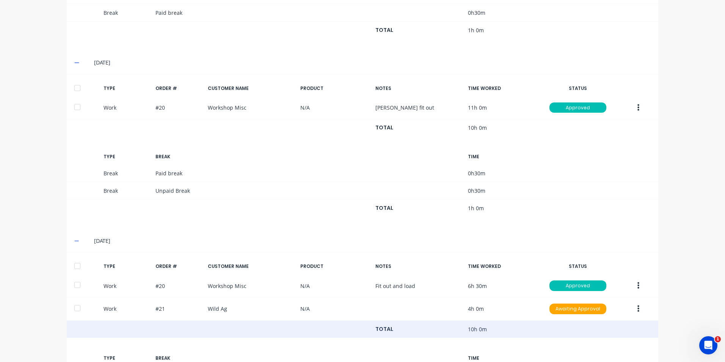
scroll to position [611, 0]
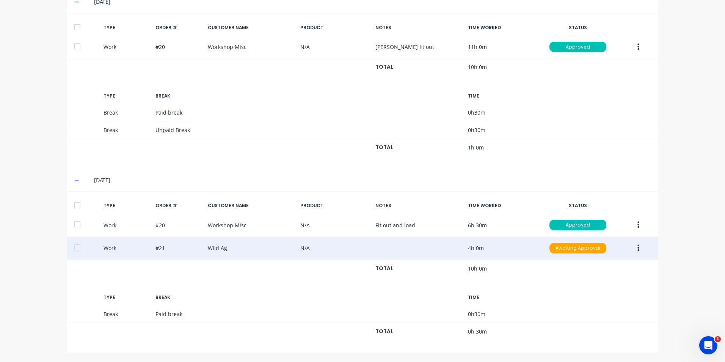
click at [502, 251] on div "Work #21 Wild Ag N/A 4h 0m Awaiting Approval" at bounding box center [362, 248] width 591 height 23
click at [521, 248] on div "Work #21 Wild Ag N/A 4h 0m Awaiting Approval" at bounding box center [362, 248] width 591 height 23
click at [552, 248] on div "Awaiting Approval" at bounding box center [577, 248] width 57 height 11
click at [558, 286] on div "Approved" at bounding box center [561, 286] width 62 height 11
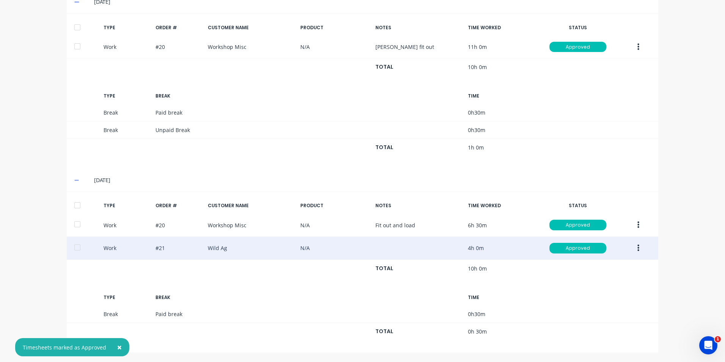
click at [506, 246] on div "Work #21 Wild Ag N/A 4h 0m Approved" at bounding box center [362, 248] width 591 height 23
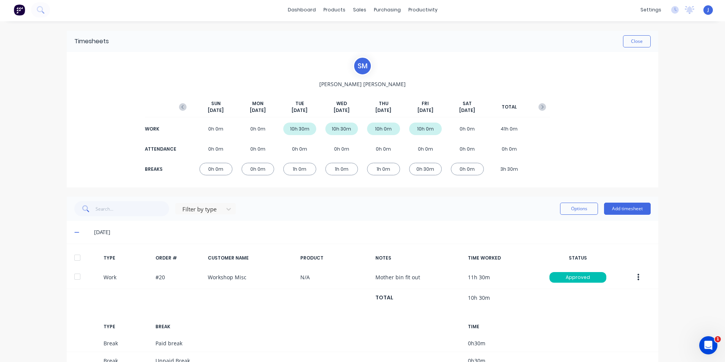
scroll to position [0, 0]
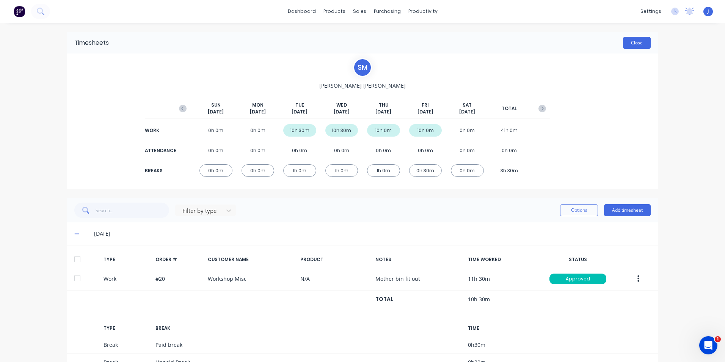
click at [625, 42] on button "Close" at bounding box center [637, 43] width 28 height 12
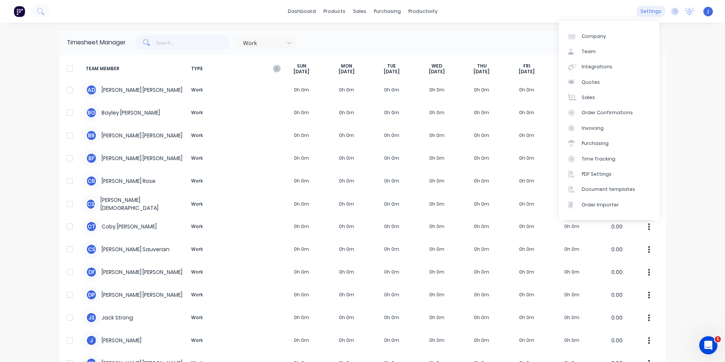
click at [654, 12] on div "settings" at bounding box center [650, 11] width 28 height 11
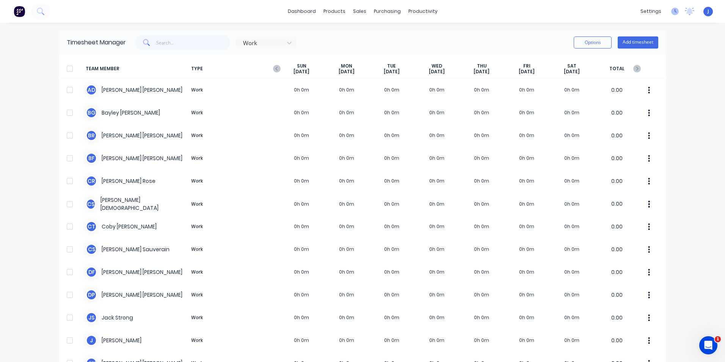
click at [671, 14] on icon at bounding box center [675, 12] width 8 height 8
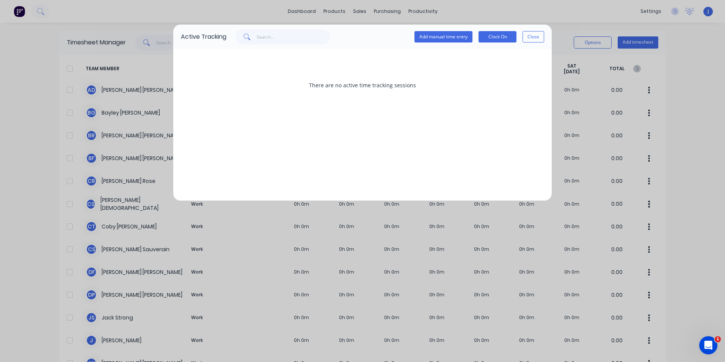
drag, startPoint x: 533, startPoint y: 37, endPoint x: 538, endPoint y: 35, distance: 5.4
click at [533, 37] on button "Close" at bounding box center [533, 36] width 22 height 11
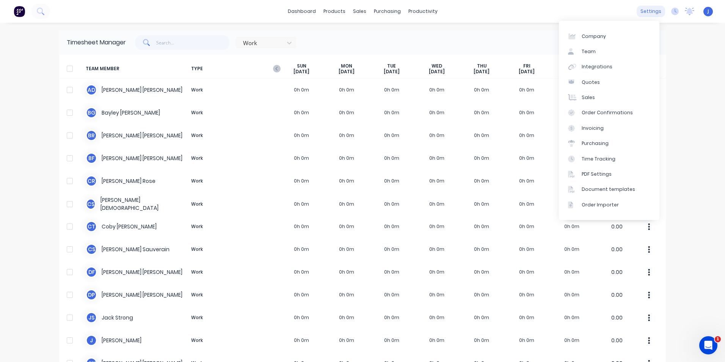
click at [643, 13] on div "settings" at bounding box center [650, 11] width 28 height 11
click at [606, 162] on link "Time Tracking" at bounding box center [609, 158] width 100 height 15
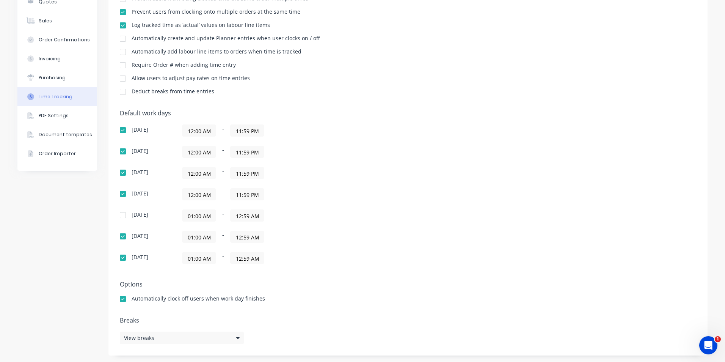
scroll to position [103, 0]
click at [121, 215] on div at bounding box center [122, 213] width 15 height 15
click at [190, 216] on input "01:00 AM" at bounding box center [198, 213] width 33 height 11
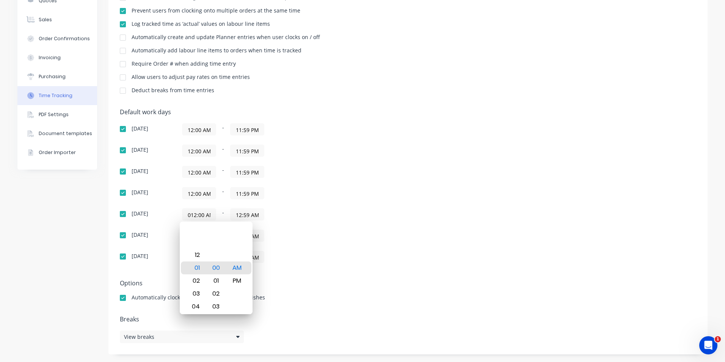
click at [188, 215] on input "012:00 AM" at bounding box center [198, 213] width 33 height 11
type input "12:00 AM"
click at [238, 216] on input "12:59 AM" at bounding box center [246, 213] width 33 height 11
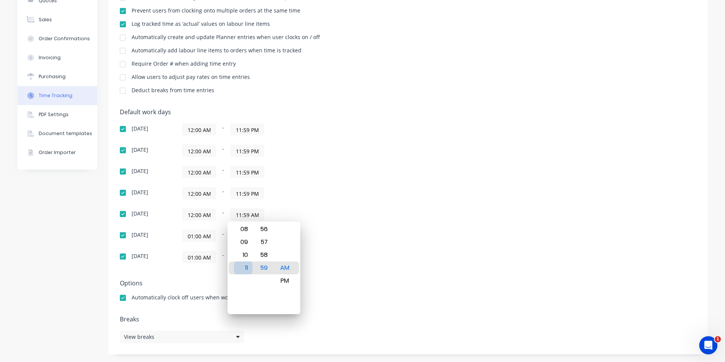
click at [244, 267] on div "11" at bounding box center [243, 267] width 19 height 13
click at [284, 276] on div "PM" at bounding box center [285, 280] width 19 height 13
type input "11:59 PM"
click at [319, 264] on div "Default work days [DATE] 12:00 AM - 11:59 PM [DATE] 12:00 AM - 11:59 PM [DATE] …" at bounding box center [408, 189] width 576 height 163
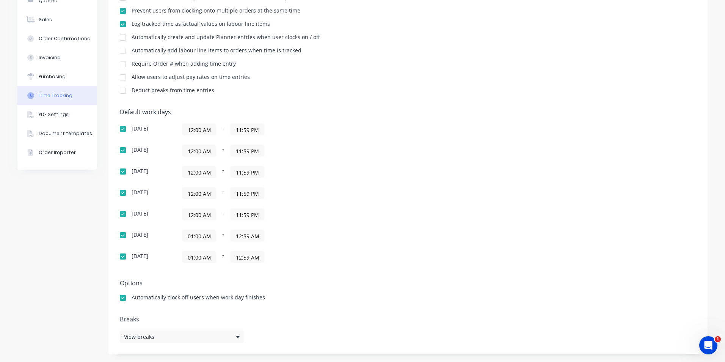
click at [190, 236] on input "01:00 AM" at bounding box center [198, 235] width 33 height 11
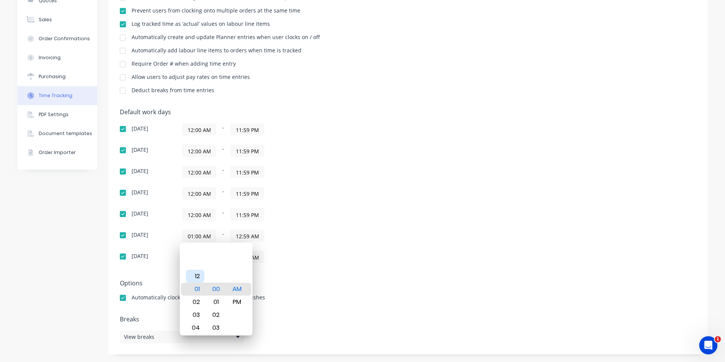
click at [199, 270] on div "12" at bounding box center [195, 275] width 19 height 13
type input "12:00 AM"
click at [253, 239] on input "12:59 AM" at bounding box center [246, 235] width 33 height 11
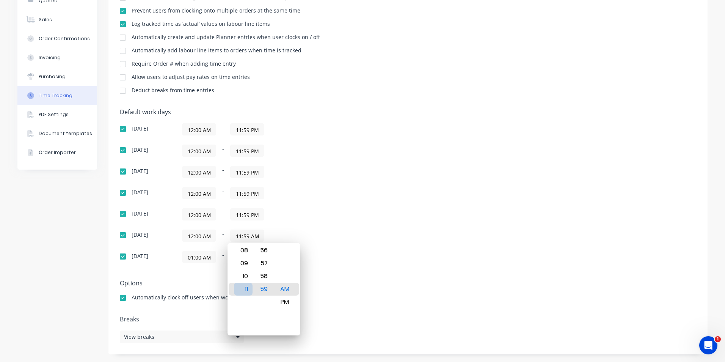
click at [243, 287] on div "11" at bounding box center [243, 288] width 19 height 13
click at [289, 300] on div "PM" at bounding box center [285, 301] width 19 height 13
type input "11:59 PM"
click at [334, 277] on div "Settings Require PINs for clocking on and clocking off Prevent users from being…" at bounding box center [407, 152] width 599 height 403
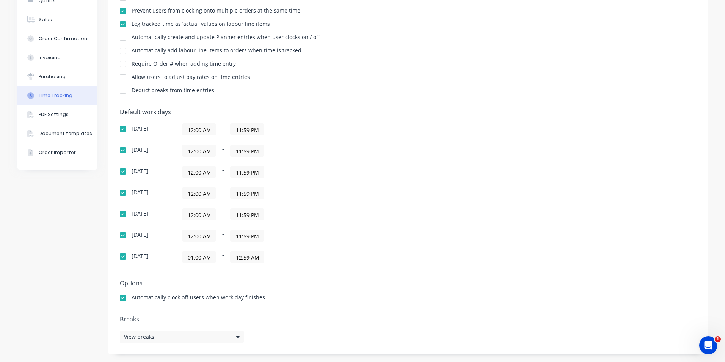
click at [193, 257] on input "01:00 AM" at bounding box center [198, 256] width 33 height 11
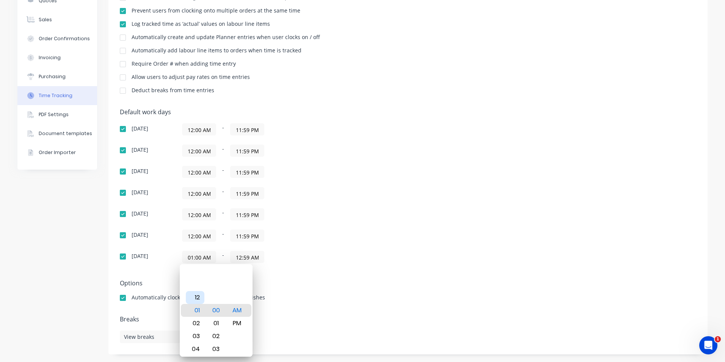
click at [195, 297] on div "12" at bounding box center [195, 297] width 19 height 13
type input "12:00 AM"
click at [248, 259] on input "12:59 AM" at bounding box center [246, 256] width 33 height 11
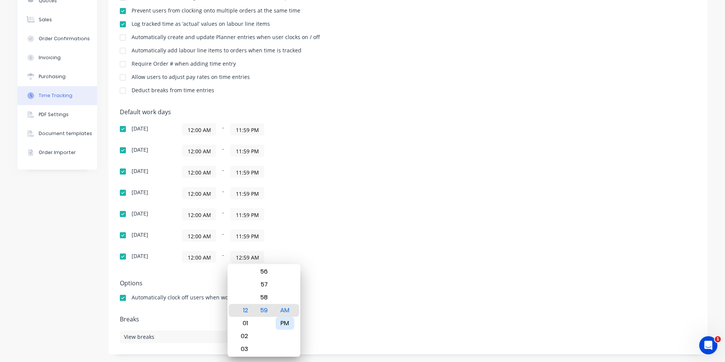
click at [288, 318] on div "PM" at bounding box center [285, 323] width 19 height 13
type input "11:59 PM"
click at [330, 309] on div "Settings Require PINs for clocking on and clocking off Prevent users from being…" at bounding box center [407, 152] width 599 height 403
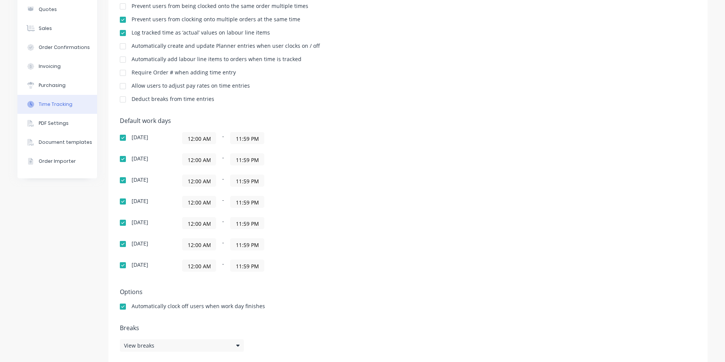
scroll to position [103, 0]
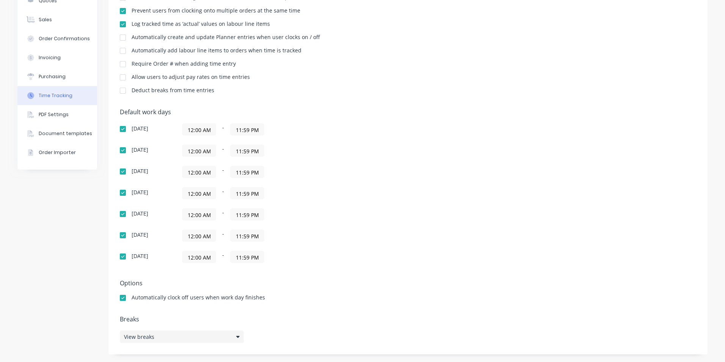
click at [236, 335] on icon at bounding box center [237, 336] width 3 height 5
click at [401, 252] on div "Add break Paid break edit Unpaid Break edit" at bounding box center [360, 295] width 235 height 93
click at [431, 201] on div "Default work days Sunday 12:00 AM - 11:59 PM Monday 12:00 AM - 11:59 PM Tuesday…" at bounding box center [408, 189] width 576 height 163
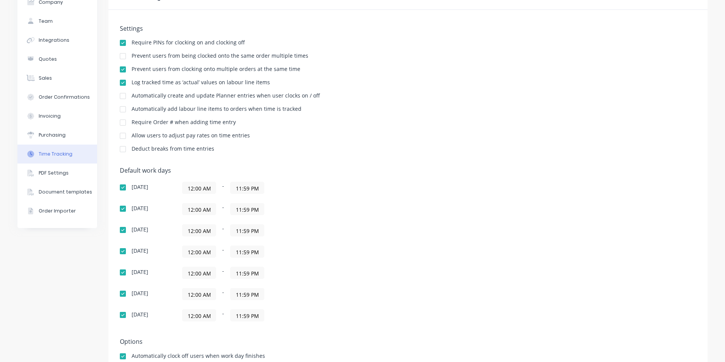
scroll to position [0, 0]
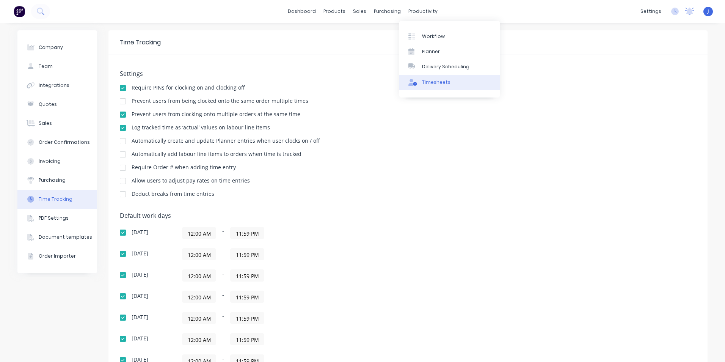
click at [439, 83] on div "Timesheets" at bounding box center [436, 82] width 28 height 7
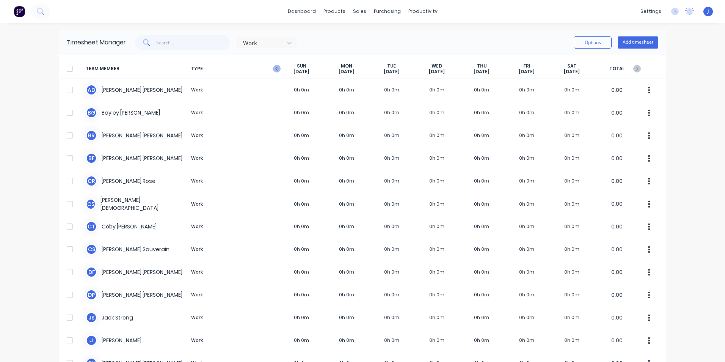
click at [273, 71] on icon "button" at bounding box center [277, 69] width 8 height 8
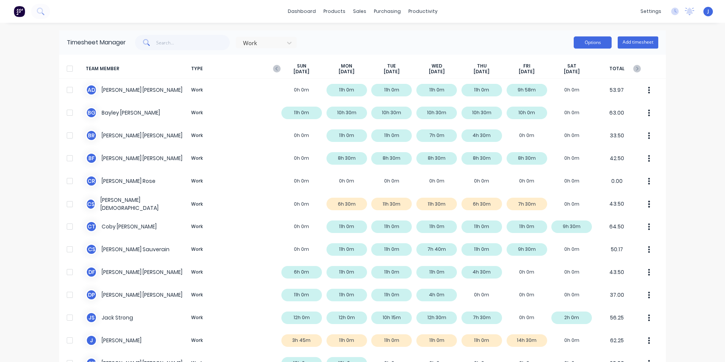
click at [591, 42] on button "Options" at bounding box center [592, 42] width 38 height 12
click at [685, 121] on div "dashboard products sales purchasing productivity dashboard products Product Cat…" at bounding box center [362, 181] width 725 height 362
click at [273, 68] on icon "button" at bounding box center [277, 69] width 8 height 8
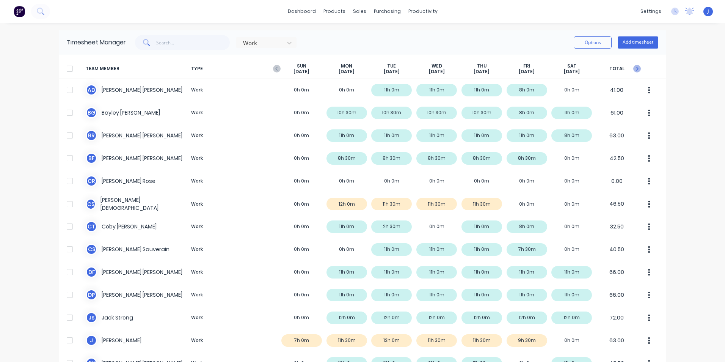
click at [634, 69] on g "button" at bounding box center [637, 69] width 8 height 8
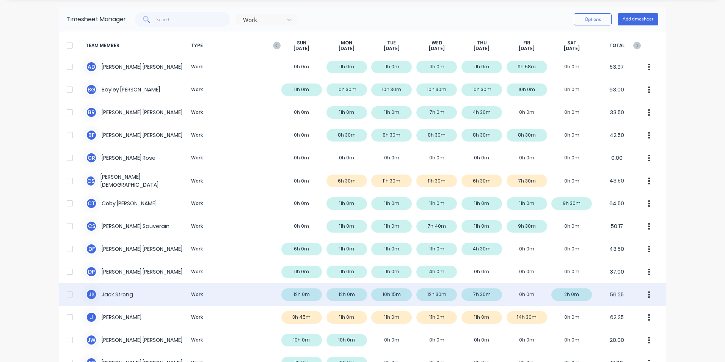
scroll to position [76, 0]
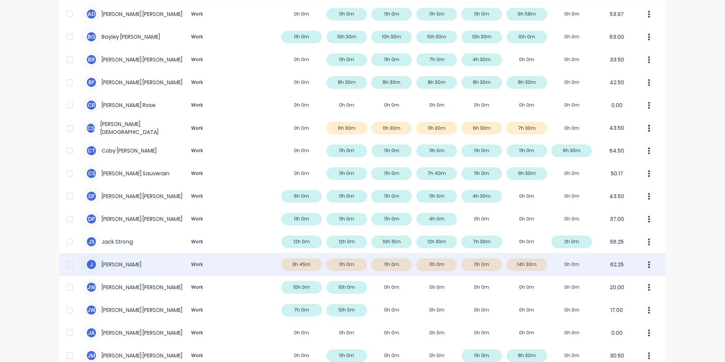
click at [530, 265] on div "[PERSON_NAME] Work 3h 45m 11h 0m 11h 0m 11h 0m 11h 0m 14h 30m 0h 0m 62.25" at bounding box center [362, 264] width 606 height 23
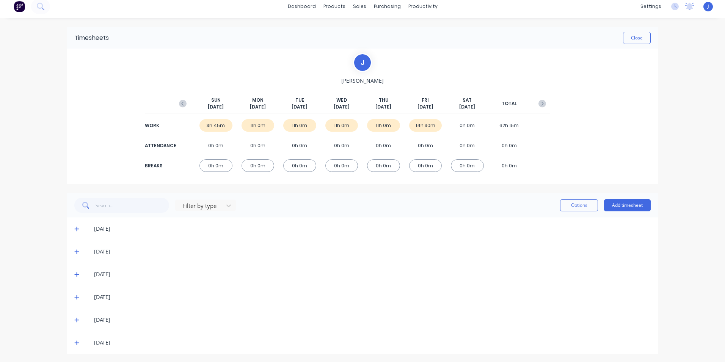
scroll to position [6, 0]
click at [74, 341] on icon at bounding box center [76, 341] width 5 height 5
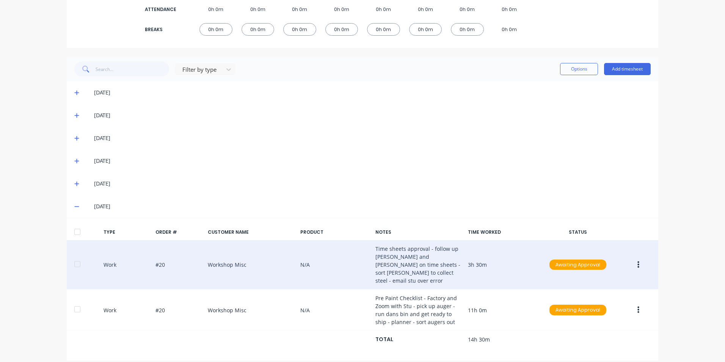
click at [637, 261] on icon "button" at bounding box center [638, 264] width 2 height 7
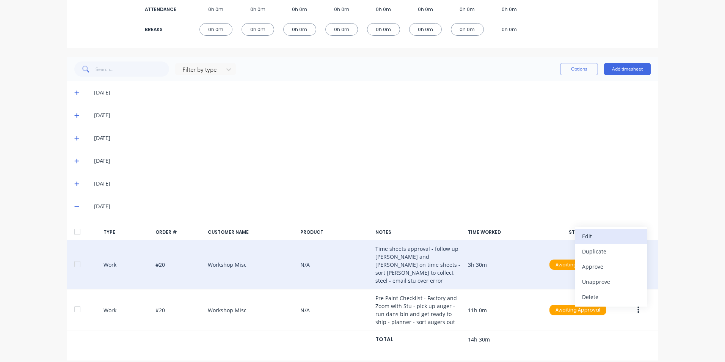
click at [594, 231] on div "Edit" at bounding box center [611, 235] width 58 height 11
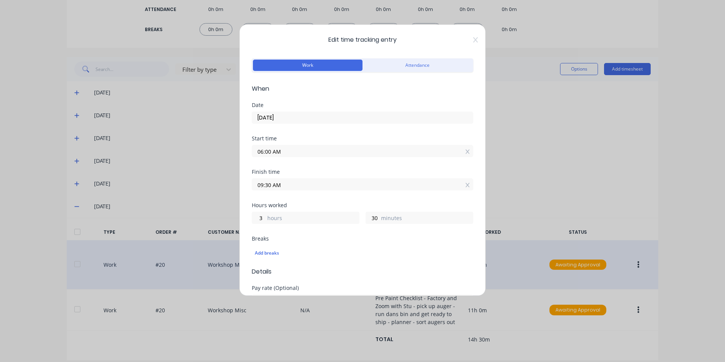
click at [265, 117] on input "[DATE]" at bounding box center [362, 117] width 221 height 11
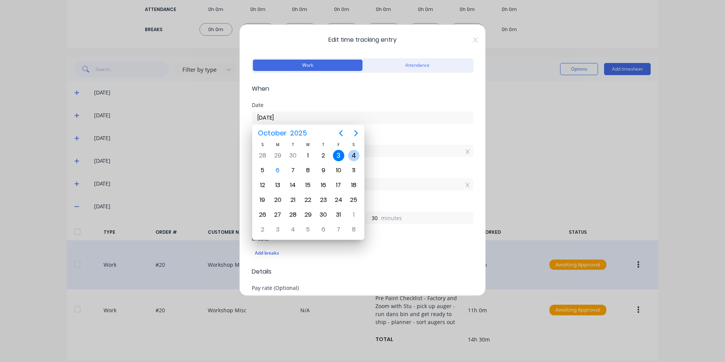
click at [351, 155] on div "4" at bounding box center [353, 155] width 11 height 11
type input "04/10/2025"
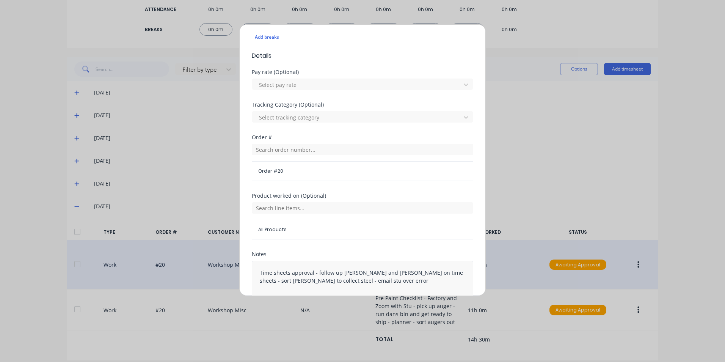
scroll to position [256, 0]
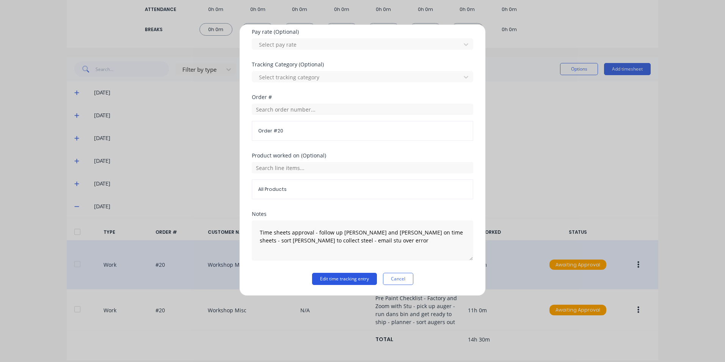
click at [363, 276] on button "Edit time tracking entry" at bounding box center [344, 279] width 65 height 12
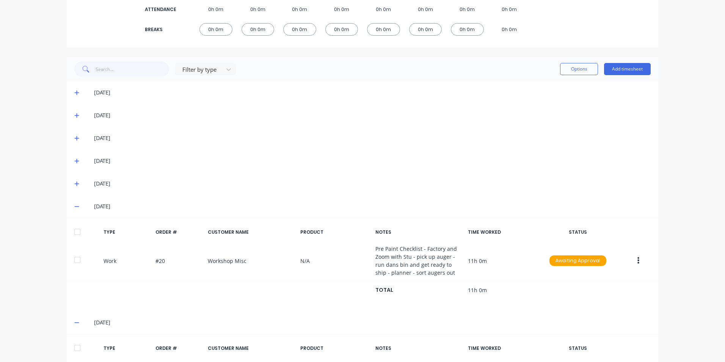
scroll to position [141, 0]
click at [495, 153] on div "[DATE]" at bounding box center [362, 160] width 591 height 23
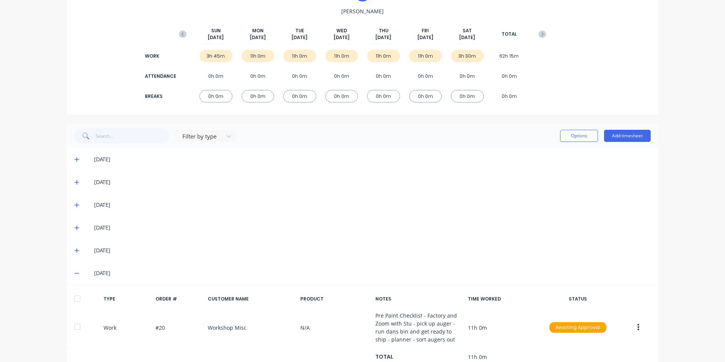
scroll to position [0, 0]
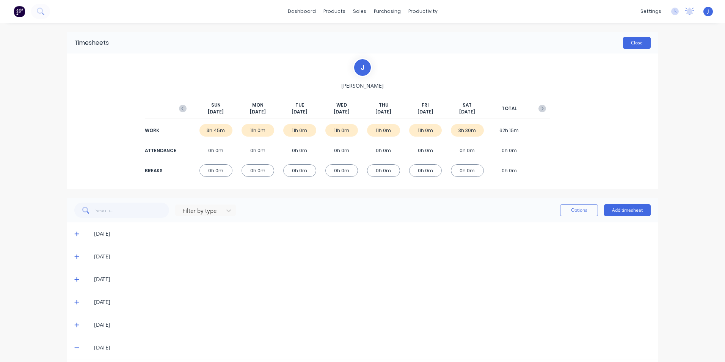
click at [639, 44] on button "Close" at bounding box center [637, 43] width 28 height 12
